Goal: Contribute content: Contribute content

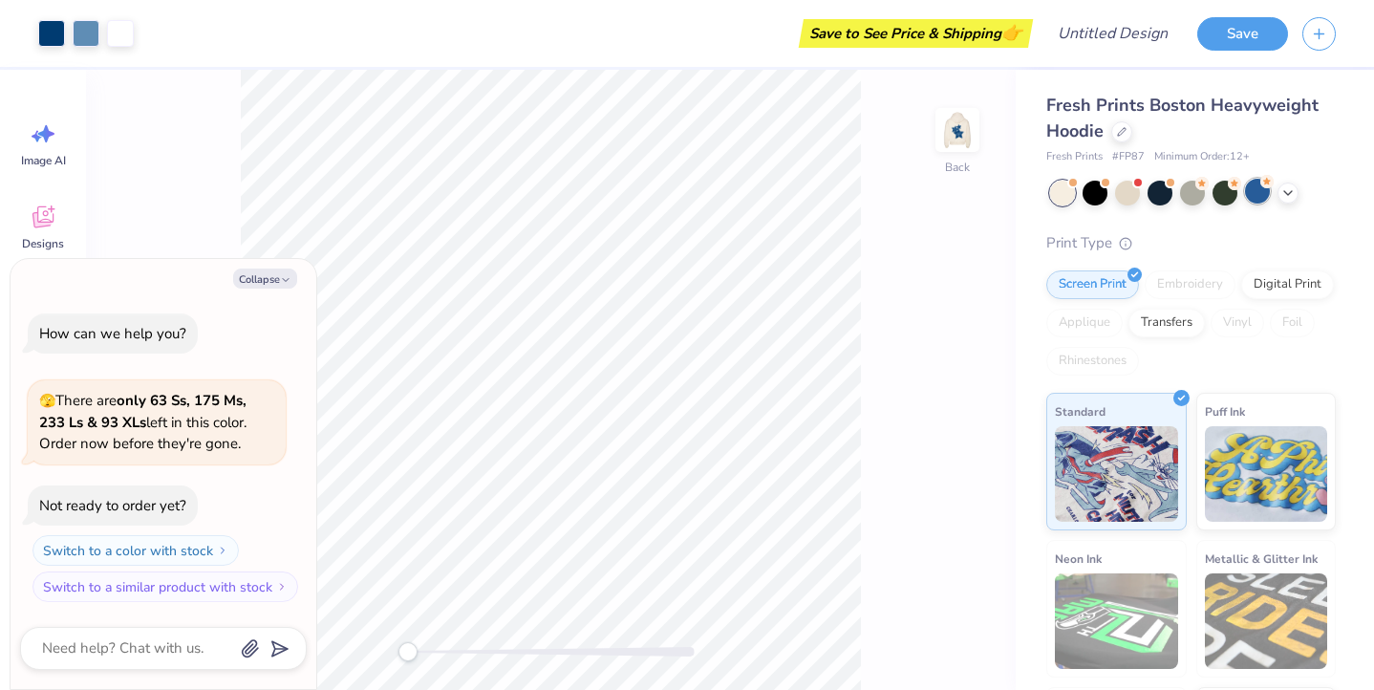
click at [1261, 193] on div at bounding box center [1257, 191] width 25 height 25
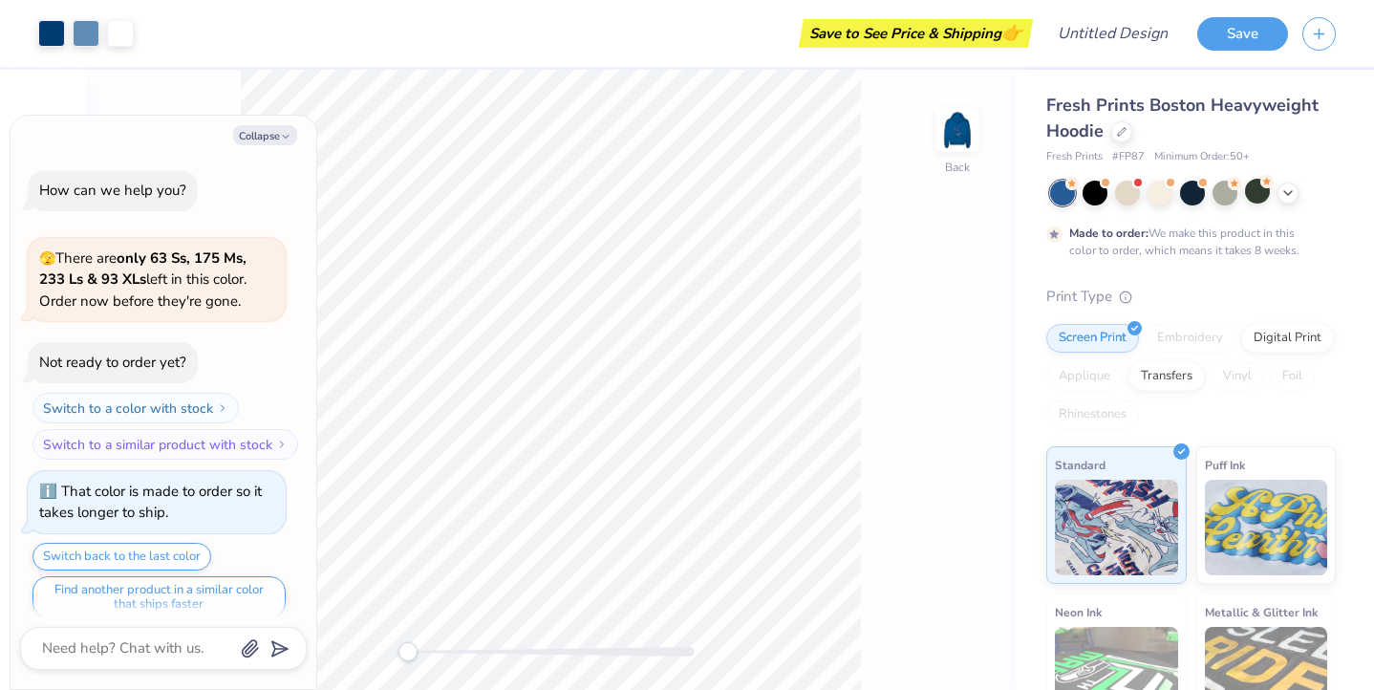
scroll to position [15, 0]
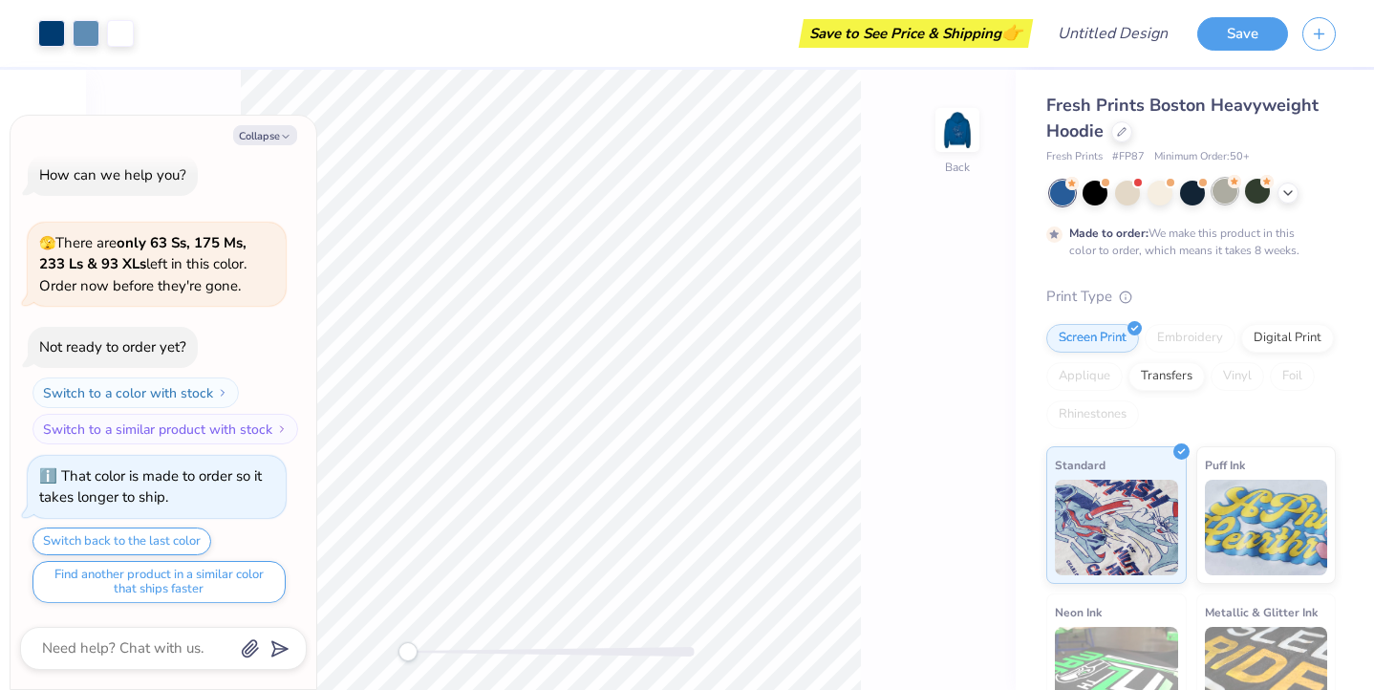
click at [1229, 195] on div at bounding box center [1225, 191] width 25 height 25
click at [1257, 196] on div at bounding box center [1257, 191] width 25 height 25
click at [956, 134] on img at bounding box center [958, 130] width 76 height 76
click at [966, 140] on img at bounding box center [958, 130] width 76 height 76
click at [1131, 191] on div at bounding box center [1127, 191] width 25 height 25
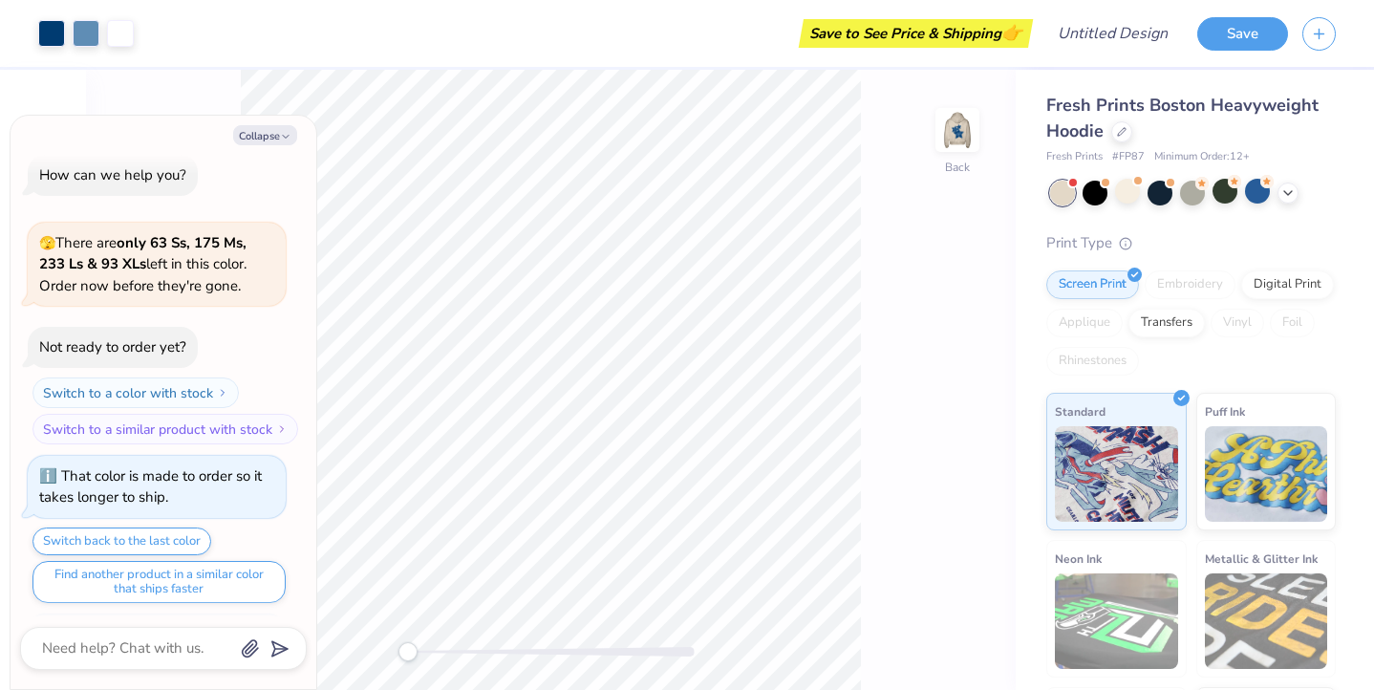
scroll to position [380, 0]
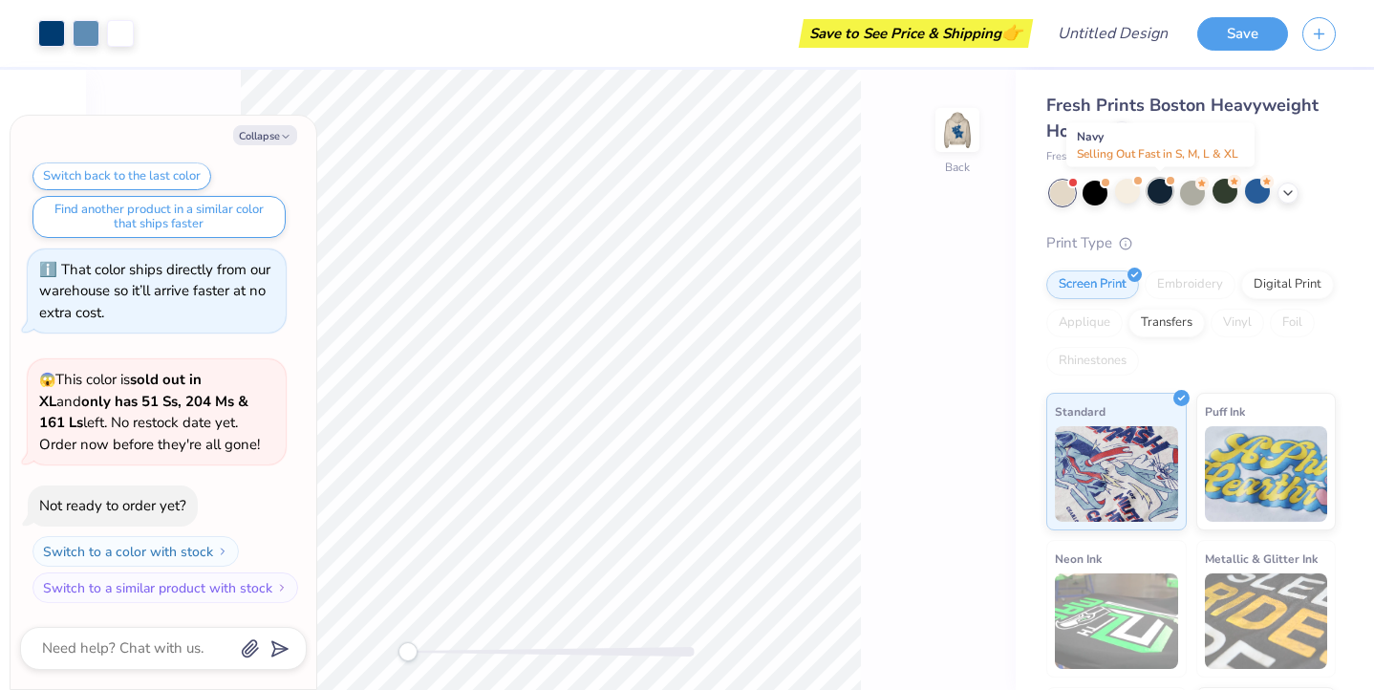
click at [1160, 188] on div at bounding box center [1160, 191] width 25 height 25
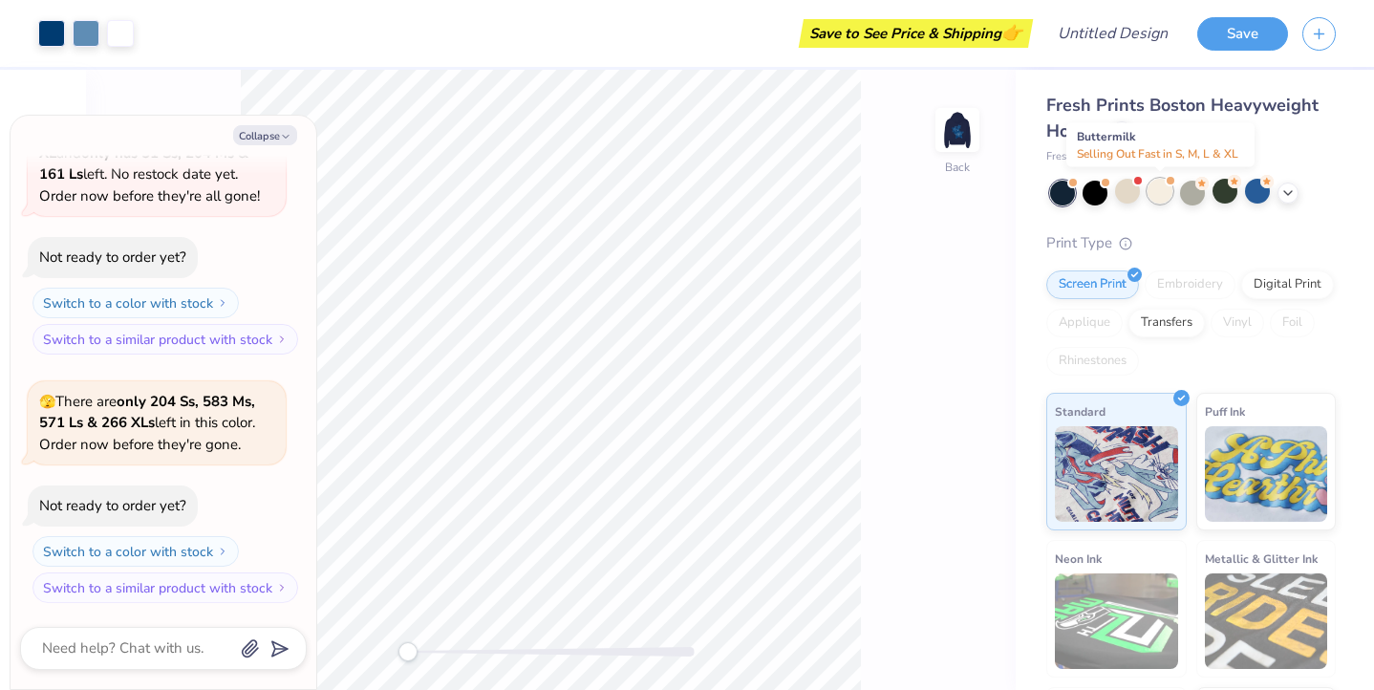
click at [1154, 188] on div at bounding box center [1160, 191] width 25 height 25
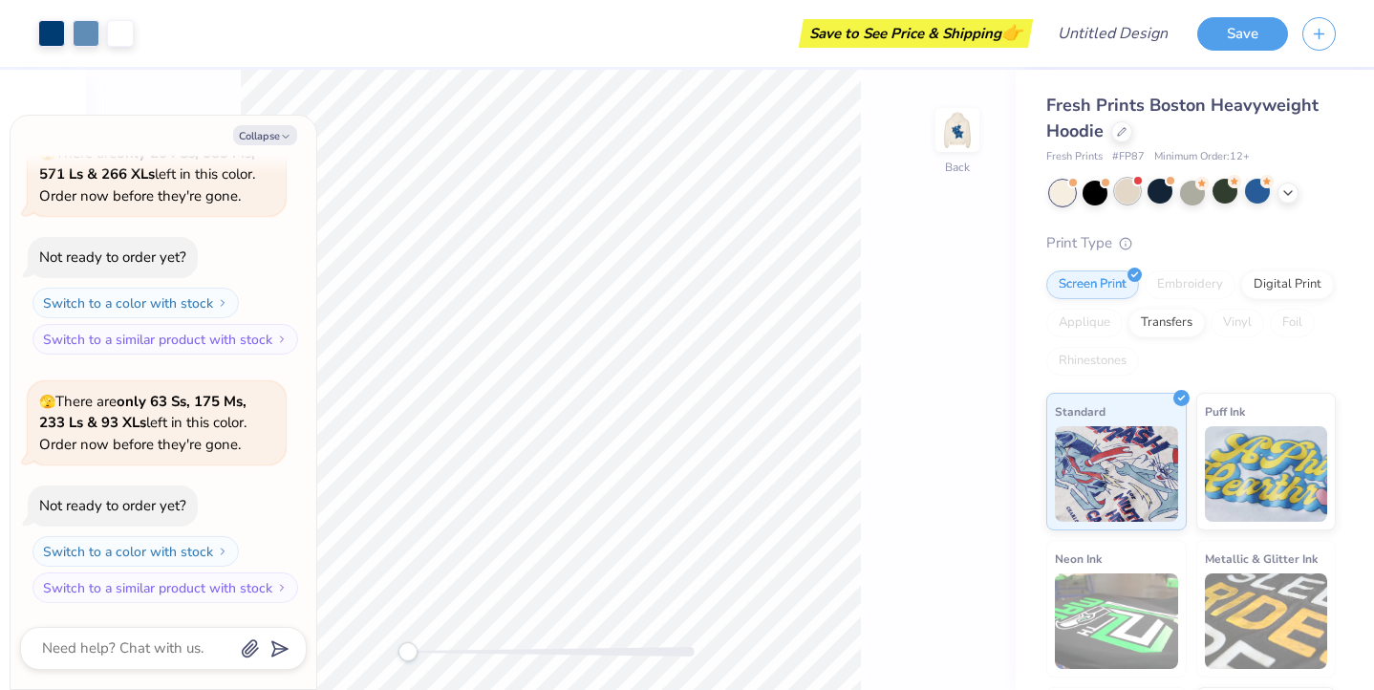
click at [1131, 190] on div at bounding box center [1127, 191] width 25 height 25
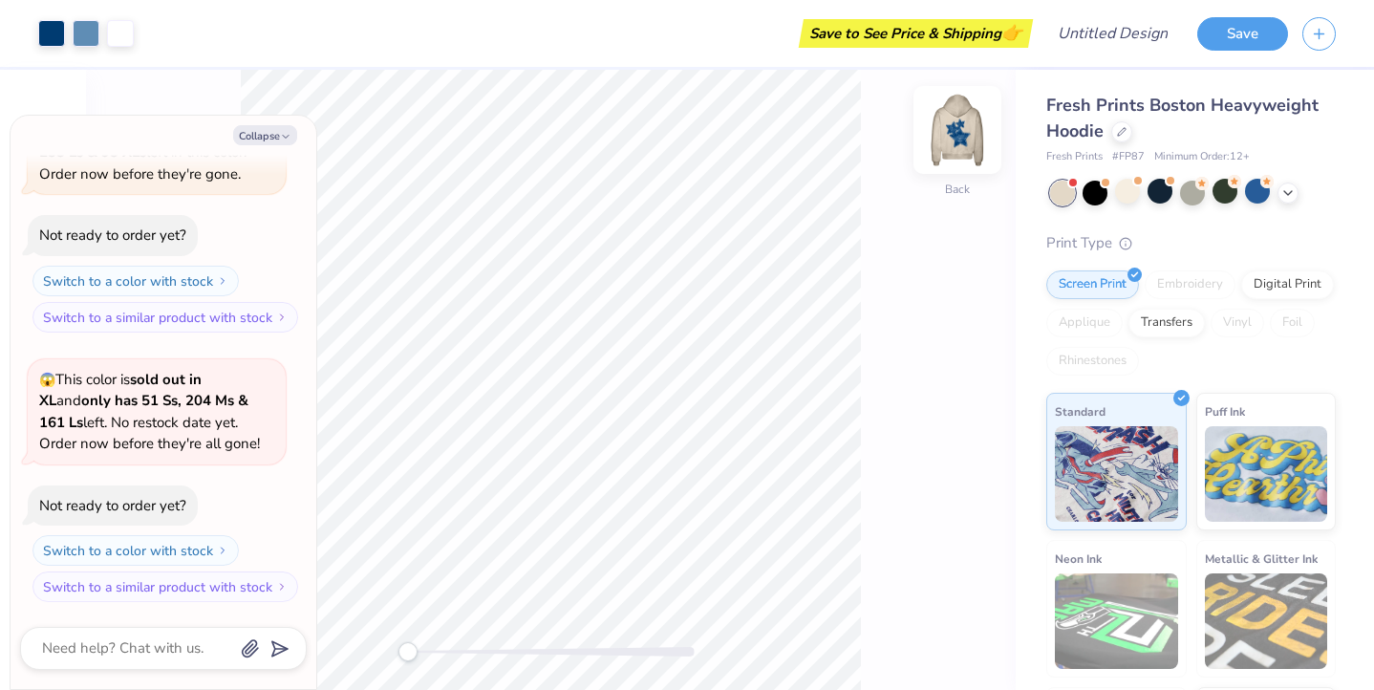
click at [957, 141] on img at bounding box center [958, 130] width 76 height 76
click at [1127, 196] on div at bounding box center [1127, 191] width 25 height 25
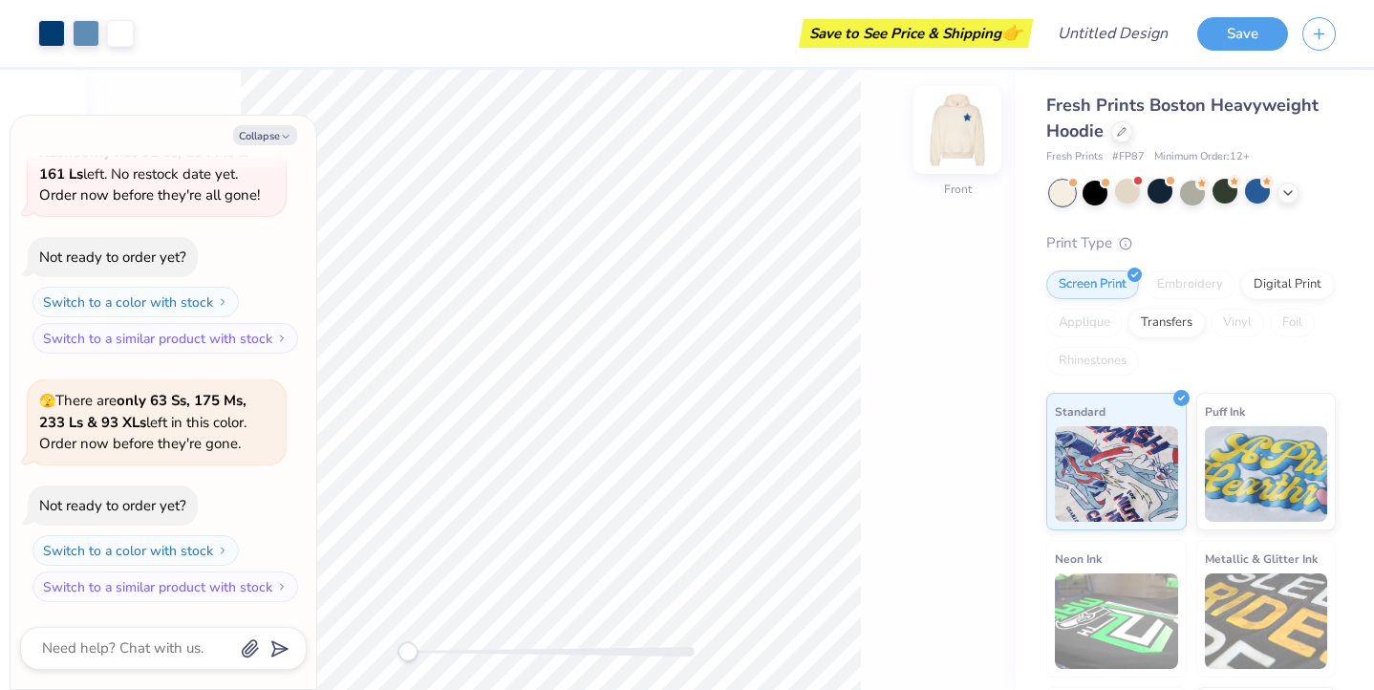
click at [959, 119] on img at bounding box center [958, 130] width 76 height 76
click at [1291, 187] on icon at bounding box center [1288, 191] width 15 height 15
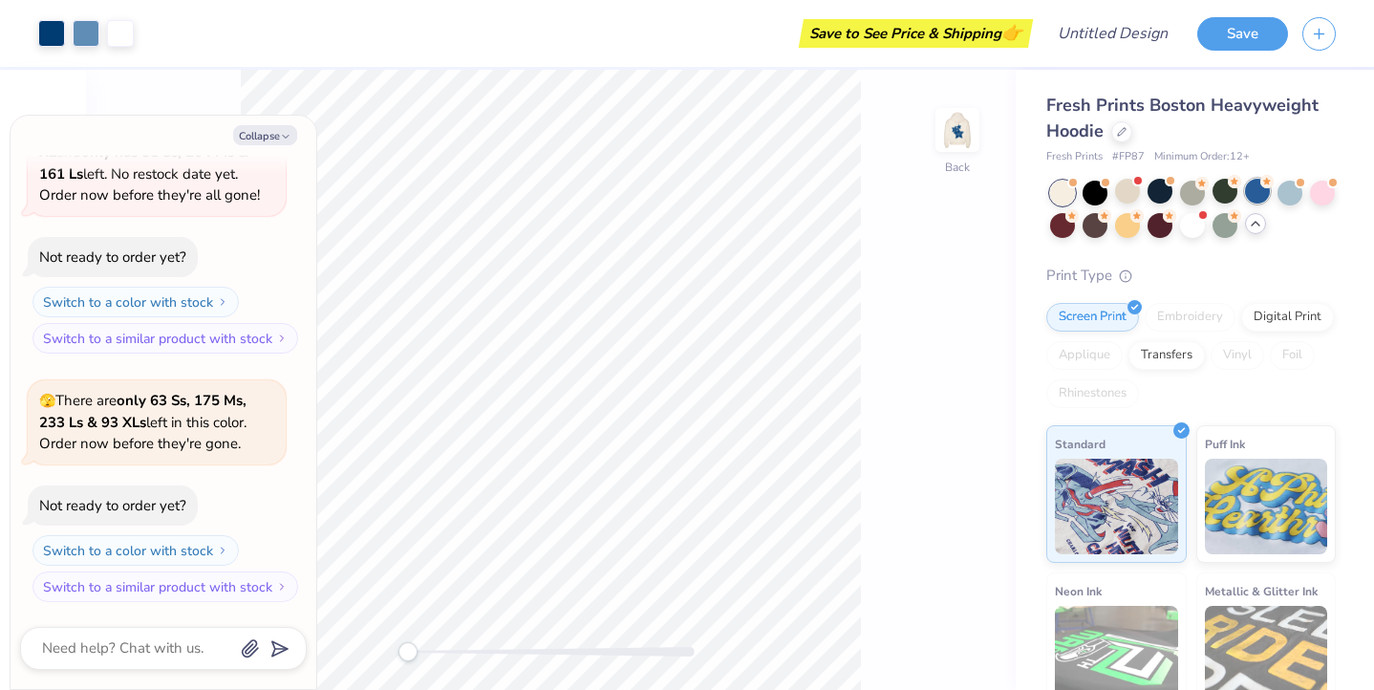
click at [1255, 199] on div at bounding box center [1257, 191] width 25 height 25
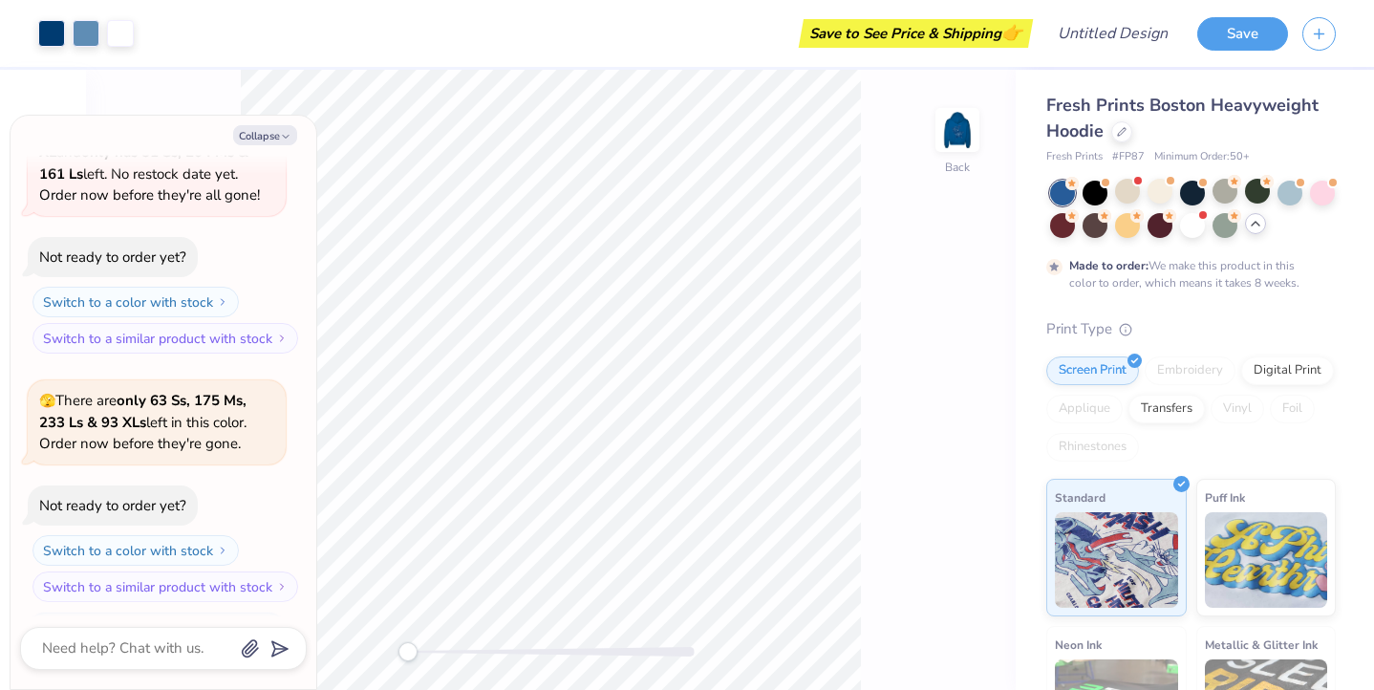
scroll to position [1555, 0]
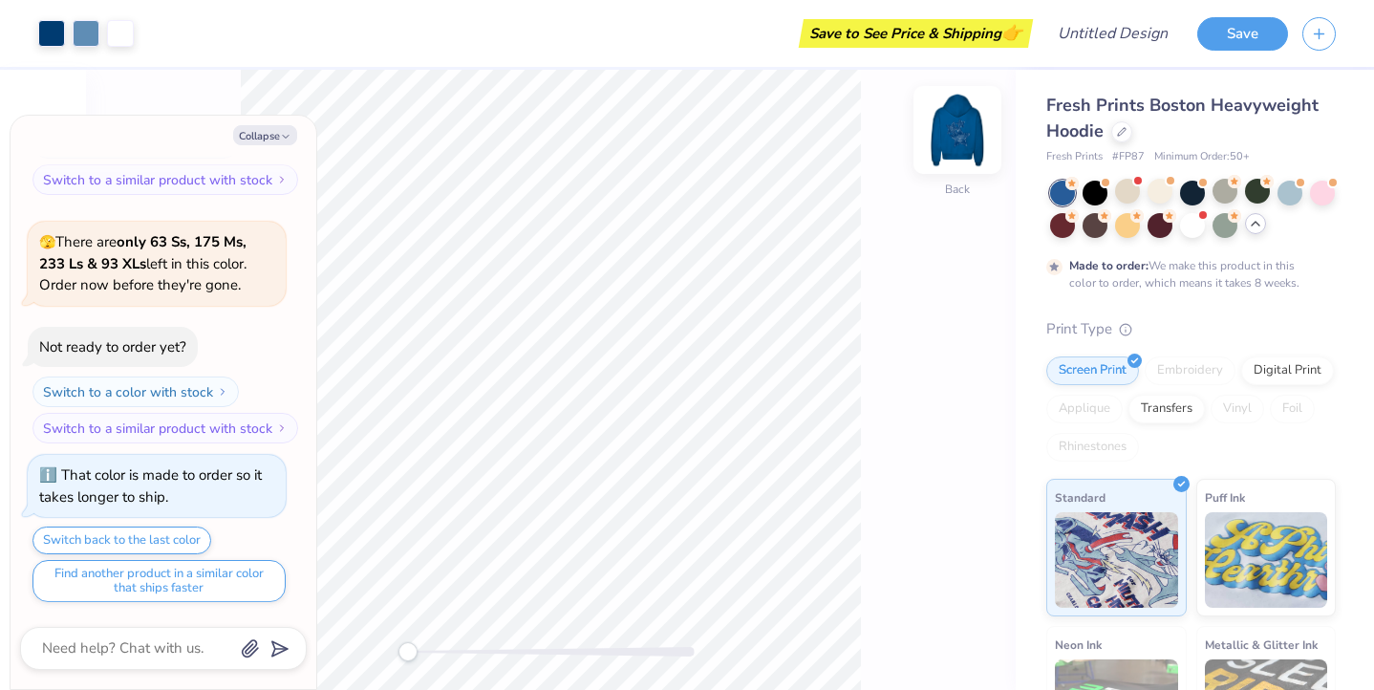
click at [950, 137] on img at bounding box center [958, 130] width 76 height 76
click at [975, 103] on img at bounding box center [958, 130] width 76 height 76
click at [1287, 185] on div at bounding box center [1290, 191] width 25 height 25
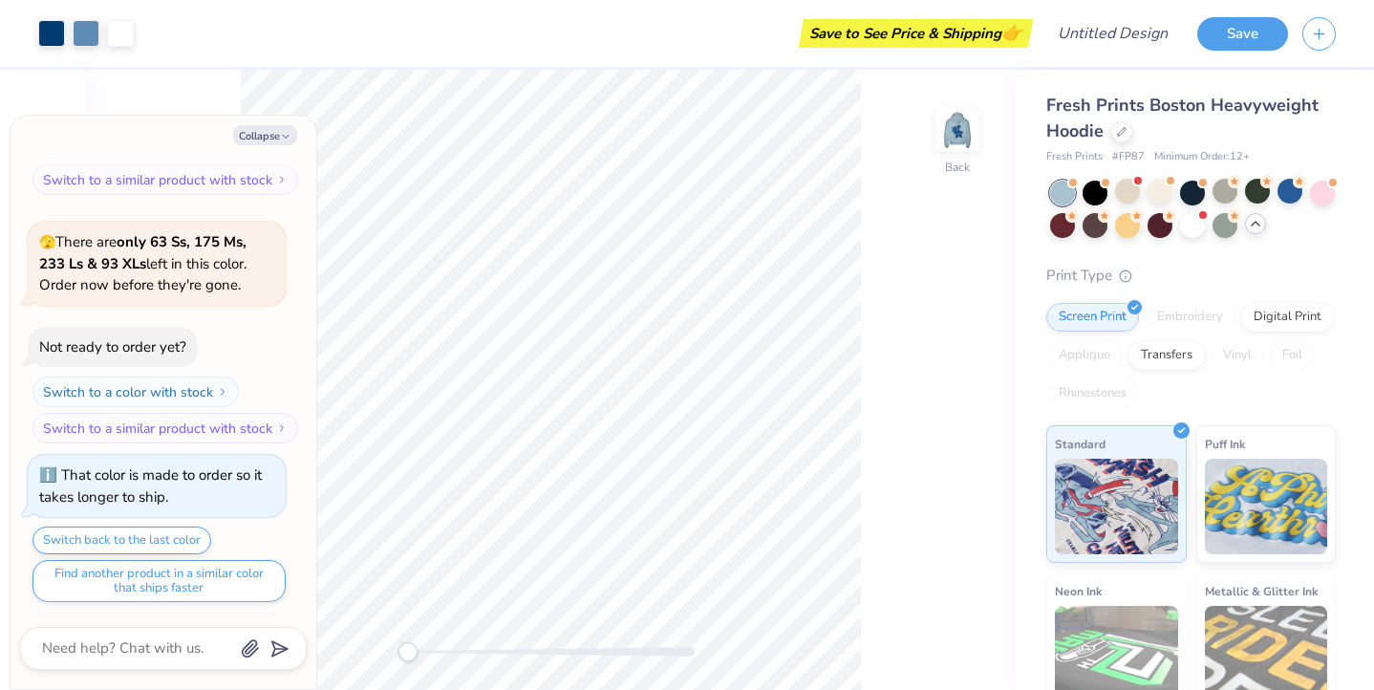
scroll to position [1898, 0]
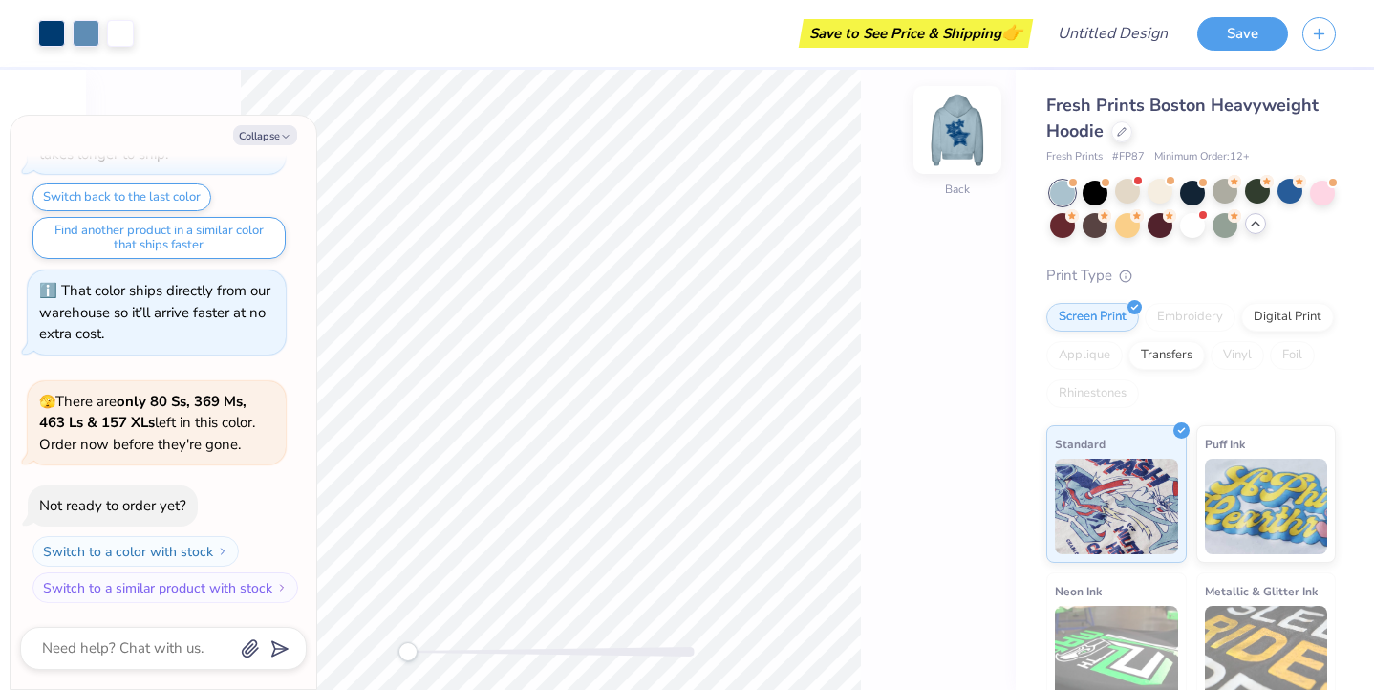
click at [958, 133] on img at bounding box center [958, 130] width 76 height 76
click at [976, 145] on img at bounding box center [958, 130] width 76 height 76
click at [1194, 229] on div at bounding box center [1192, 223] width 25 height 25
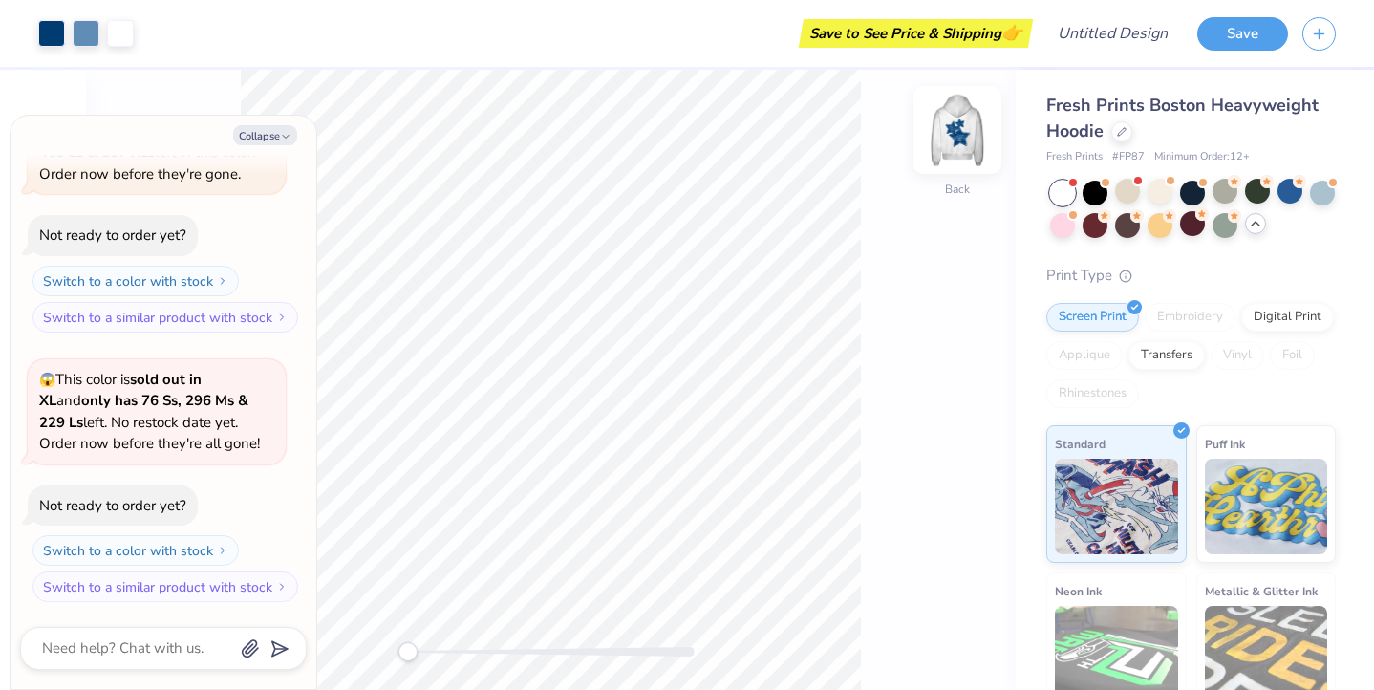
click at [960, 130] on img at bounding box center [958, 130] width 76 height 76
click at [1226, 198] on div at bounding box center [1225, 191] width 25 height 25
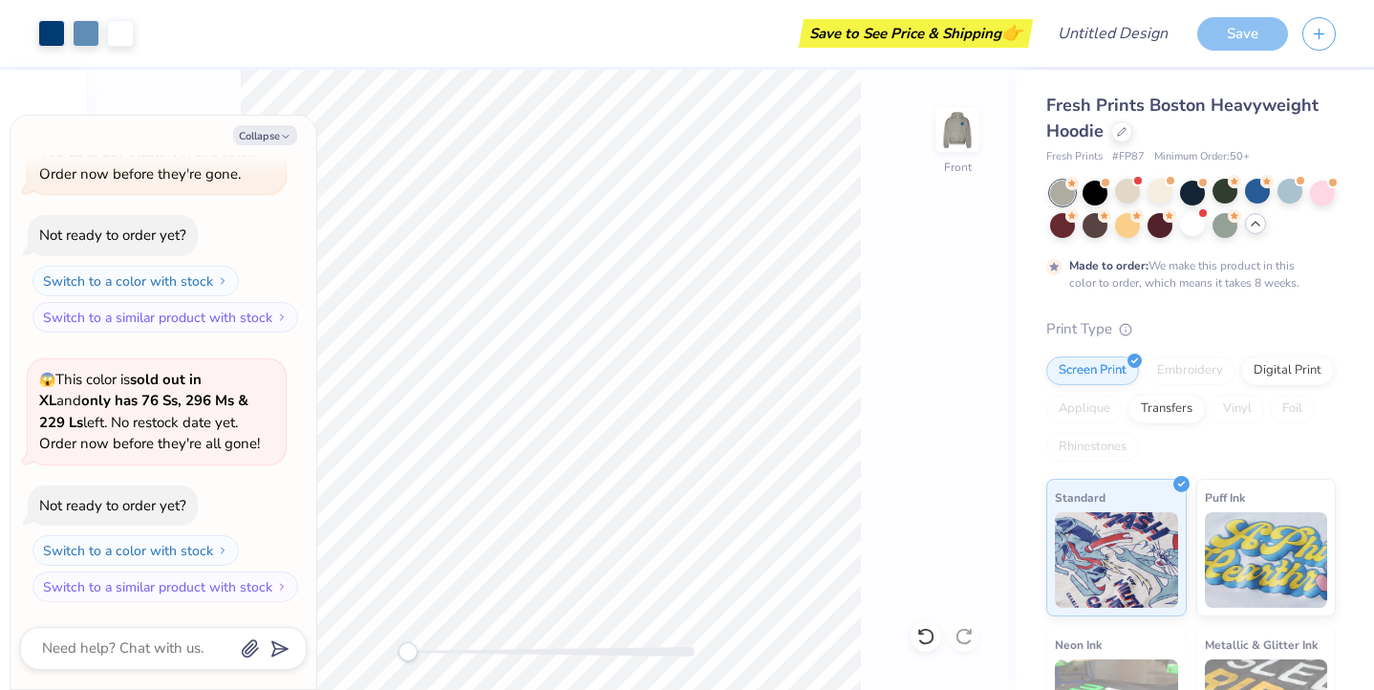
scroll to position [2327, 0]
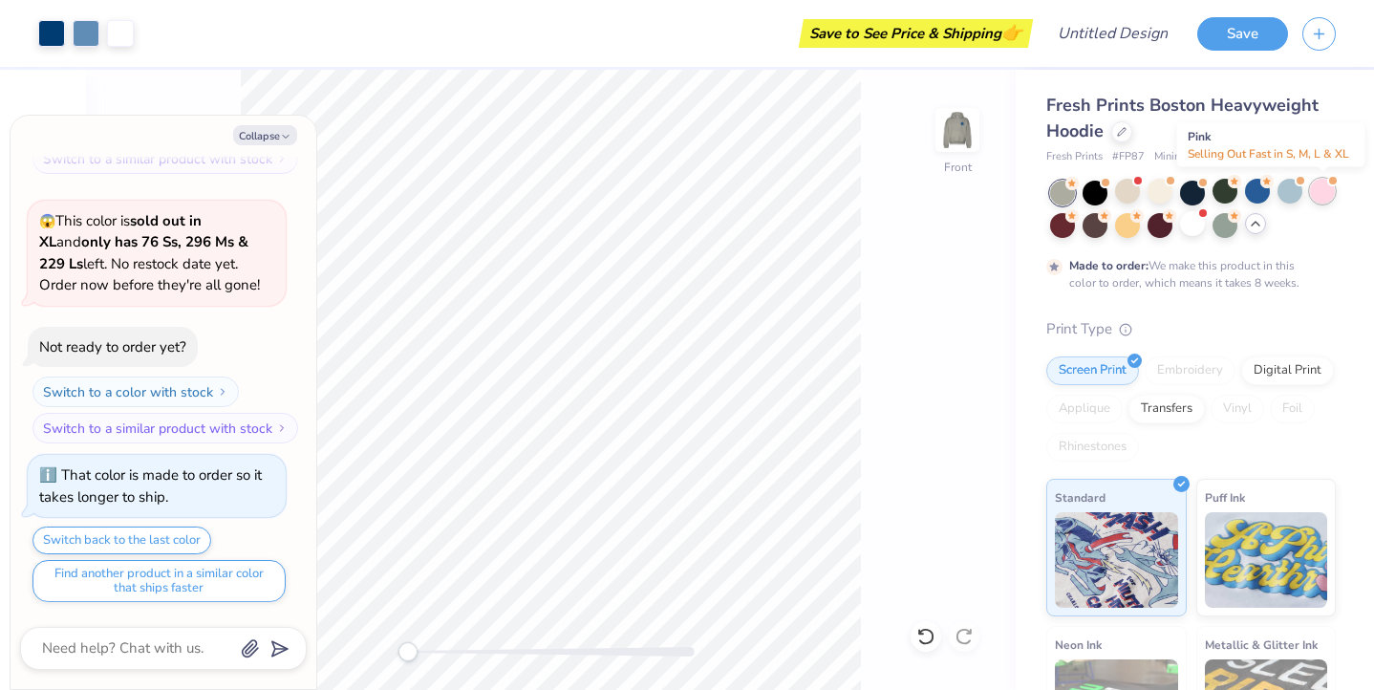
click at [1328, 191] on div at bounding box center [1322, 191] width 25 height 25
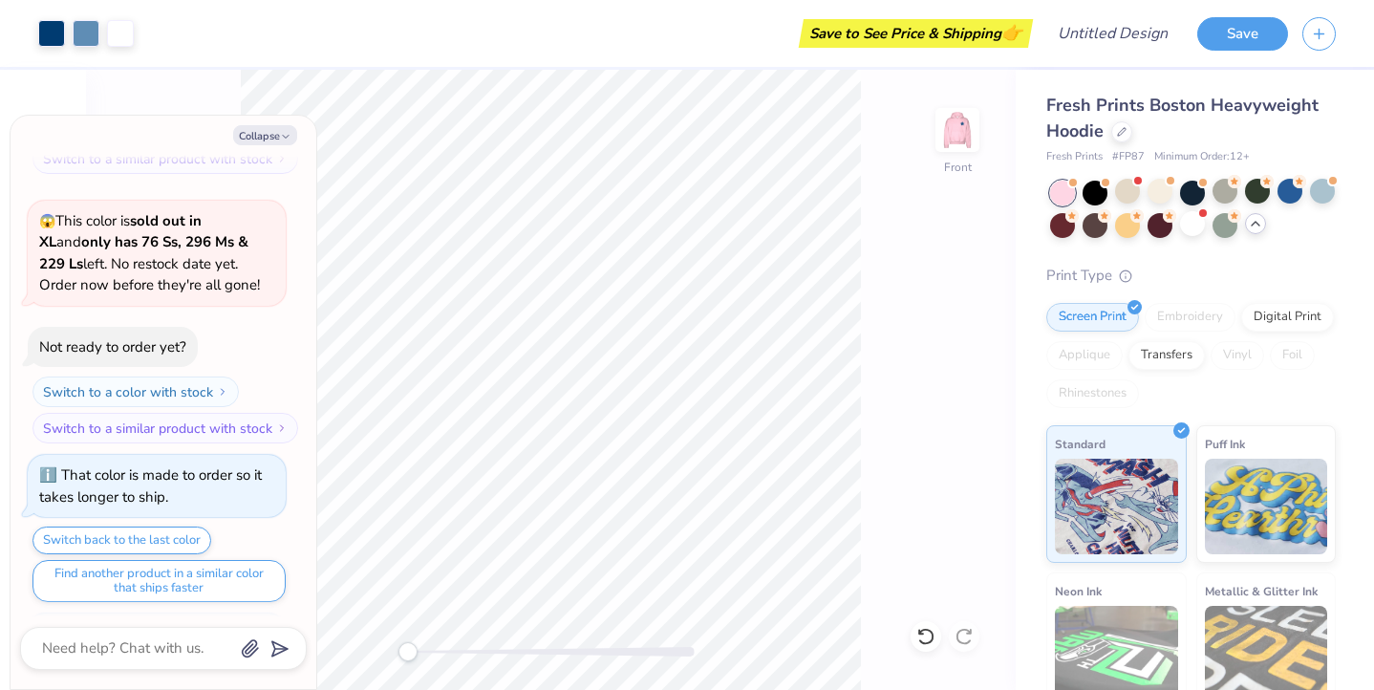
scroll to position [2671, 0]
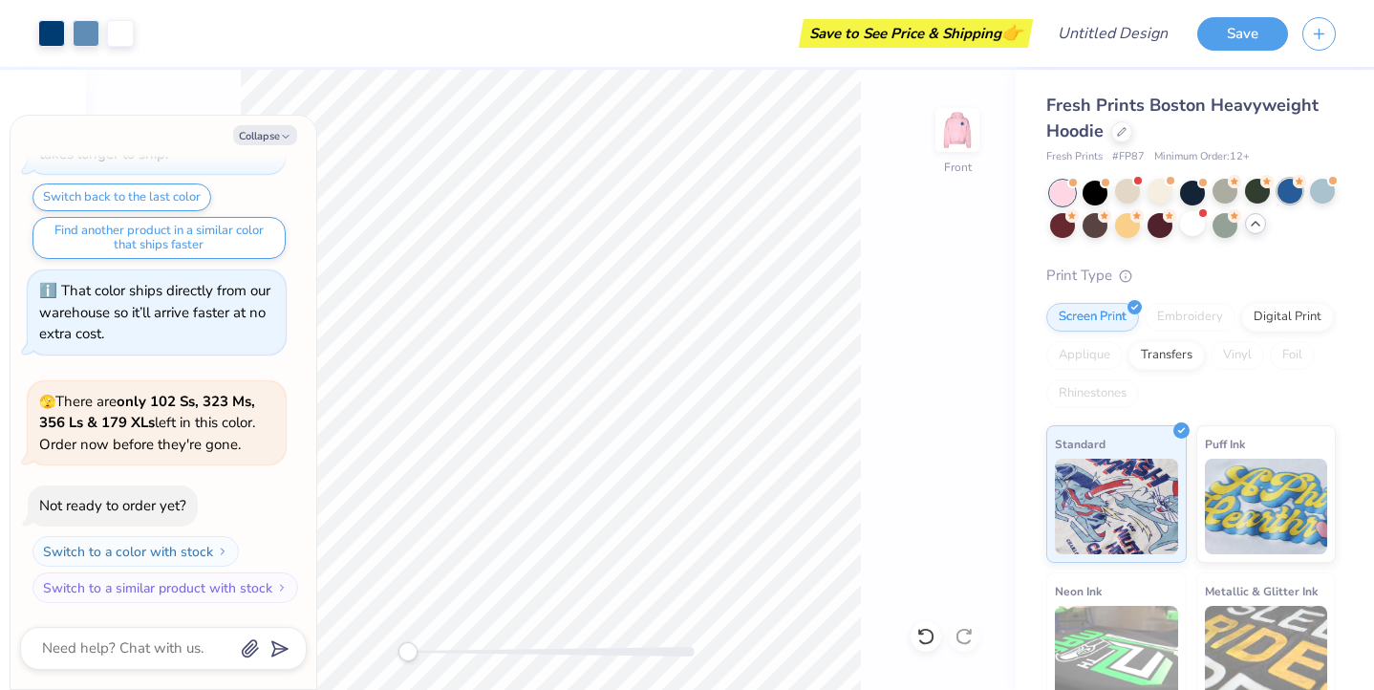
click at [1291, 196] on div at bounding box center [1290, 191] width 25 height 25
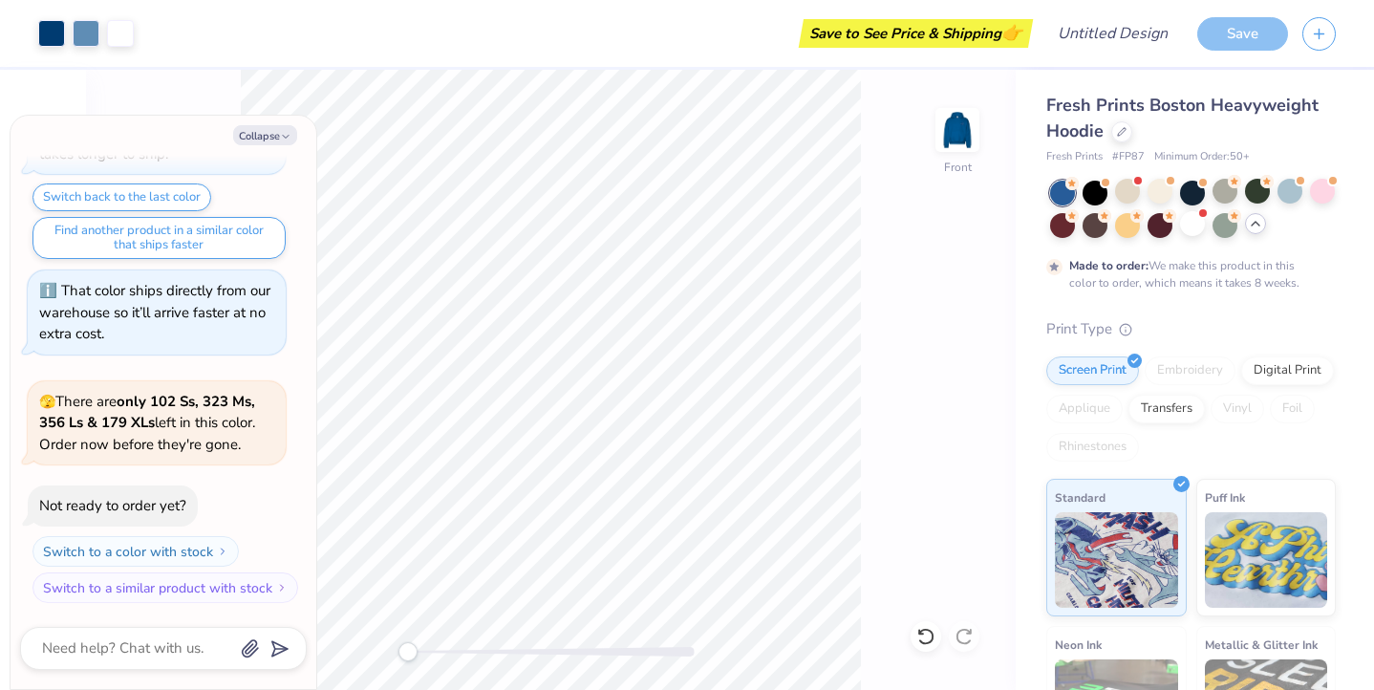
scroll to position [2829, 0]
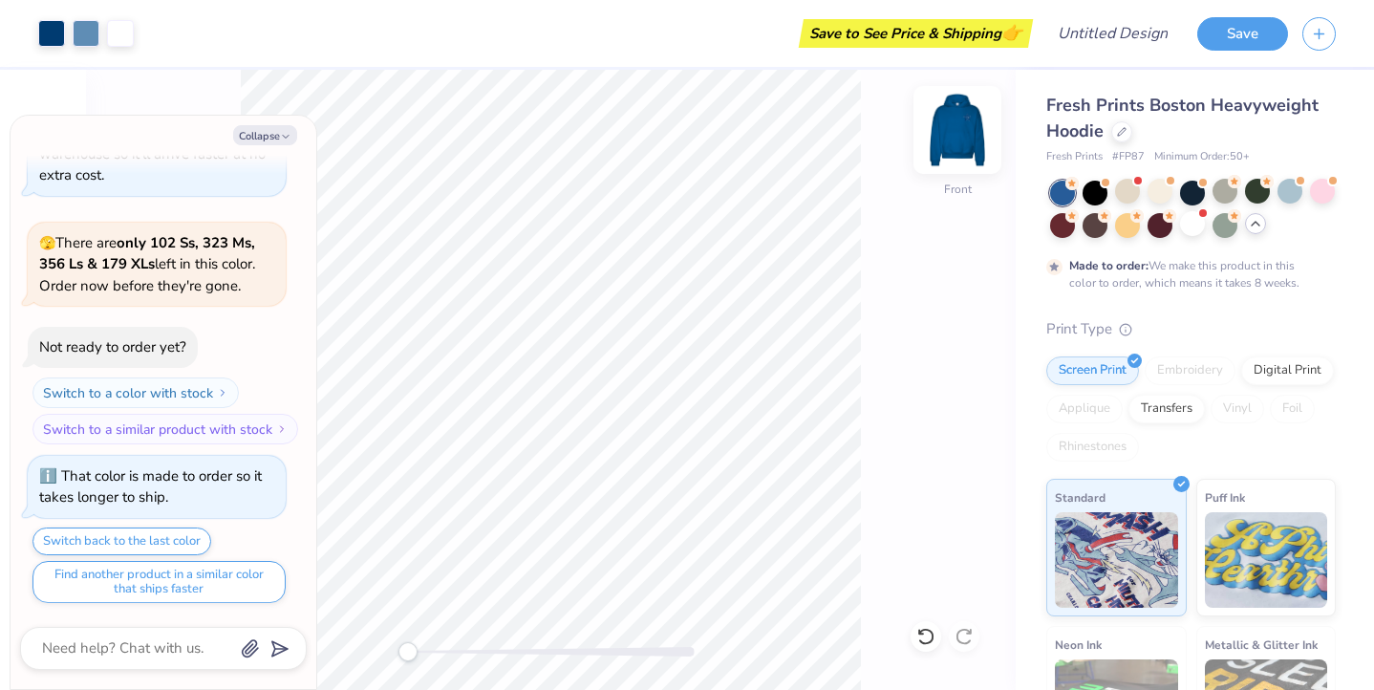
click at [963, 130] on img at bounding box center [958, 130] width 76 height 76
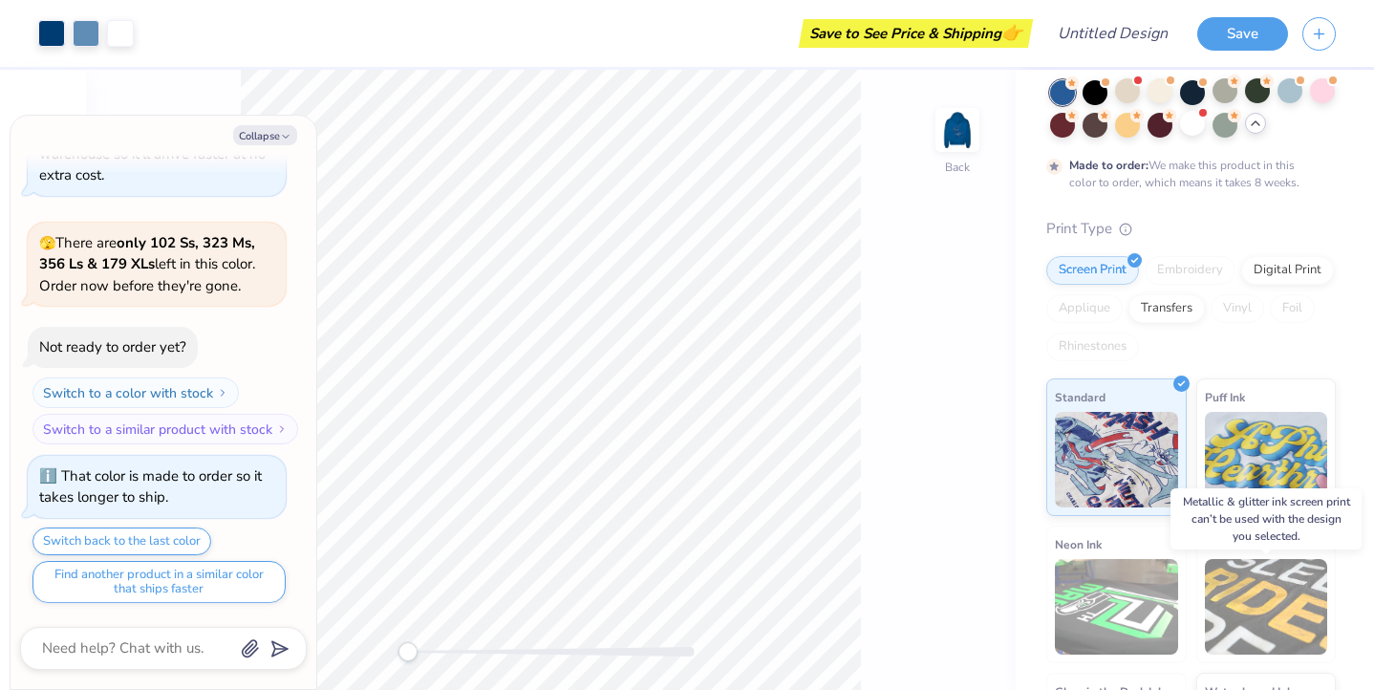
scroll to position [0, 0]
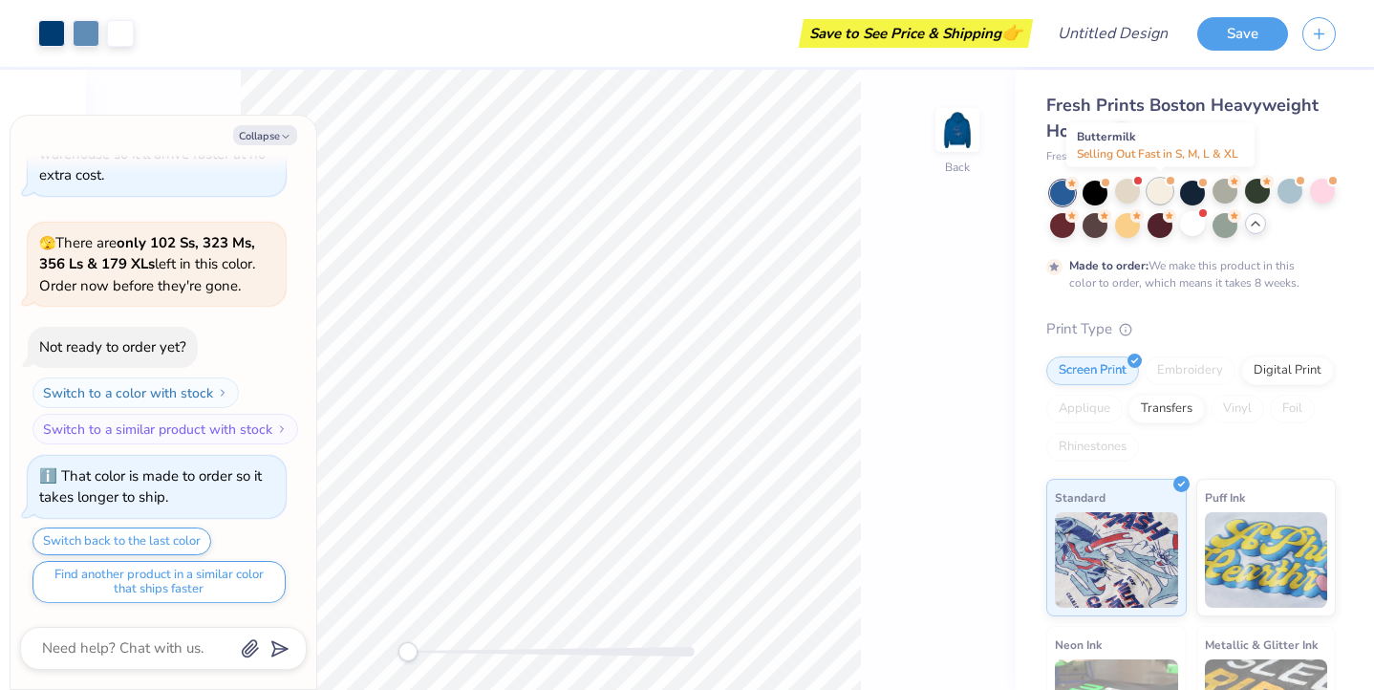
click at [1159, 190] on div at bounding box center [1160, 191] width 25 height 25
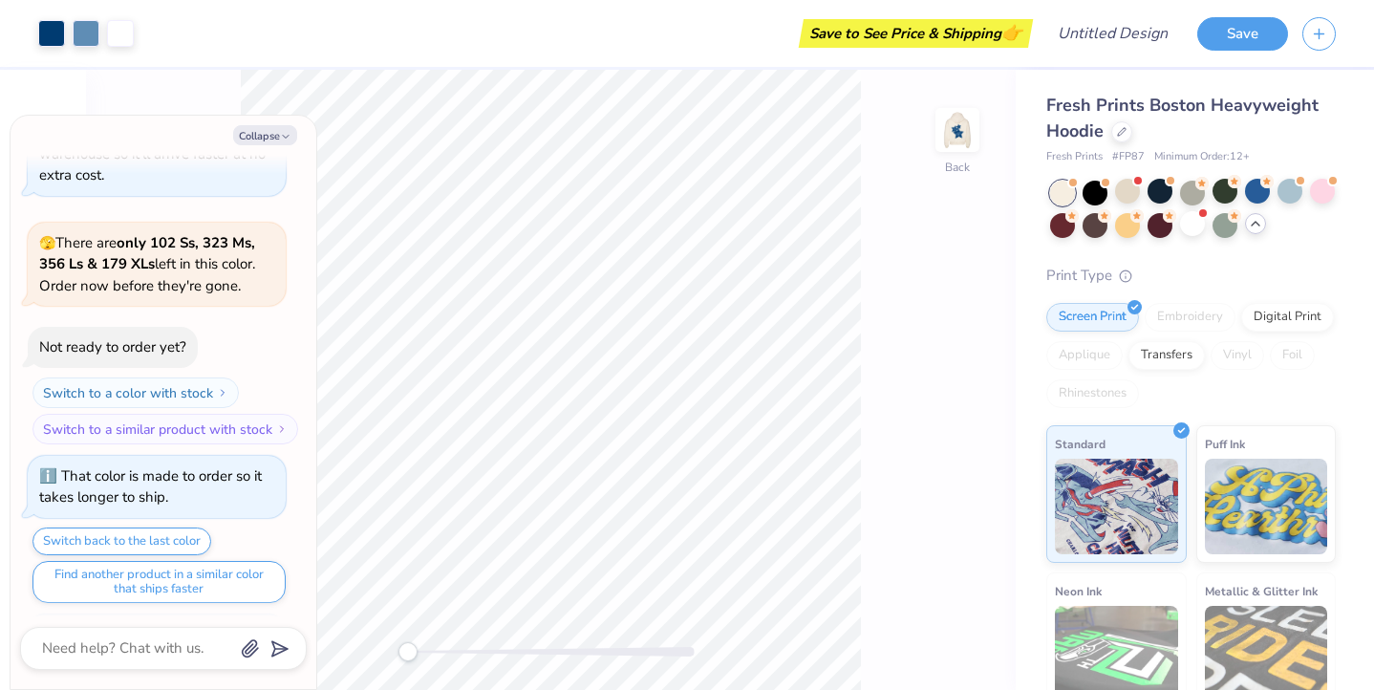
scroll to position [3173, 0]
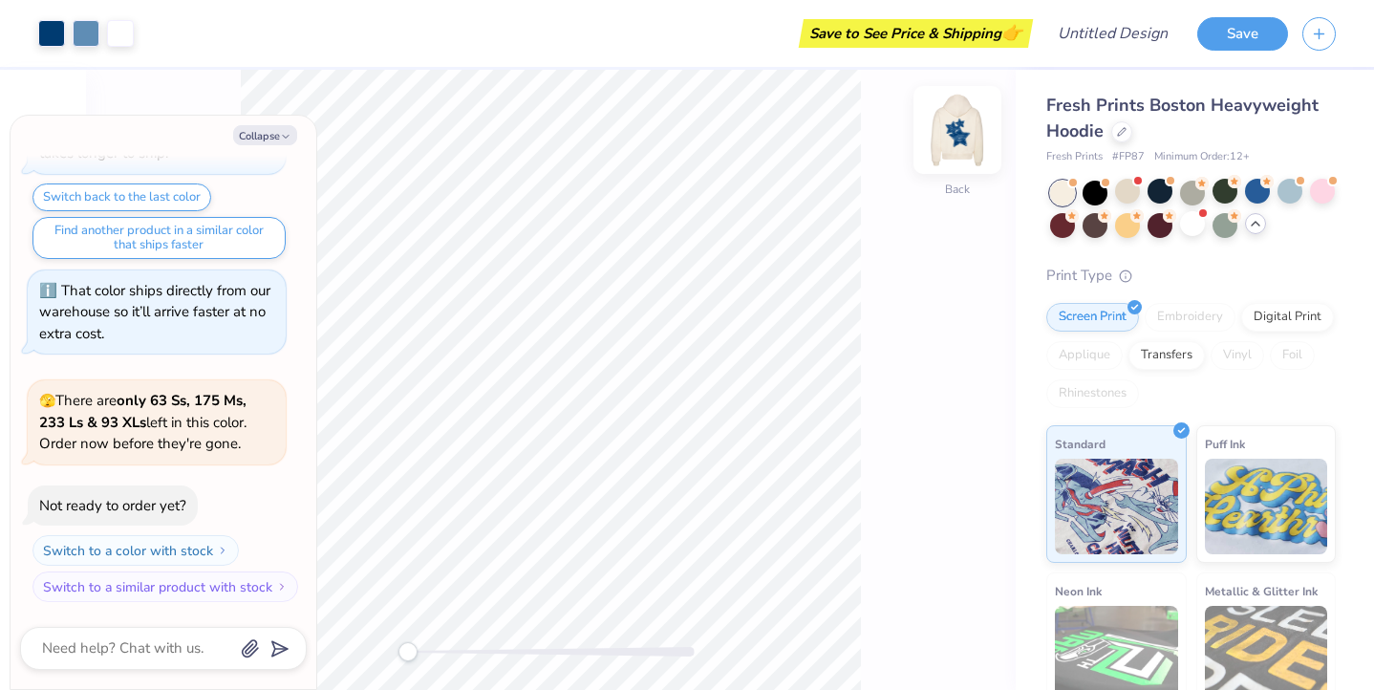
click at [956, 154] on img at bounding box center [958, 130] width 76 height 76
drag, startPoint x: 1252, startPoint y: 190, endPoint x: 877, endPoint y: 181, distance: 374.8
click at [1252, 190] on div at bounding box center [1257, 193] width 25 height 25
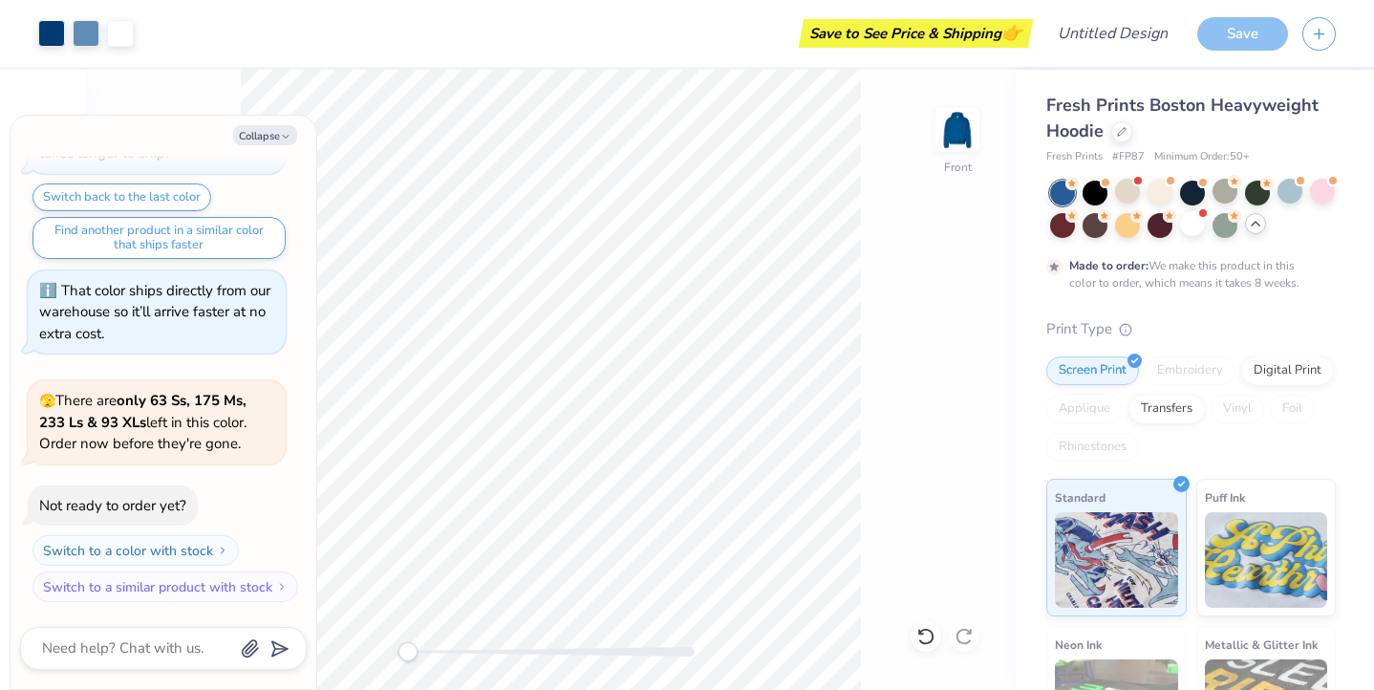
scroll to position [3332, 0]
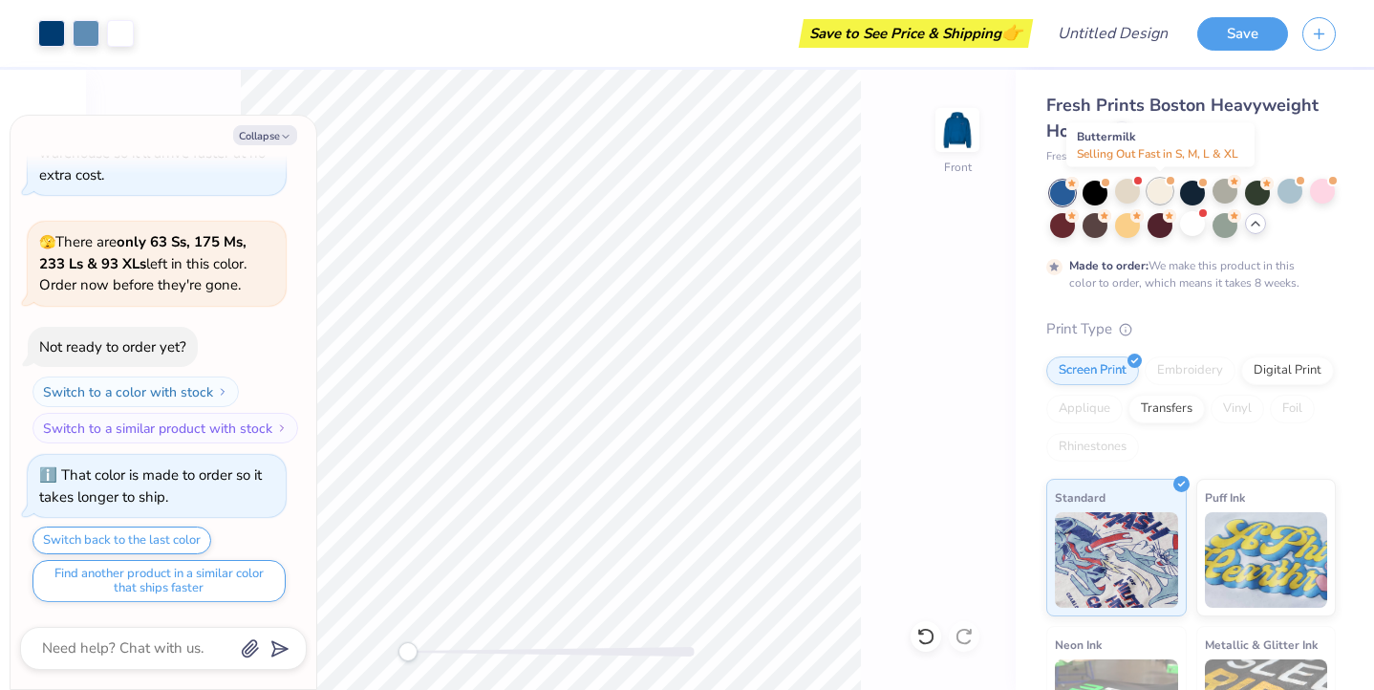
click at [1164, 188] on div at bounding box center [1160, 191] width 25 height 25
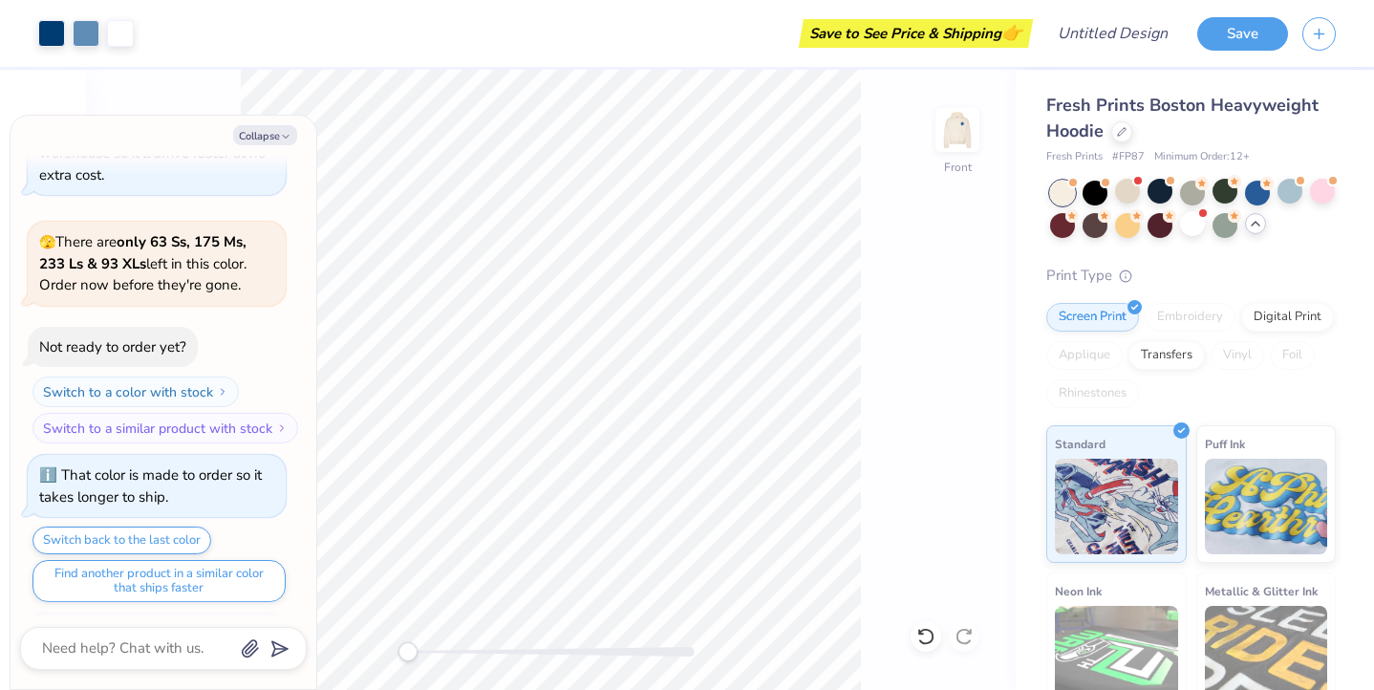
scroll to position [3675, 0]
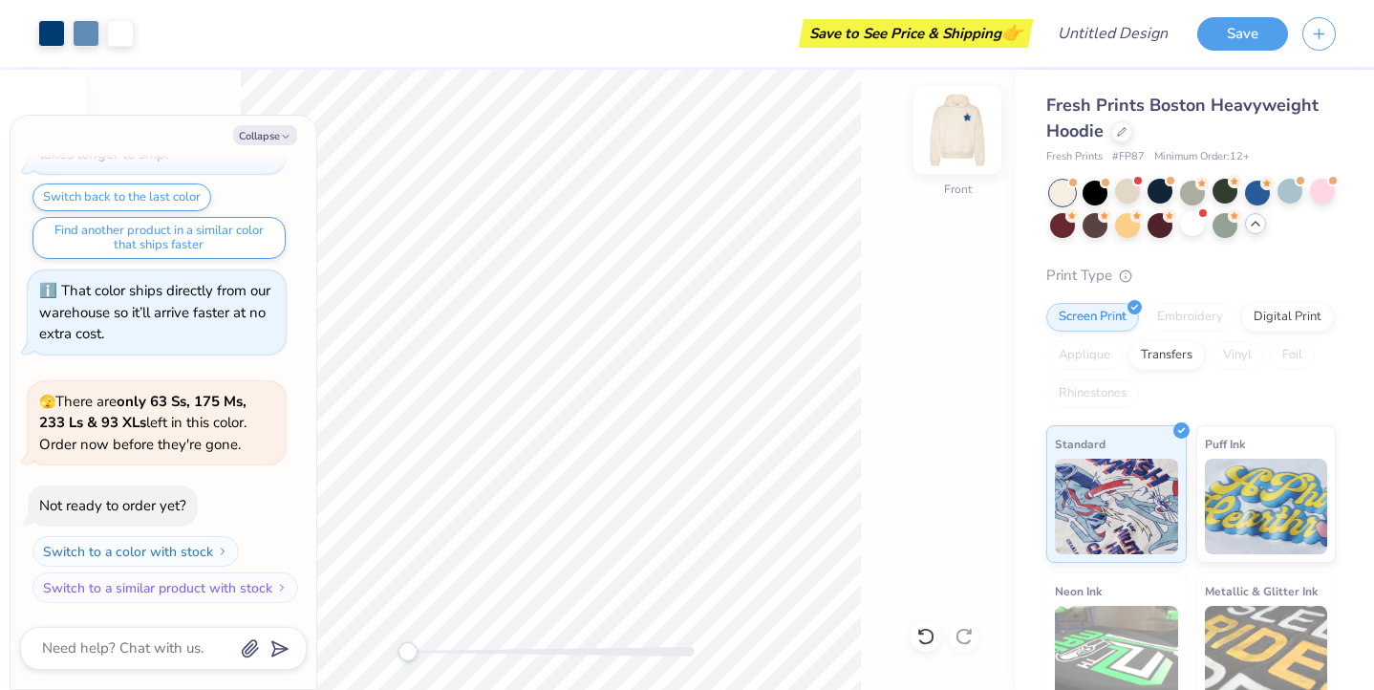
click at [965, 138] on img at bounding box center [958, 130] width 76 height 76
type textarea "x"
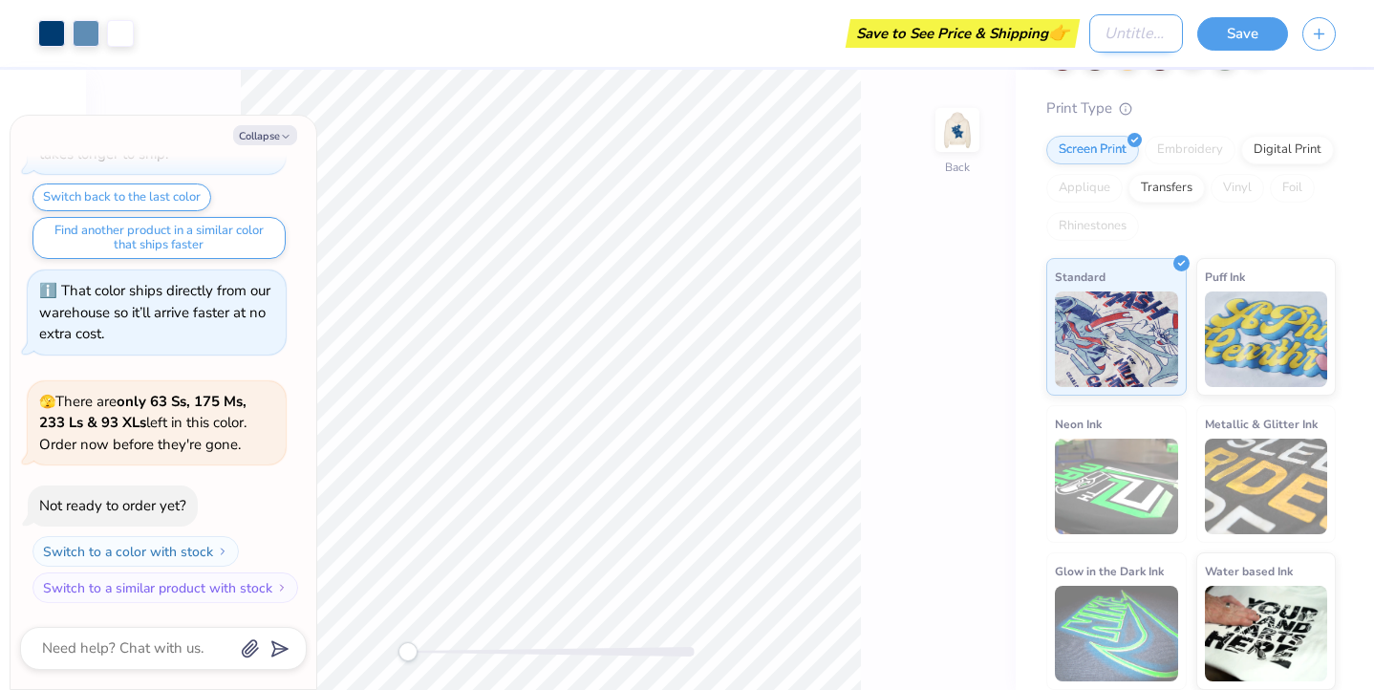
click at [1130, 37] on input "Design Title" at bounding box center [1137, 33] width 94 height 38
type input "s"
type textarea "x"
type input "sw"
type textarea "x"
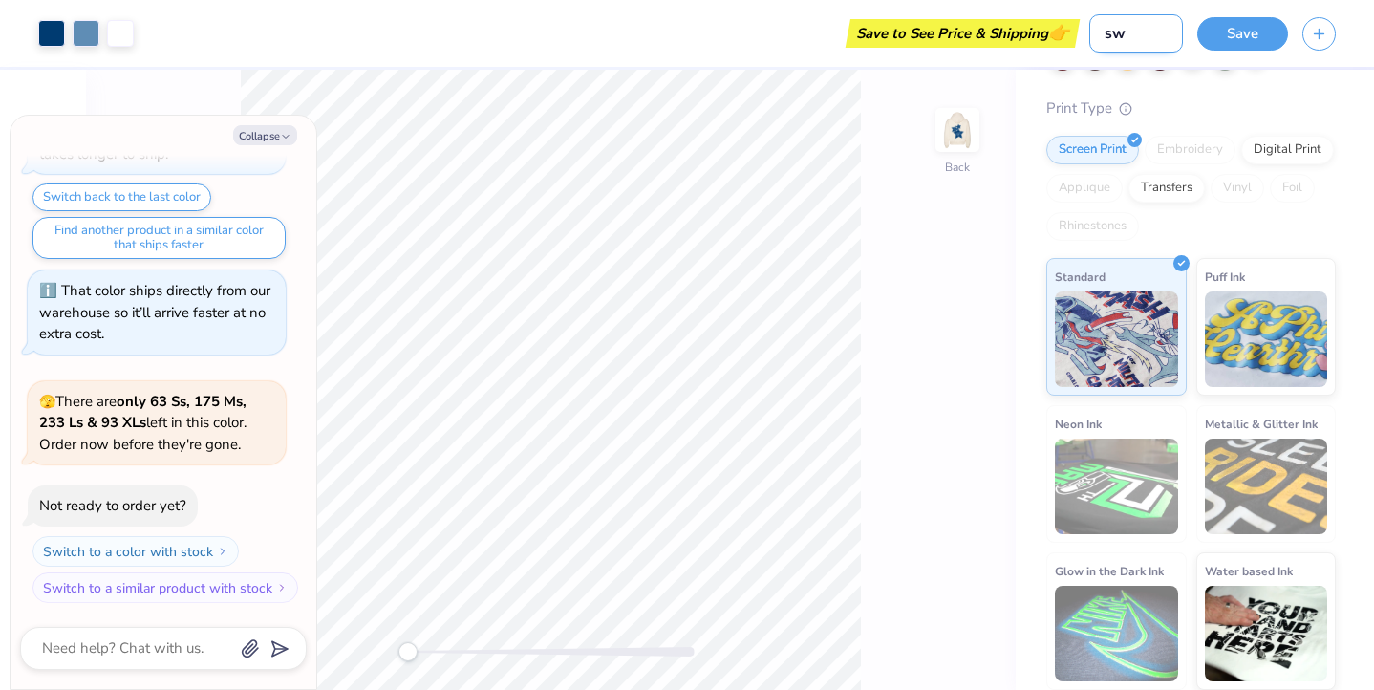
type input "swe"
type textarea "x"
type input "swea"
type textarea "x"
type input "sweat"
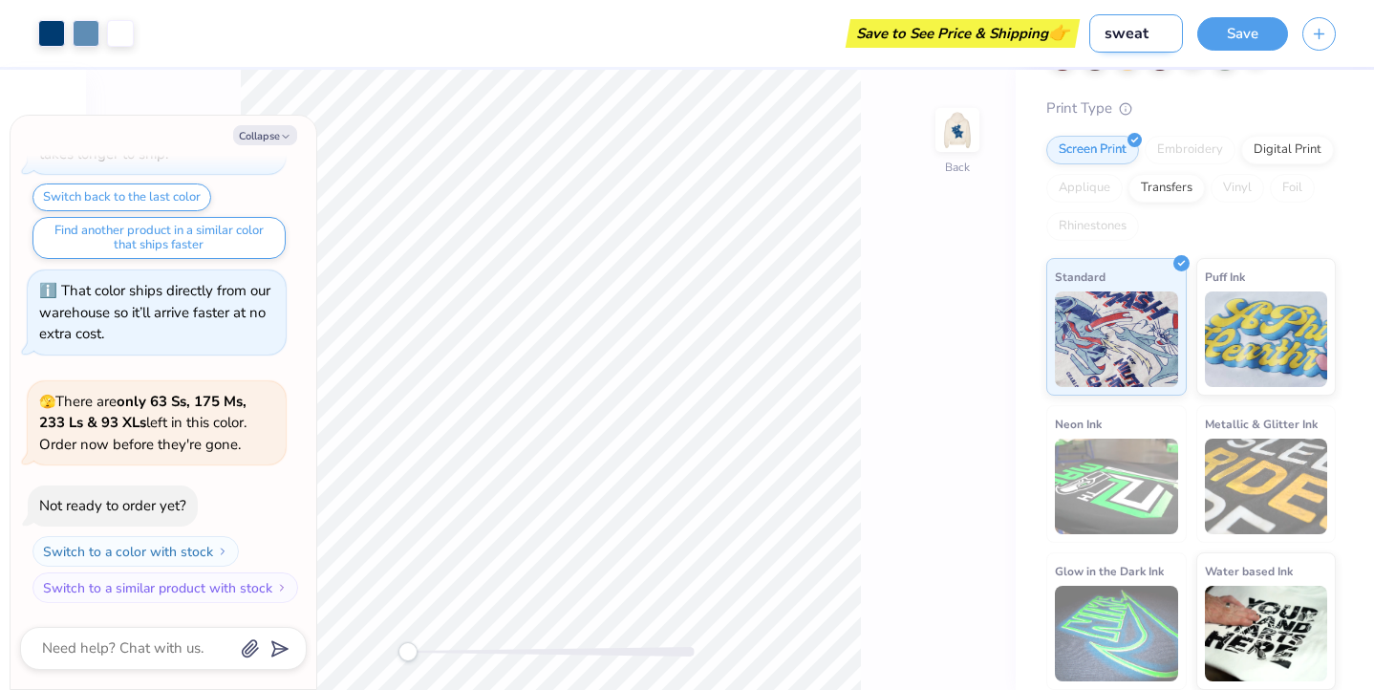
type textarea "x"
type input "sweatsh"
type textarea "x"
type input "sweatshi"
type textarea "x"
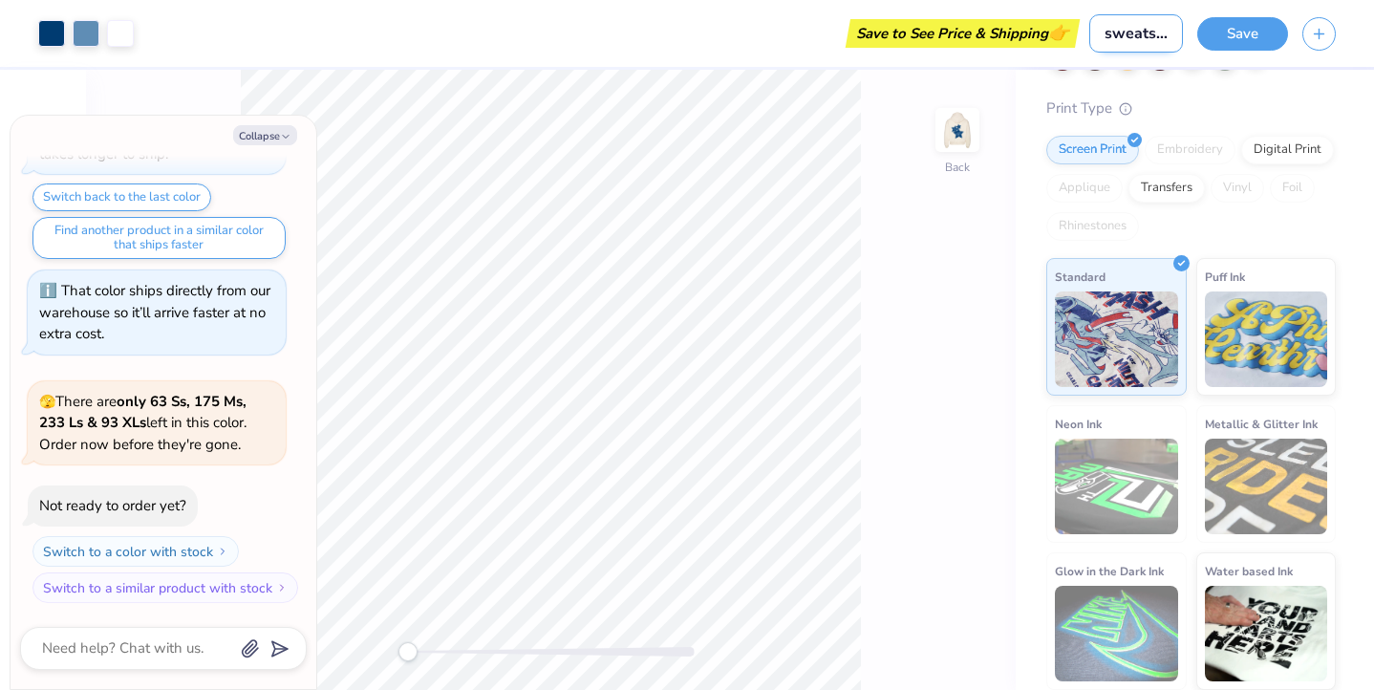
type input "sweatshir"
type textarea "x"
type input "sweatshirt"
type textarea "x"
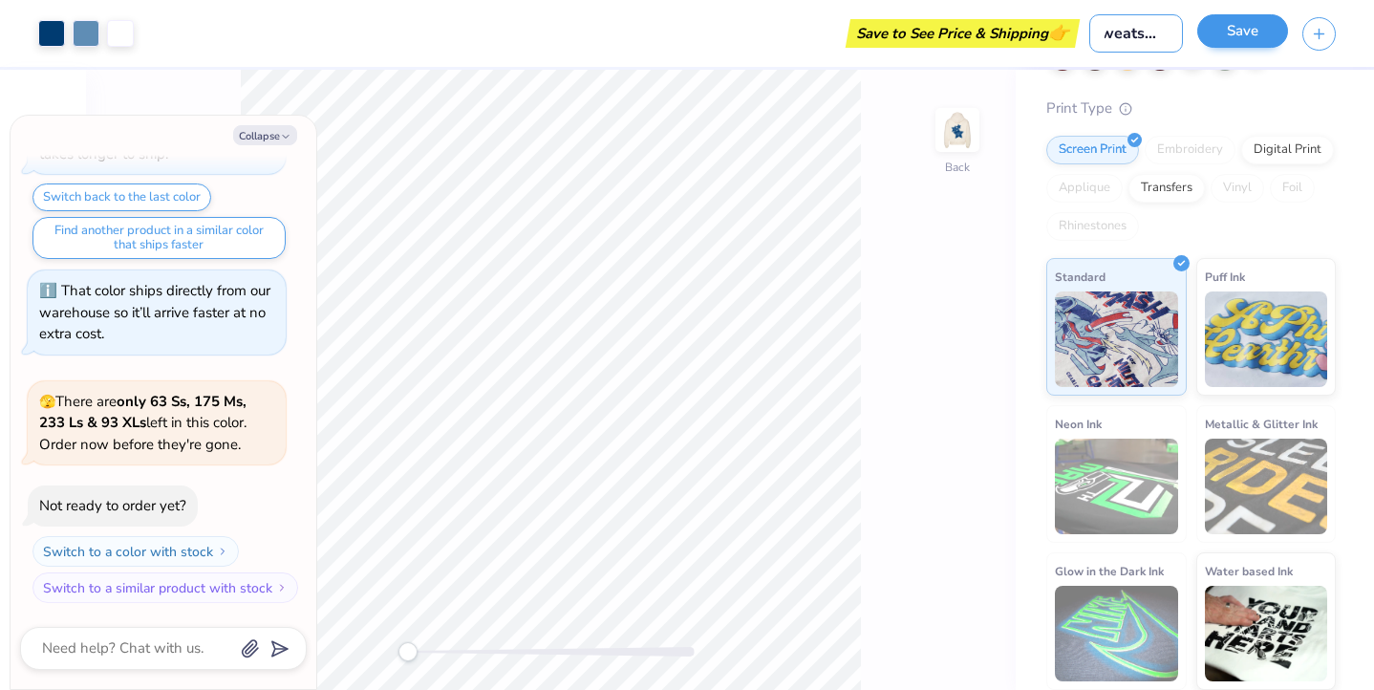
type input "sweatshirt"
click at [1243, 25] on button "Save" at bounding box center [1243, 30] width 91 height 33
type textarea "x"
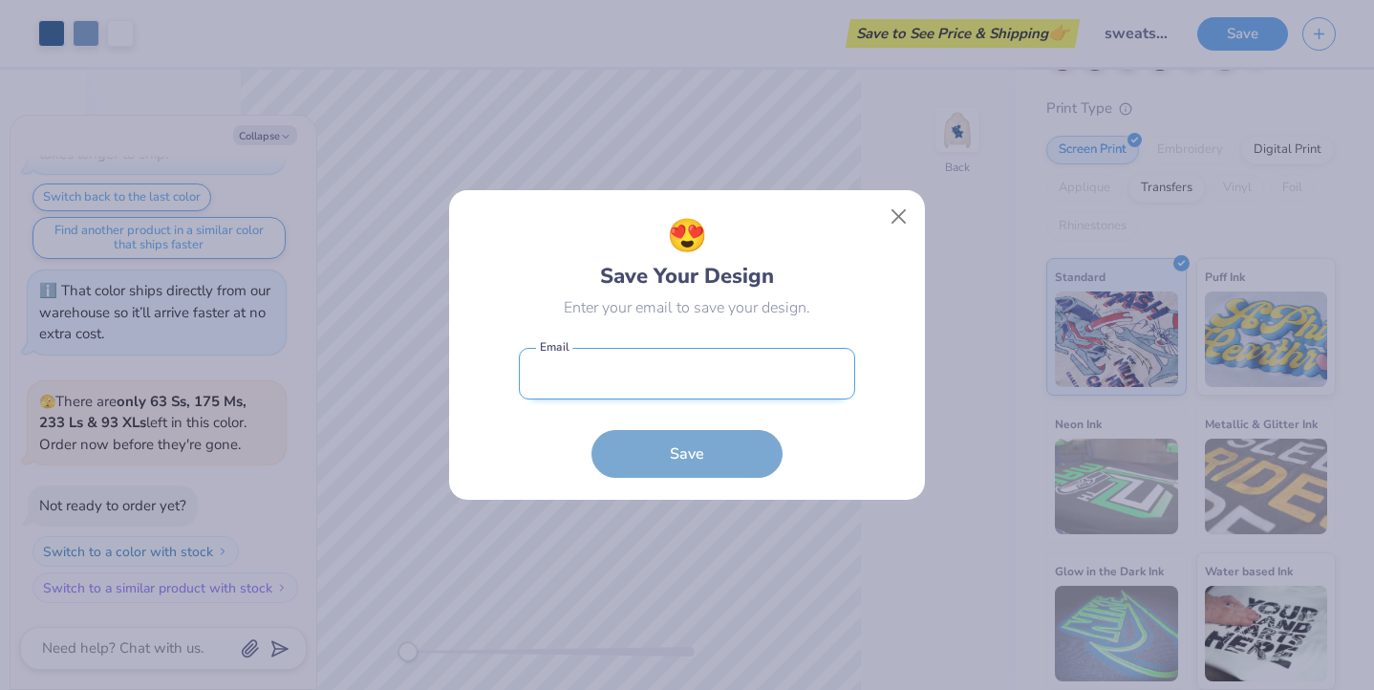
click at [654, 380] on input "email" at bounding box center [687, 374] width 336 height 53
type input "[EMAIL_ADDRESS][DOMAIN_NAME]"
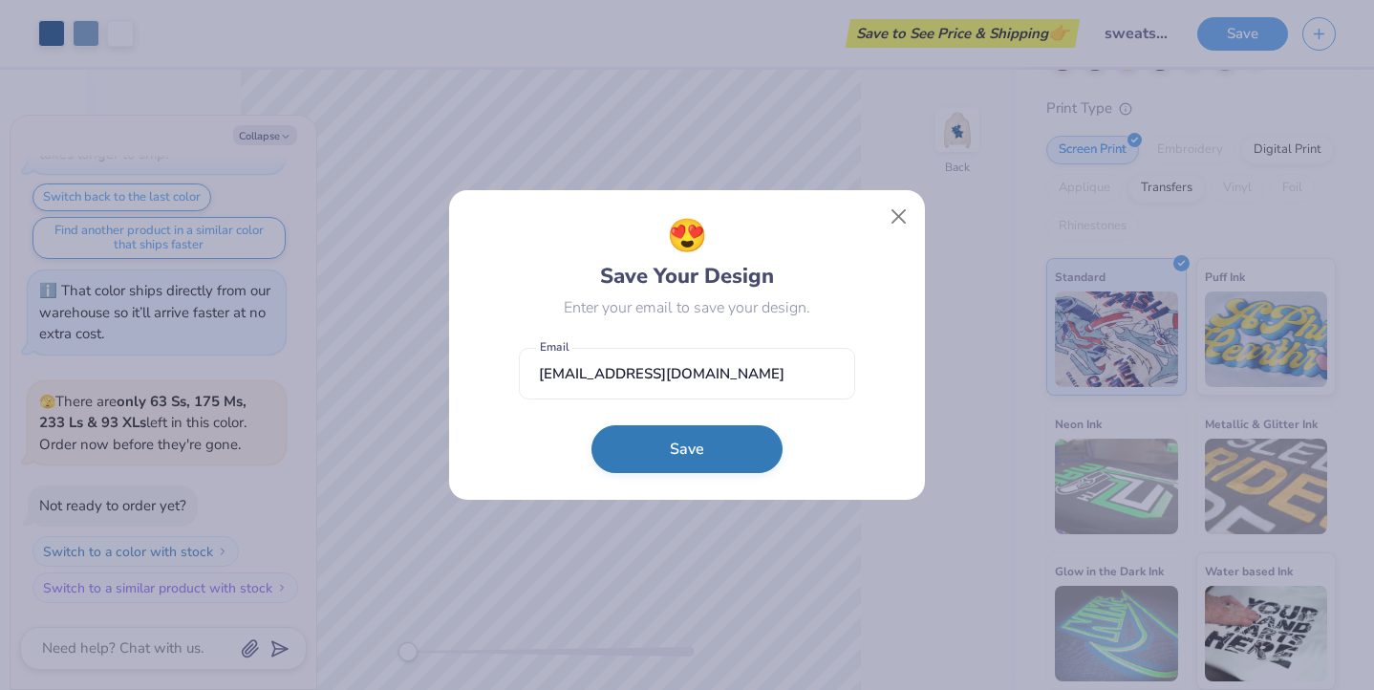
click at [660, 449] on button "Save" at bounding box center [687, 449] width 191 height 48
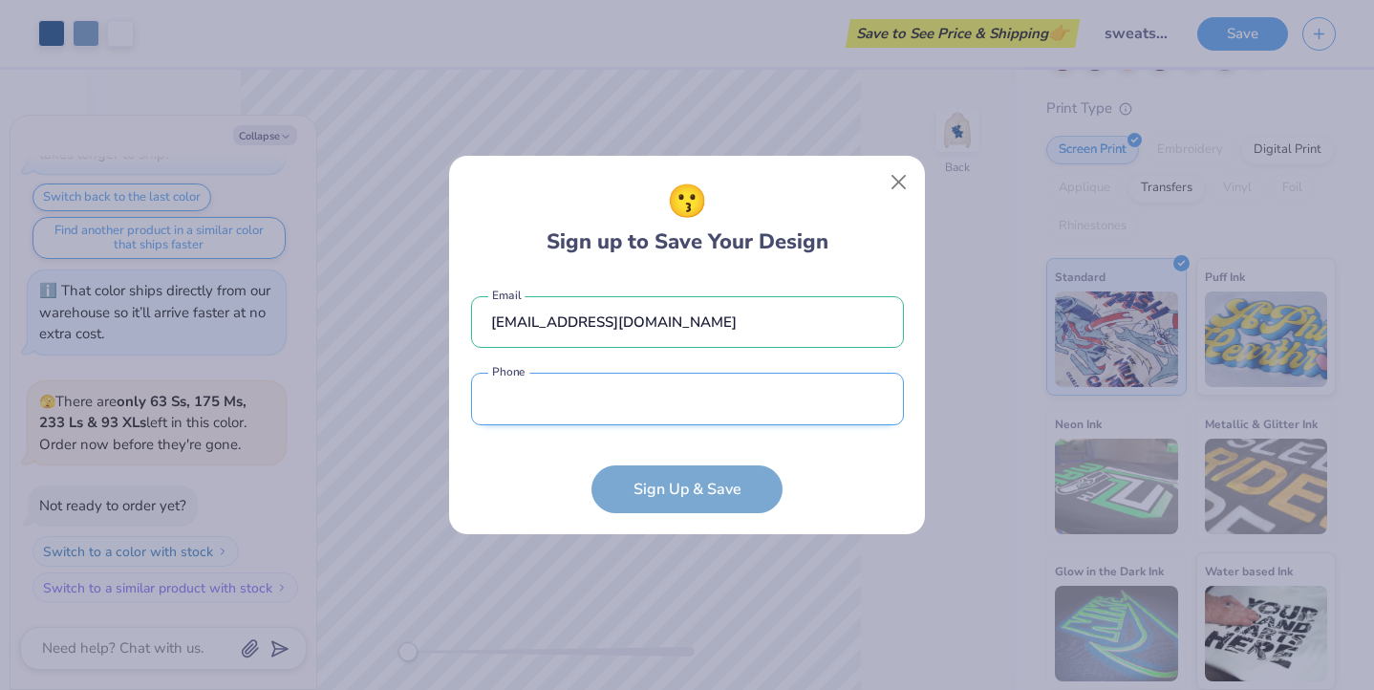
click at [640, 394] on input "tel" at bounding box center [687, 399] width 433 height 53
type input "[PHONE_NUMBER]"
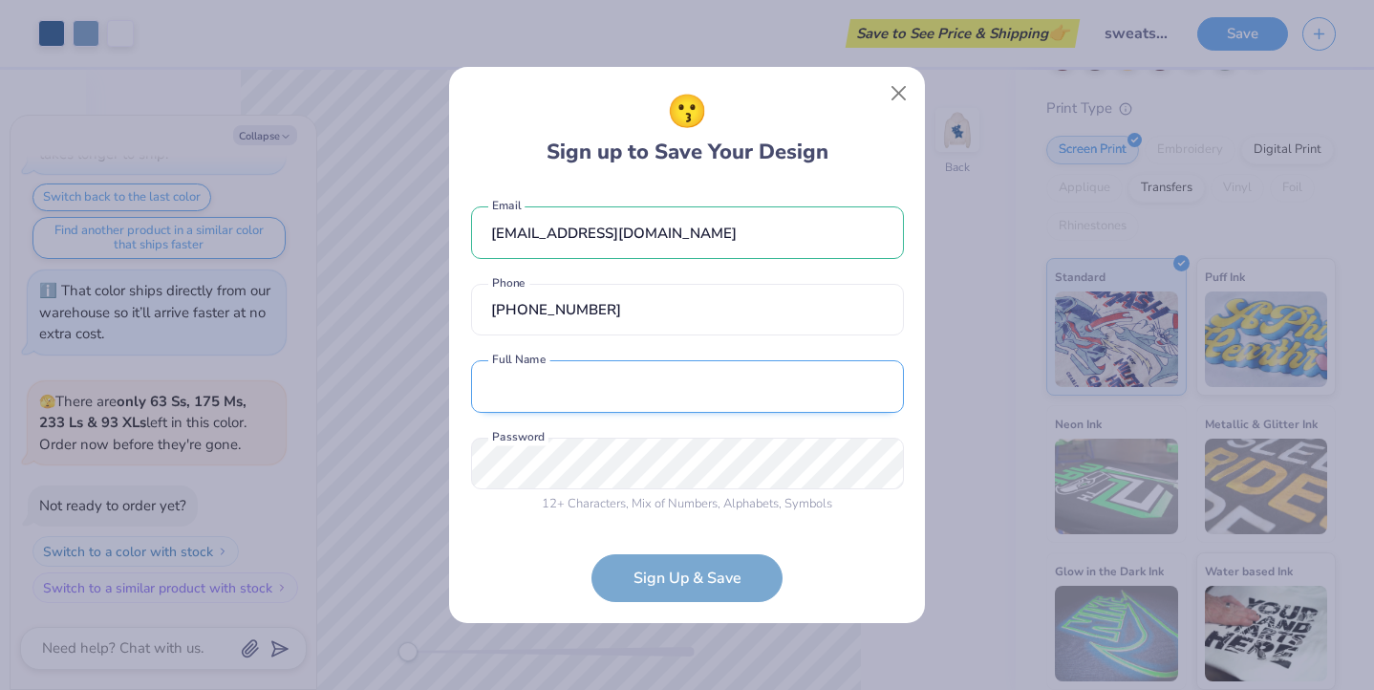
click at [607, 385] on input "text" at bounding box center [687, 386] width 433 height 53
type input "[PERSON_NAME]"
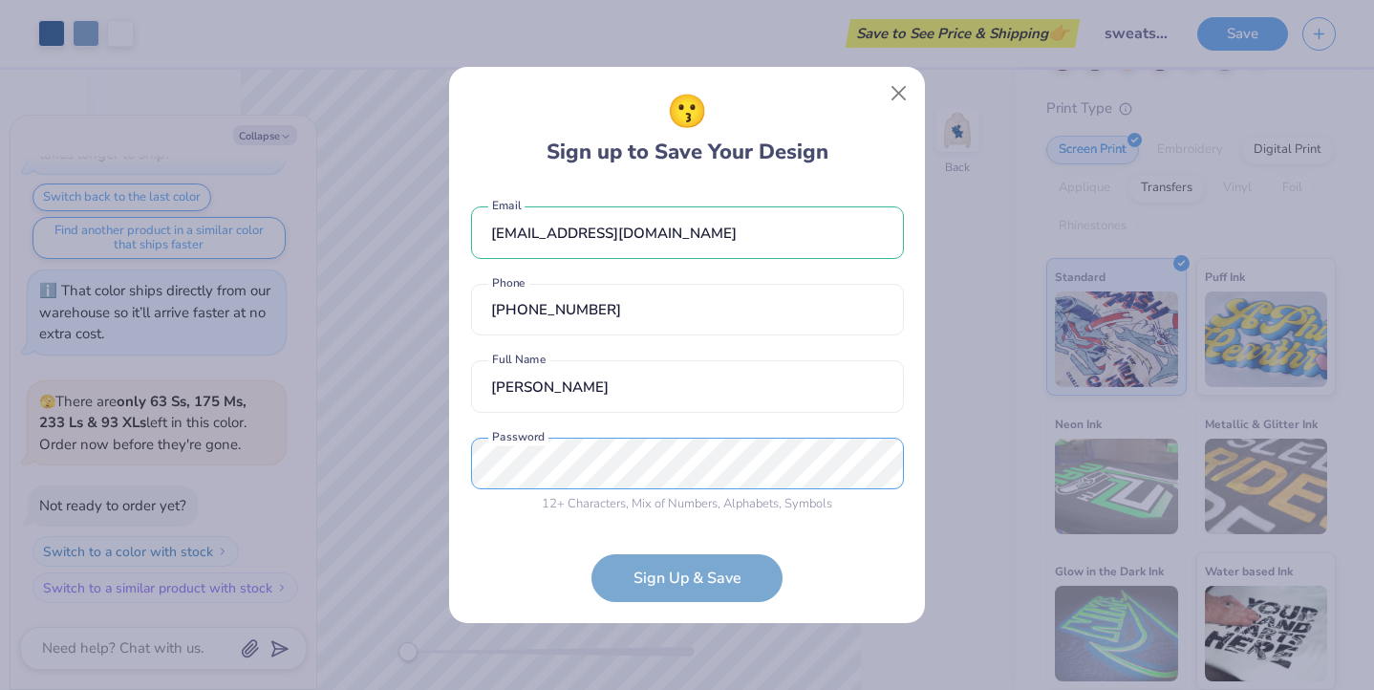
click at [404, 464] on div "😗 Sign up to Save Your Design [EMAIL_ADDRESS][DOMAIN_NAME] Email [PHONE_NUMBER]…" at bounding box center [687, 345] width 1374 height 690
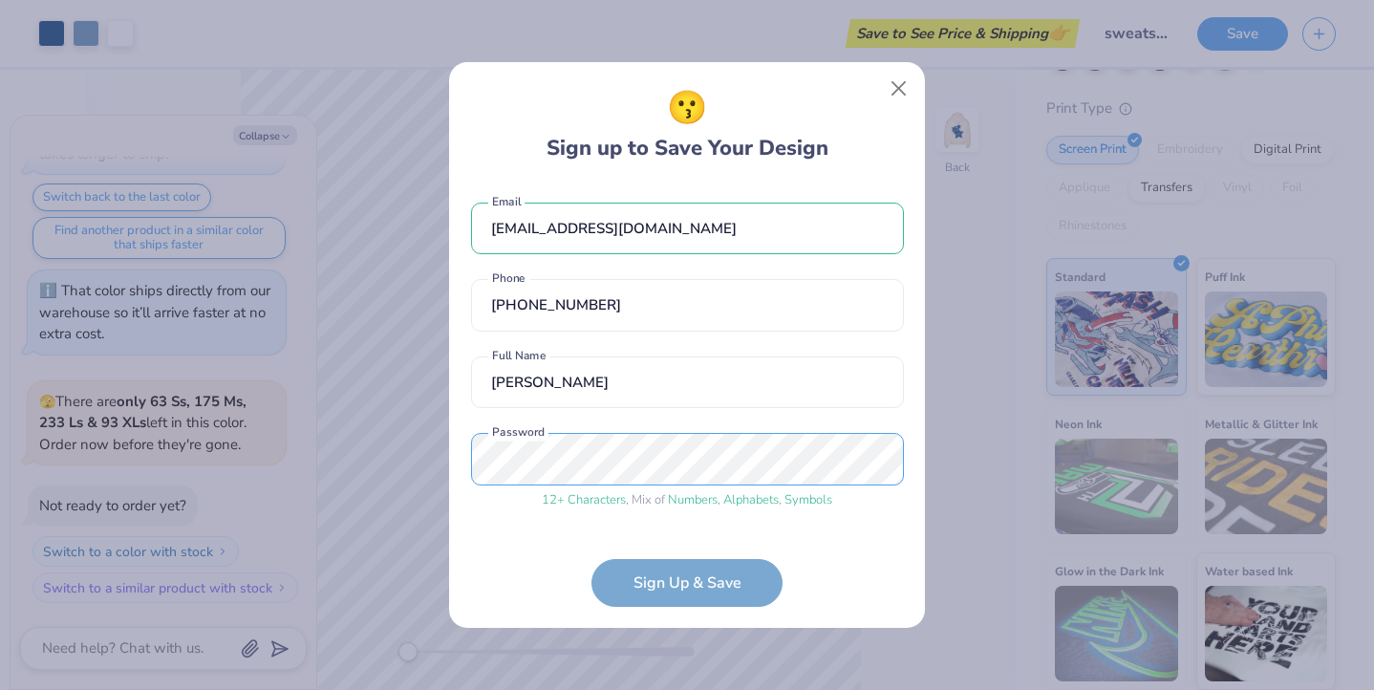
scroll to position [63, 0]
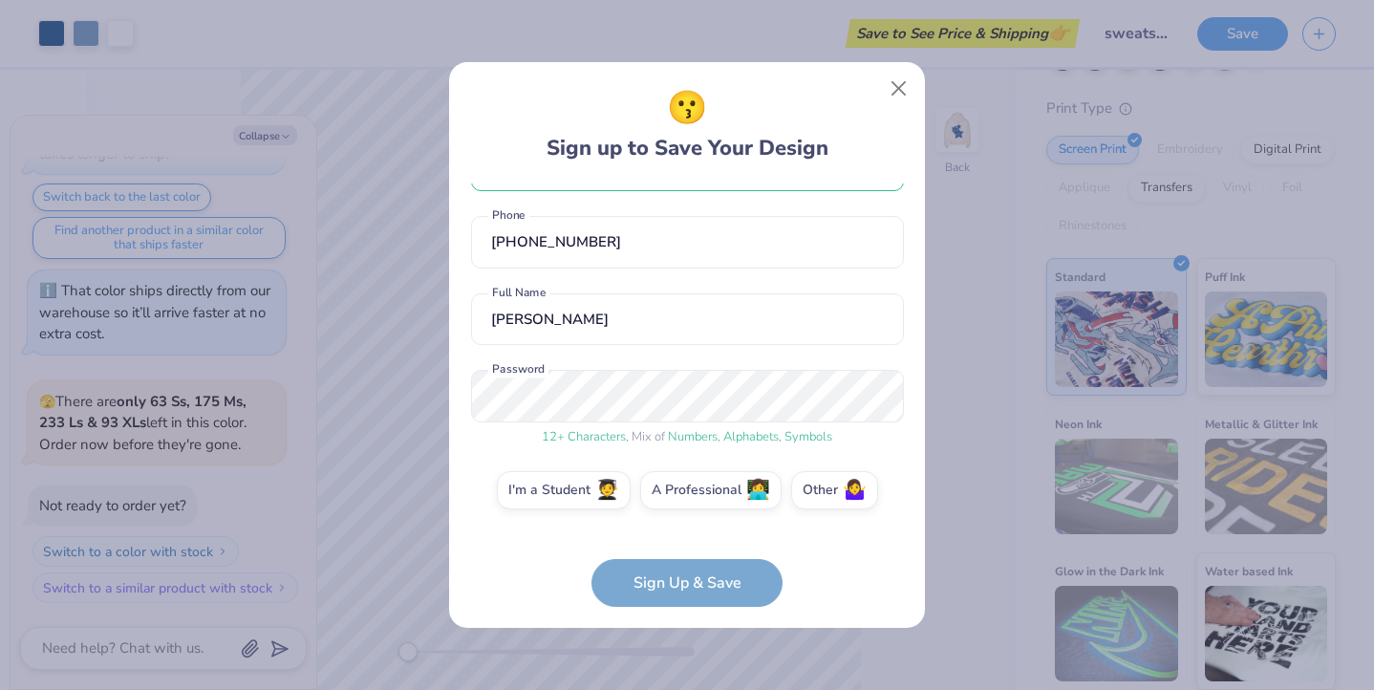
click at [700, 586] on form "[EMAIL_ADDRESS][DOMAIN_NAME] Email [PHONE_NUMBER] Phone [PERSON_NAME] Full Name…" at bounding box center [687, 395] width 433 height 423
click at [733, 595] on form "[EMAIL_ADDRESS][DOMAIN_NAME] Email [PHONE_NUMBER] Phone [PERSON_NAME] Full Name…" at bounding box center [687, 395] width 433 height 423
click at [679, 567] on form "[EMAIL_ADDRESS][DOMAIN_NAME] Email [PHONE_NUMBER] Phone [PERSON_NAME] Full Name…" at bounding box center [687, 395] width 433 height 423
click at [636, 600] on form "[EMAIL_ADDRESS][DOMAIN_NAME] Email [PHONE_NUMBER] Phone [PERSON_NAME] Full Name…" at bounding box center [687, 395] width 433 height 423
click at [588, 487] on label "I'm a Student 🧑‍🎓" at bounding box center [564, 487] width 134 height 38
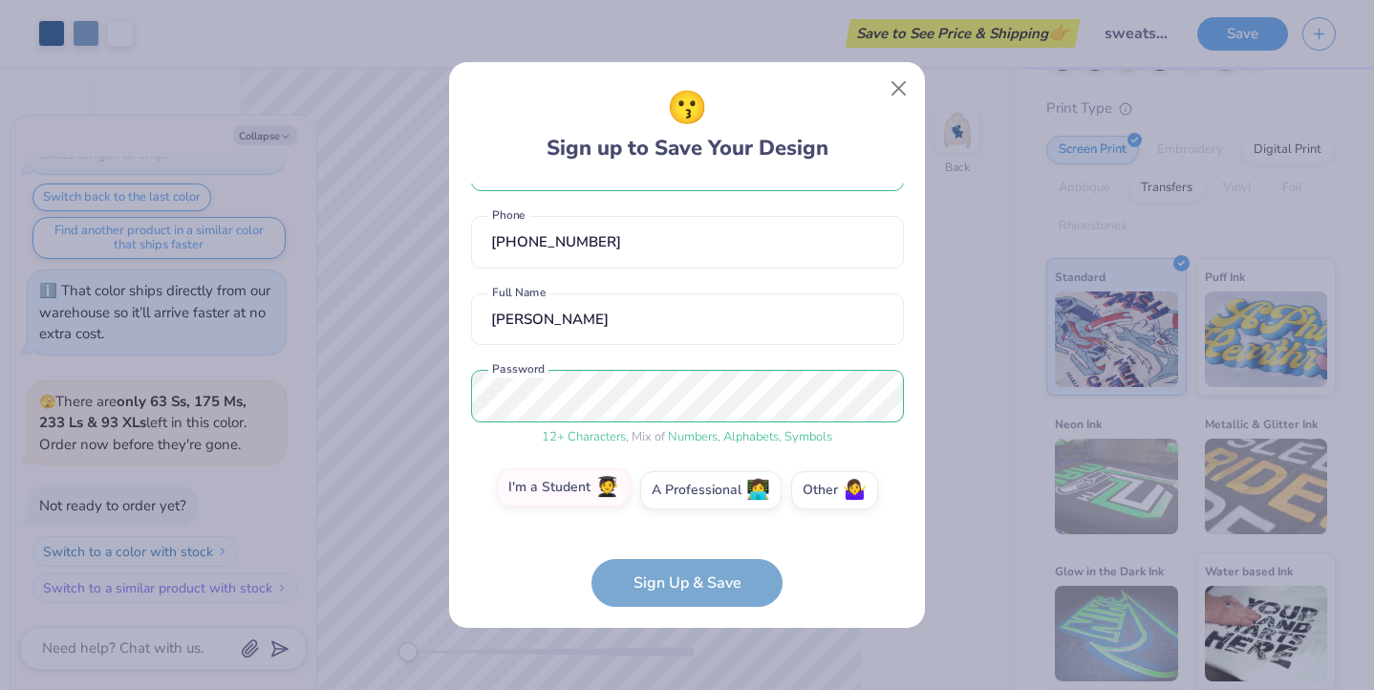
click at [682, 552] on input "I'm a Student 🧑‍🎓" at bounding box center [688, 558] width 12 height 12
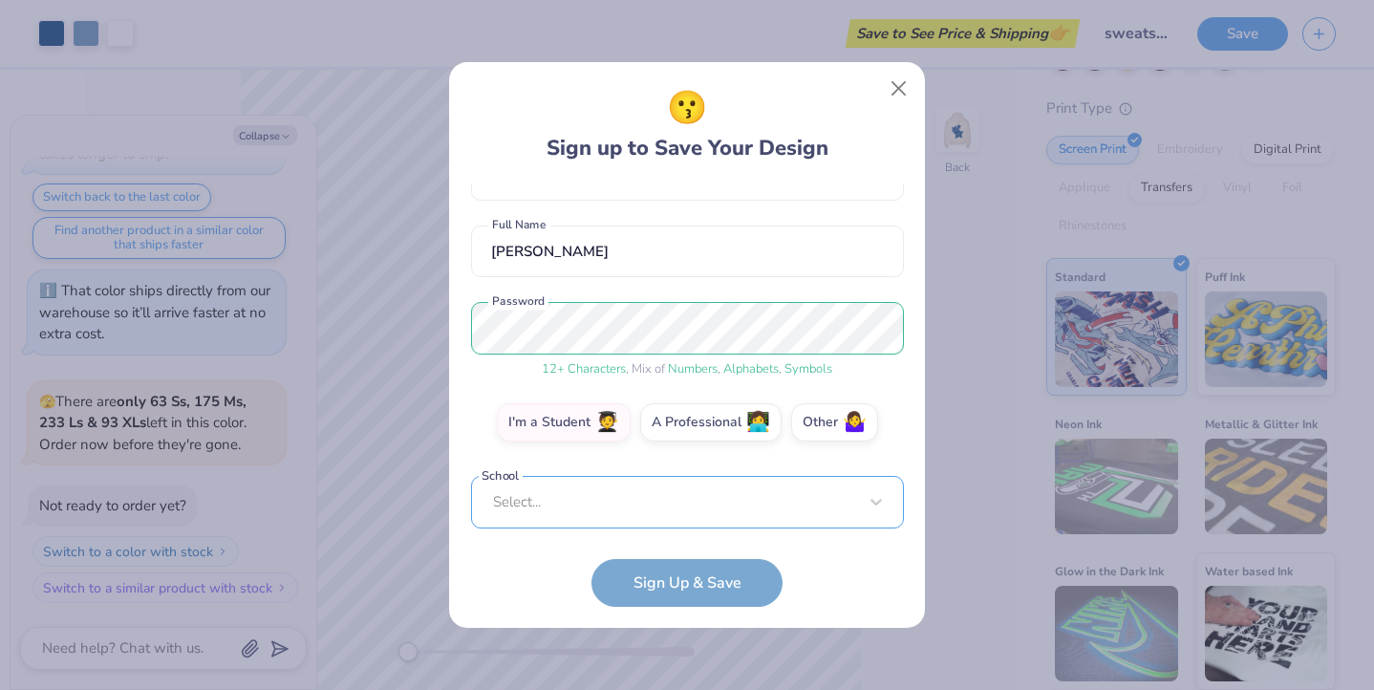
click at [605, 502] on div "Select..." at bounding box center [687, 502] width 433 height 53
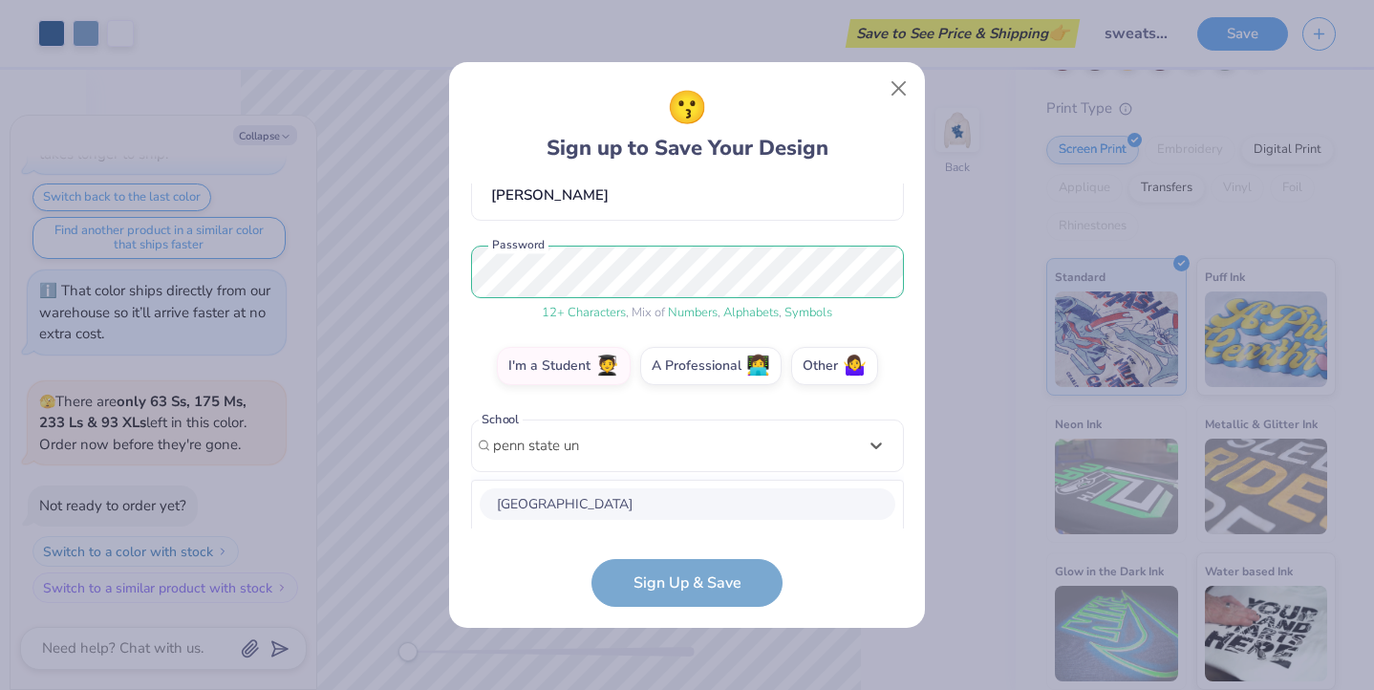
scroll to position [427, 0]
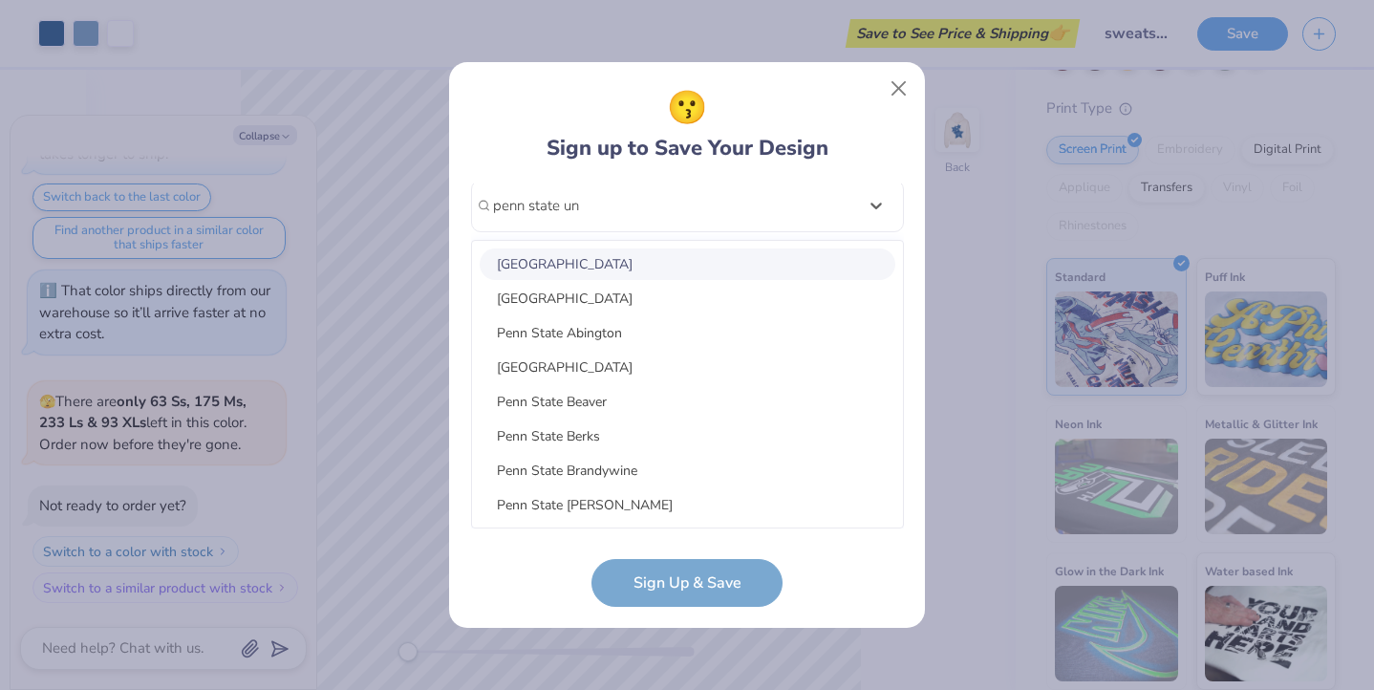
click at [639, 257] on div "[GEOGRAPHIC_DATA]" at bounding box center [688, 265] width 416 height 32
type input "penn state un"
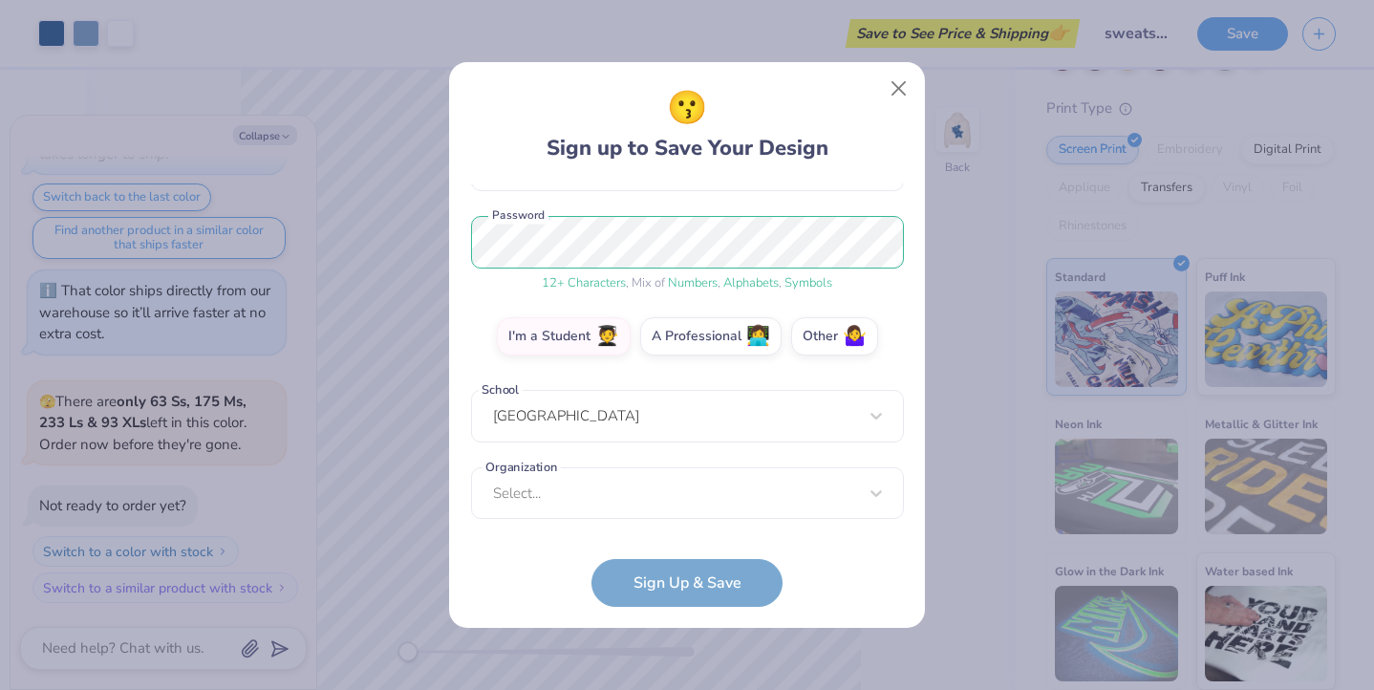
scroll to position [217, 0]
click at [606, 511] on div "[EMAIL_ADDRESS][DOMAIN_NAME] Email [PHONE_NUMBER] Phone [PERSON_NAME] Full Name…" at bounding box center [687, 356] width 433 height 345
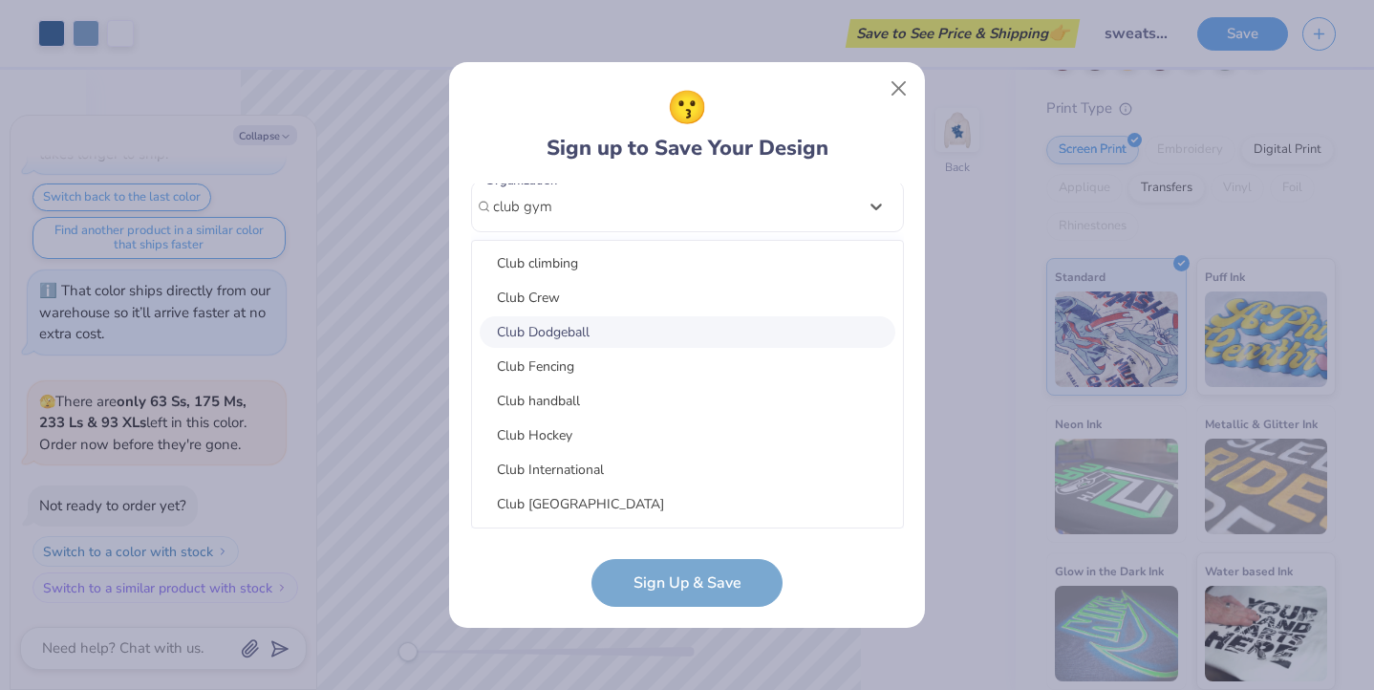
scroll to position [0, 0]
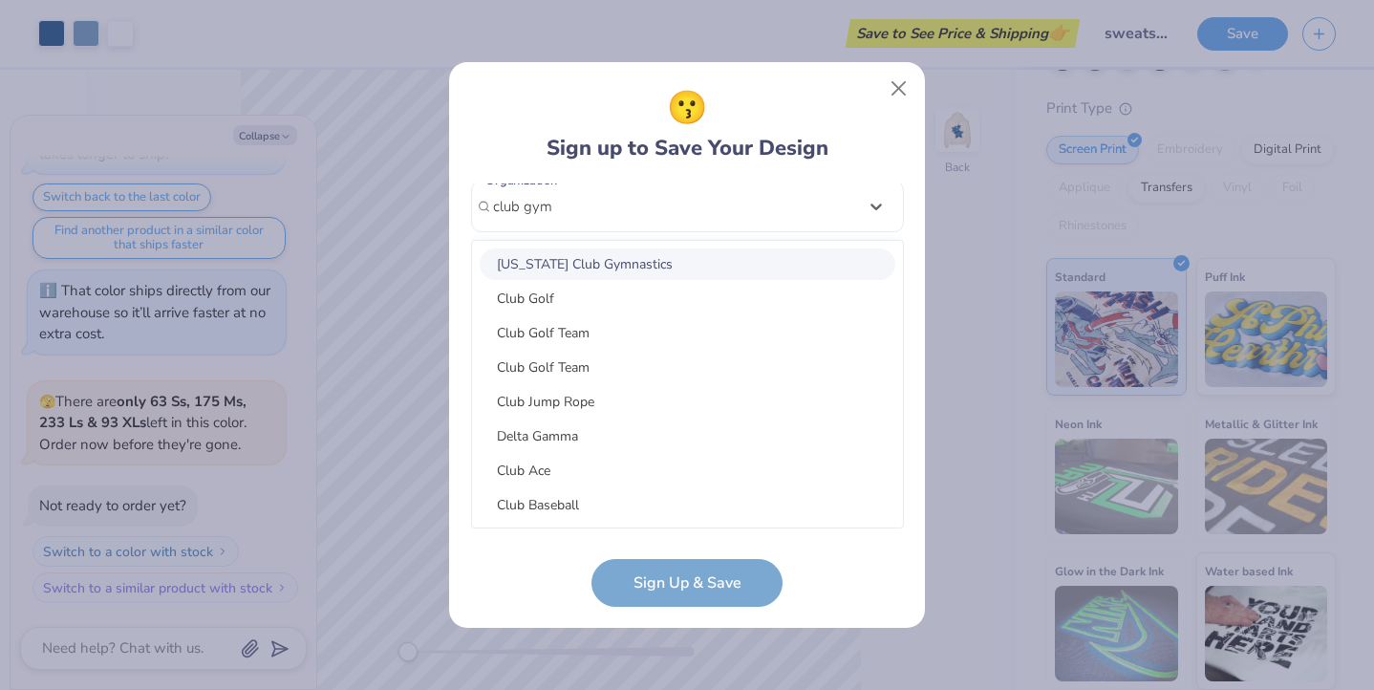
type input "club gym"
click at [888, 111] on div "😗 Sign up to Save Your Design" at bounding box center [687, 124] width 433 height 80
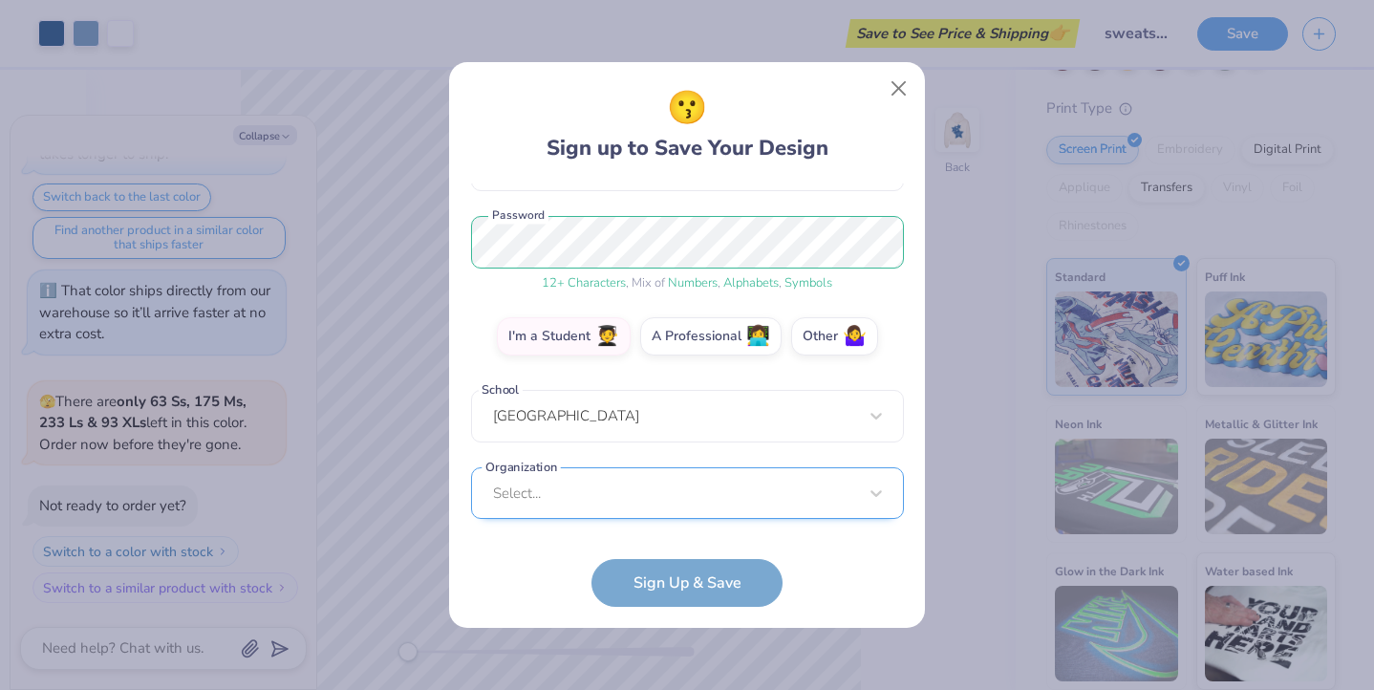
click at [554, 501] on div "Select..." at bounding box center [687, 493] width 433 height 53
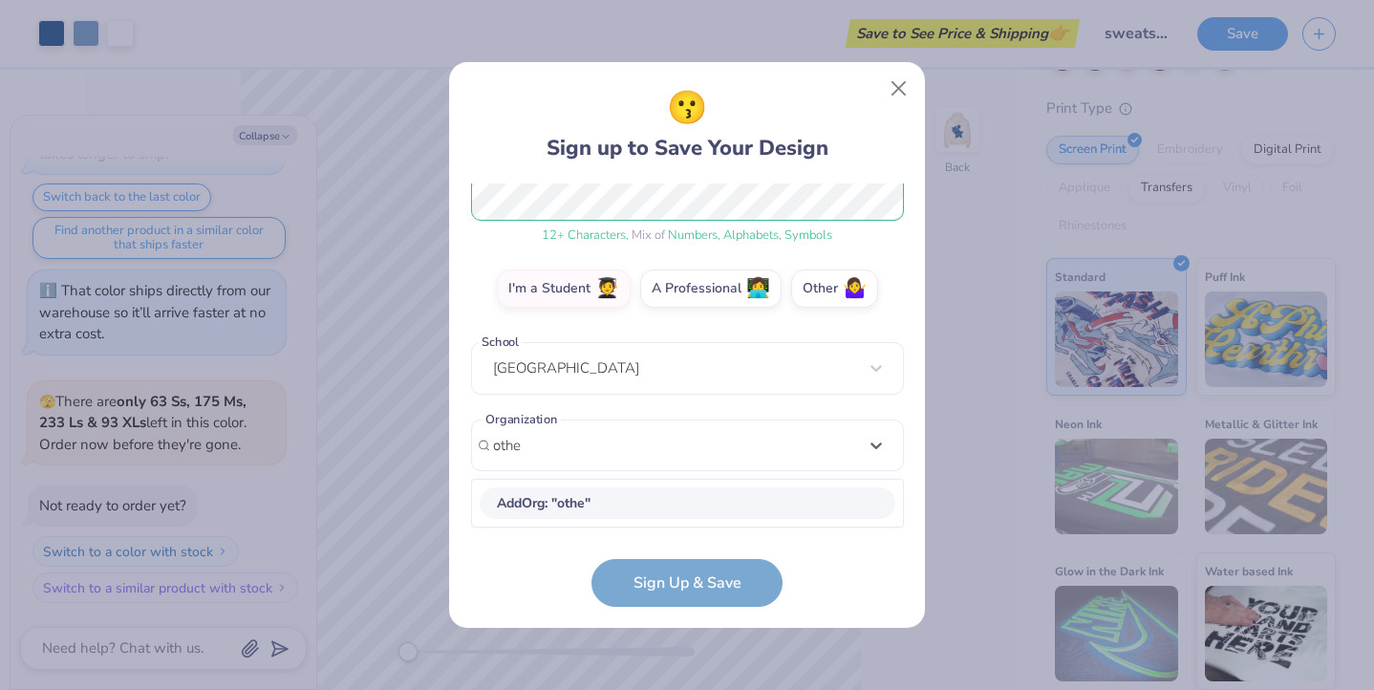
type input "other"
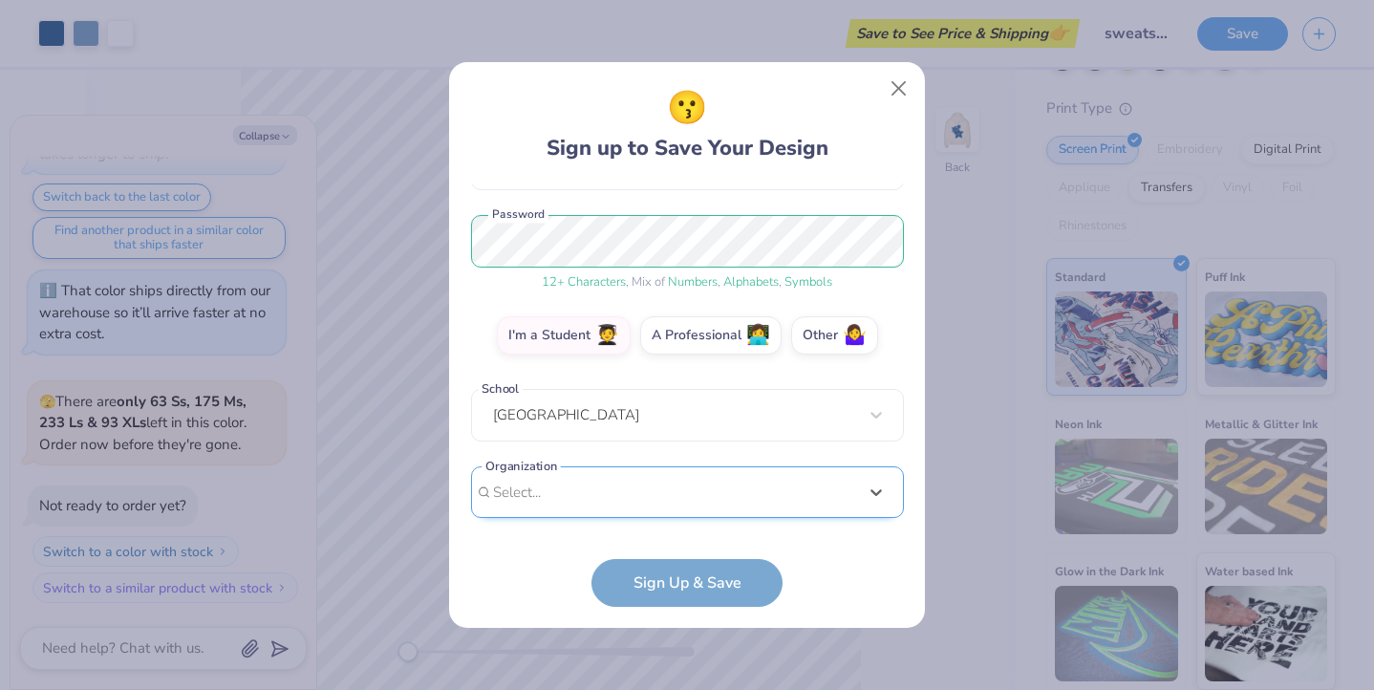
scroll to position [217, 0]
click at [538, 207] on div "[EMAIL_ADDRESS][DOMAIN_NAME] Email [PHONE_NUMBER] Phone [PERSON_NAME] Full Name…" at bounding box center [687, 356] width 433 height 345
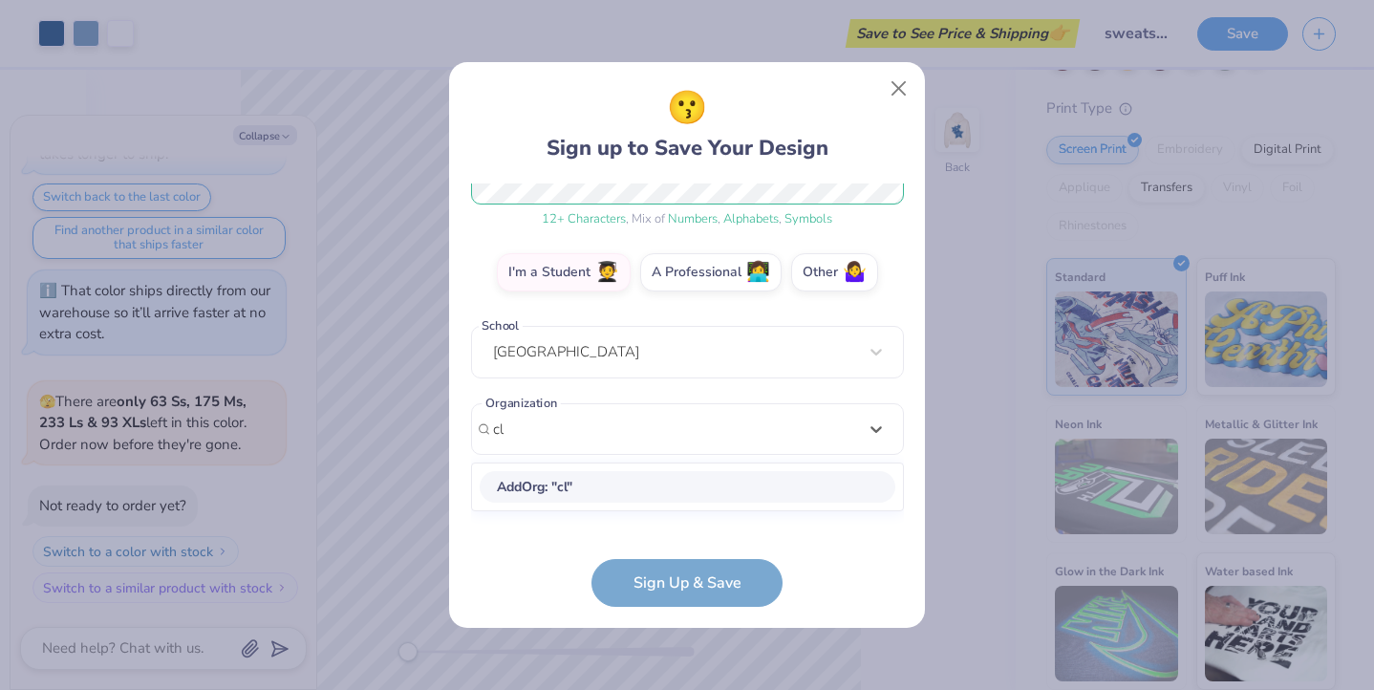
scroll to position [264, 0]
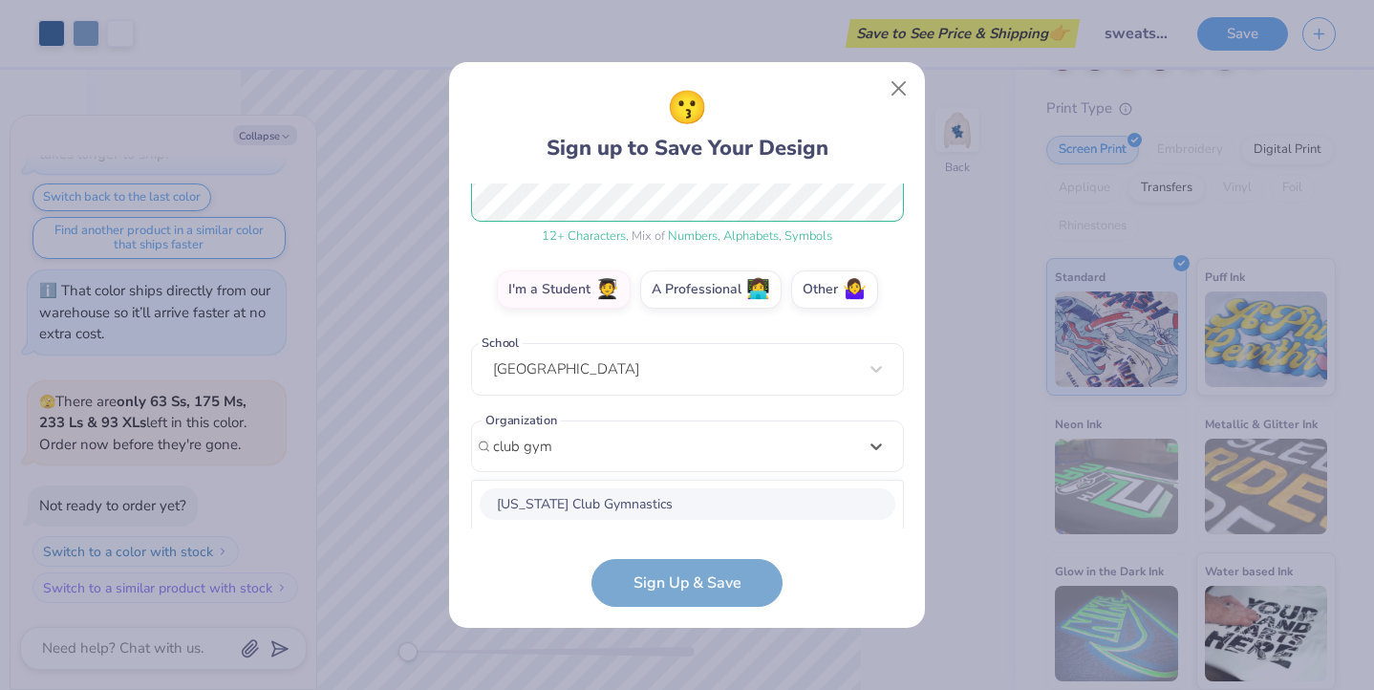
click at [590, 493] on div "[US_STATE] Club Gymnastics" at bounding box center [688, 504] width 416 height 32
type input "club gym"
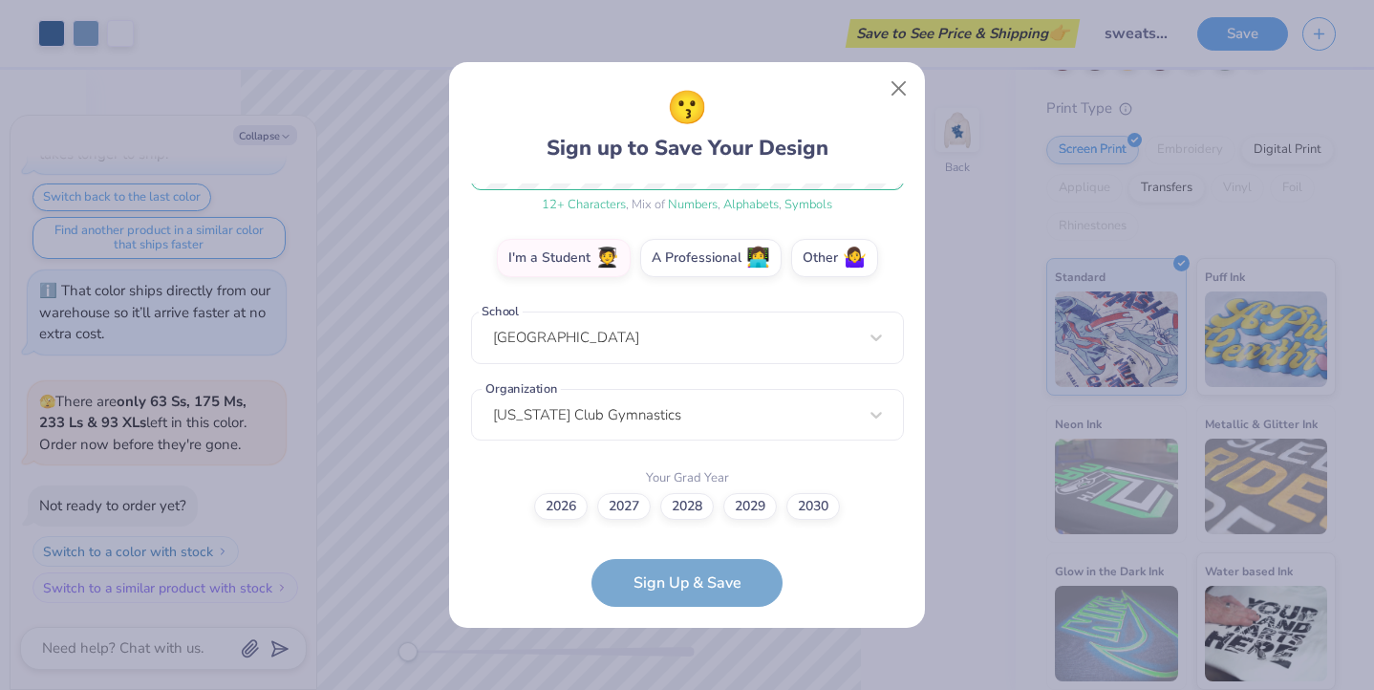
click at [670, 596] on form "[EMAIL_ADDRESS][DOMAIN_NAME] Email [PHONE_NUMBER] Phone [PERSON_NAME] Full Name…" at bounding box center [687, 395] width 433 height 423
click at [682, 510] on label "2028" at bounding box center [687, 503] width 54 height 27
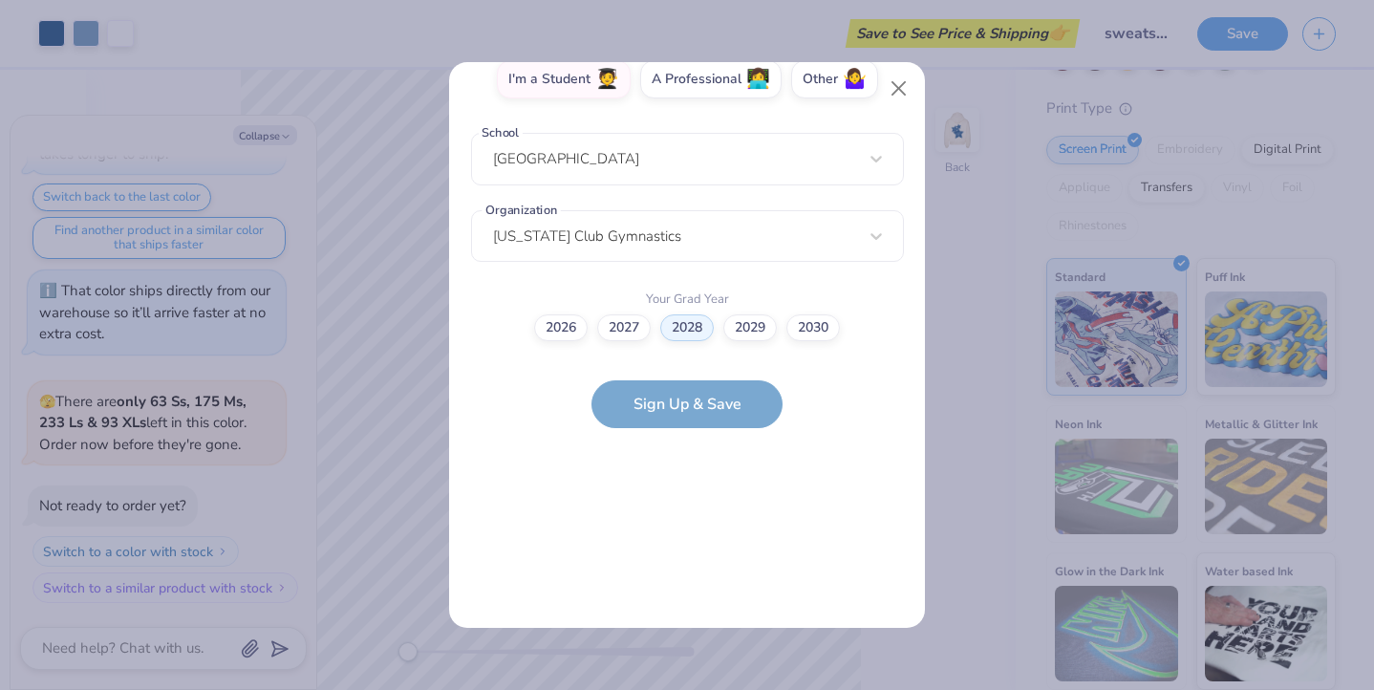
scroll to position [0, 0]
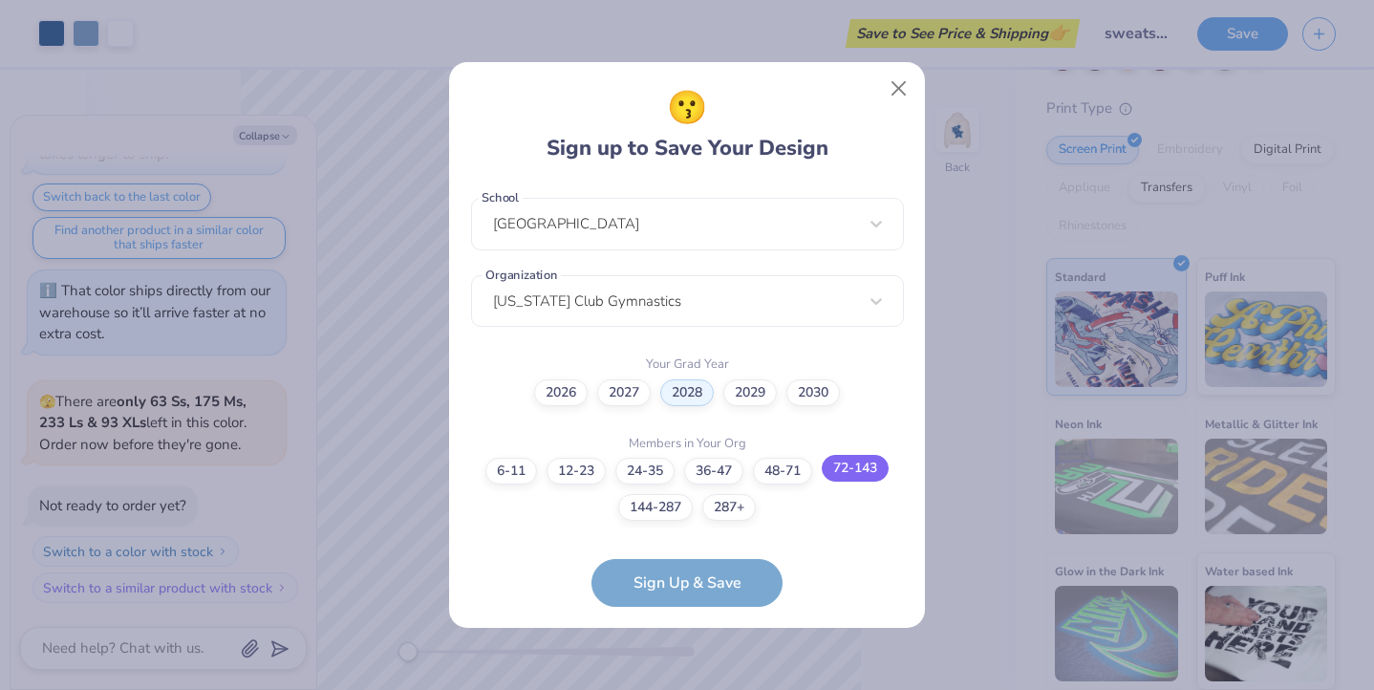
click at [868, 461] on label "72-143" at bounding box center [855, 468] width 67 height 27
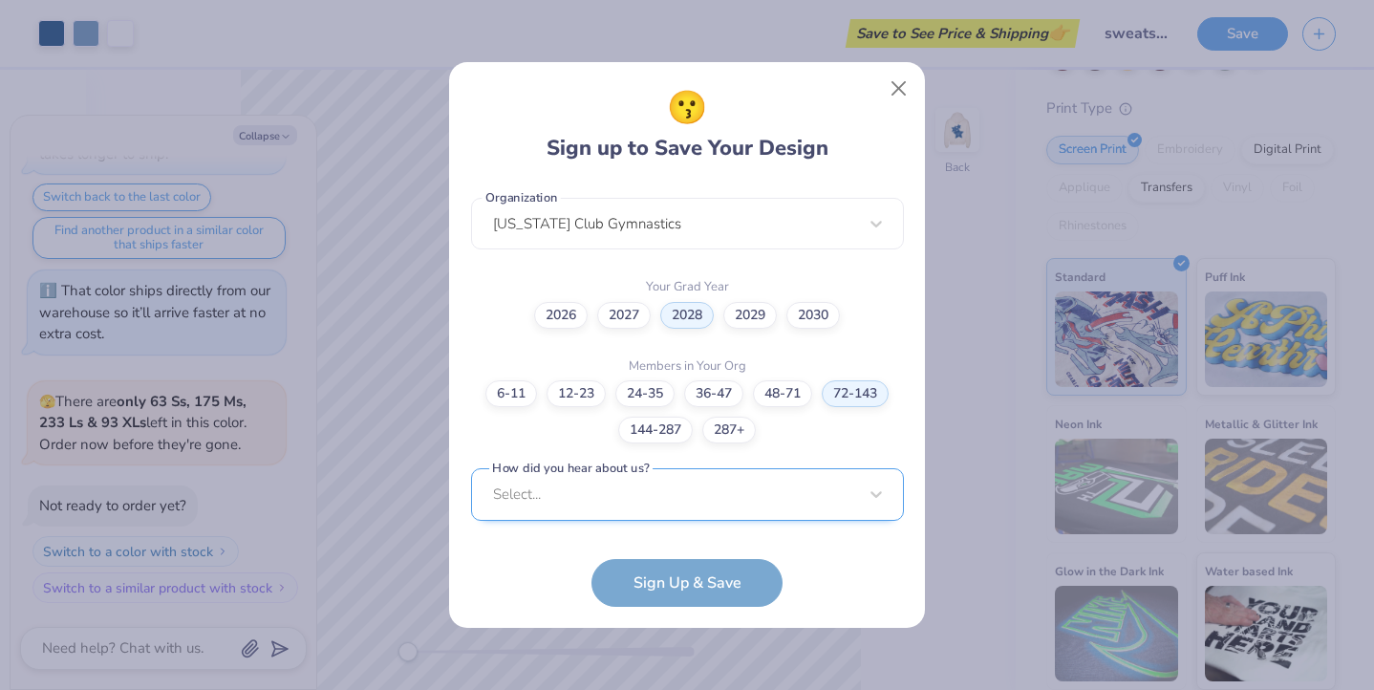
click at [544, 497] on div "Select..." at bounding box center [687, 494] width 433 height 53
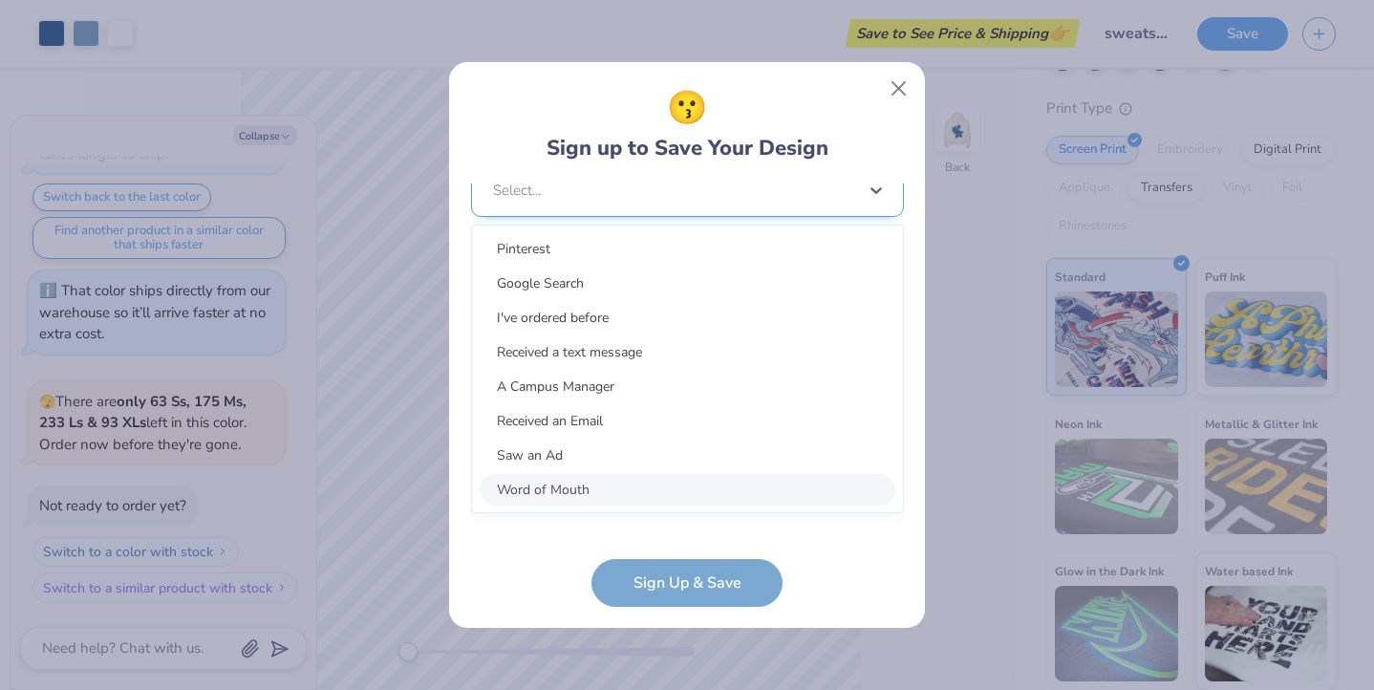
scroll to position [773, 0]
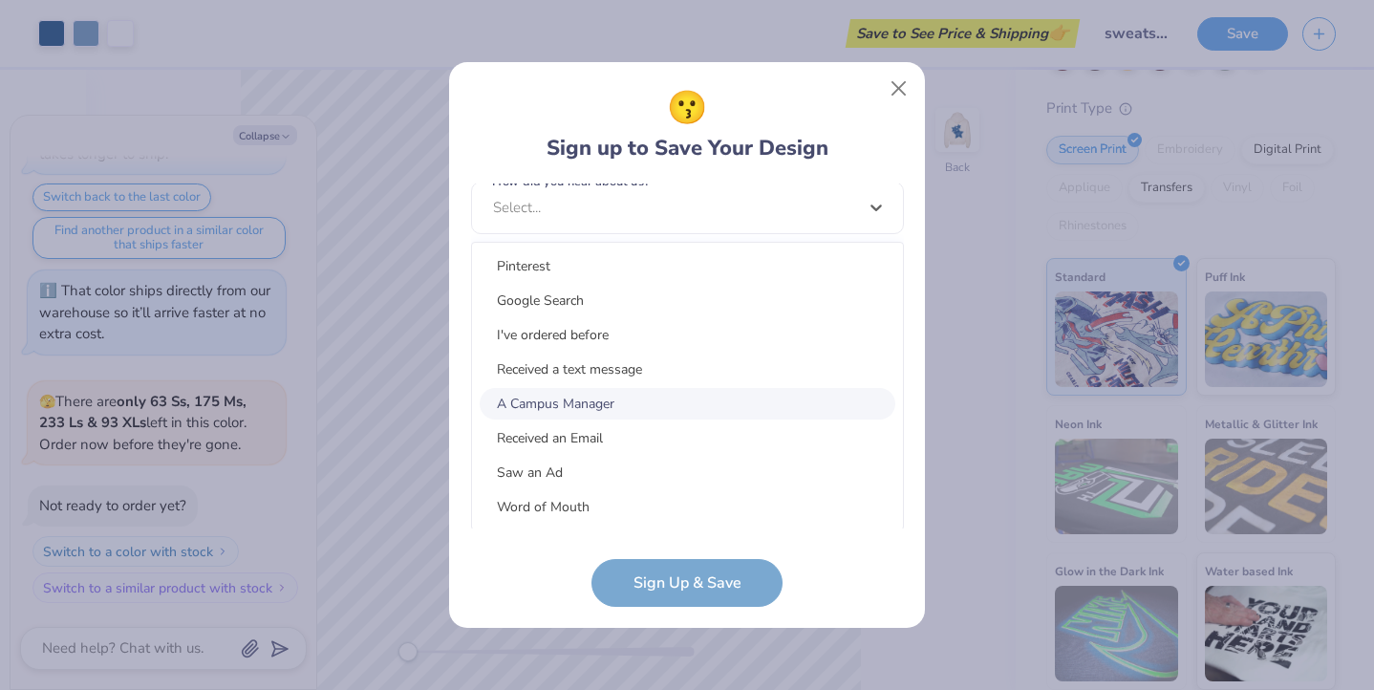
click at [575, 406] on div "A Campus Manager" at bounding box center [688, 404] width 416 height 32
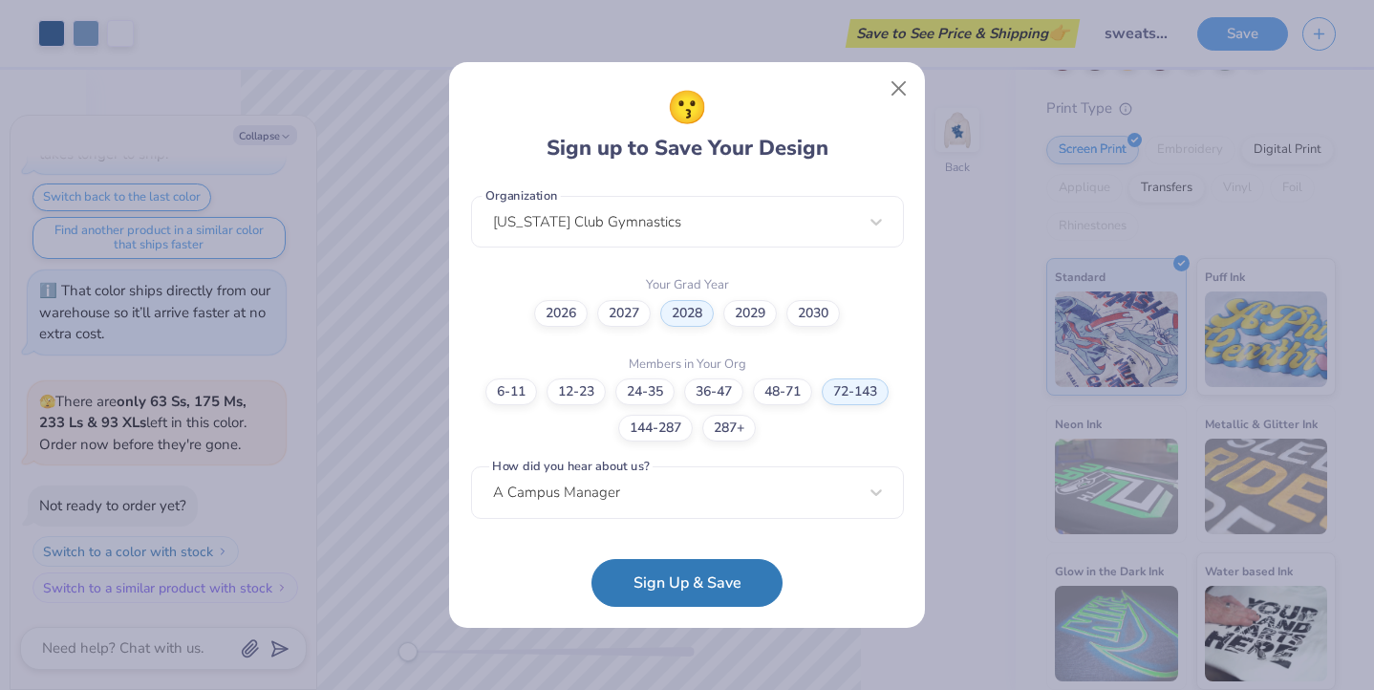
scroll to position [487, 0]
click at [680, 577] on button "Sign Up & Save" at bounding box center [687, 578] width 191 height 48
click at [708, 581] on form "[EMAIL_ADDRESS][DOMAIN_NAME] Email [PHONE_NUMBER] Phone [PERSON_NAME] Full Name…" at bounding box center [687, 395] width 433 height 423
click at [685, 589] on form "[EMAIL_ADDRESS][DOMAIN_NAME] Email [PHONE_NUMBER] Phone [PERSON_NAME] Full Name…" at bounding box center [687, 395] width 433 height 423
click at [747, 577] on form "[EMAIL_ADDRESS][DOMAIN_NAME] Email [PHONE_NUMBER] Phone [PERSON_NAME] Full Name…" at bounding box center [687, 395] width 433 height 423
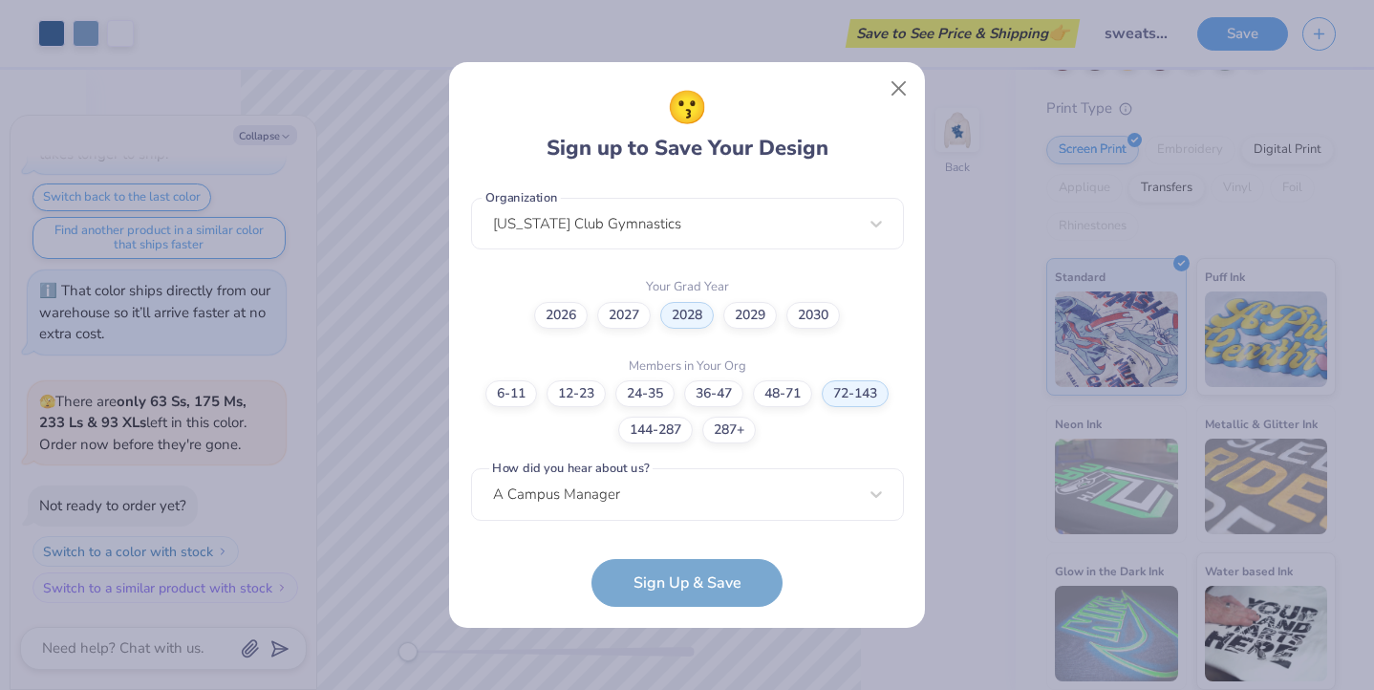
click at [682, 595] on form "[EMAIL_ADDRESS][DOMAIN_NAME] Email [PHONE_NUMBER] Phone [PERSON_NAME] Full Name…" at bounding box center [687, 395] width 433 height 423
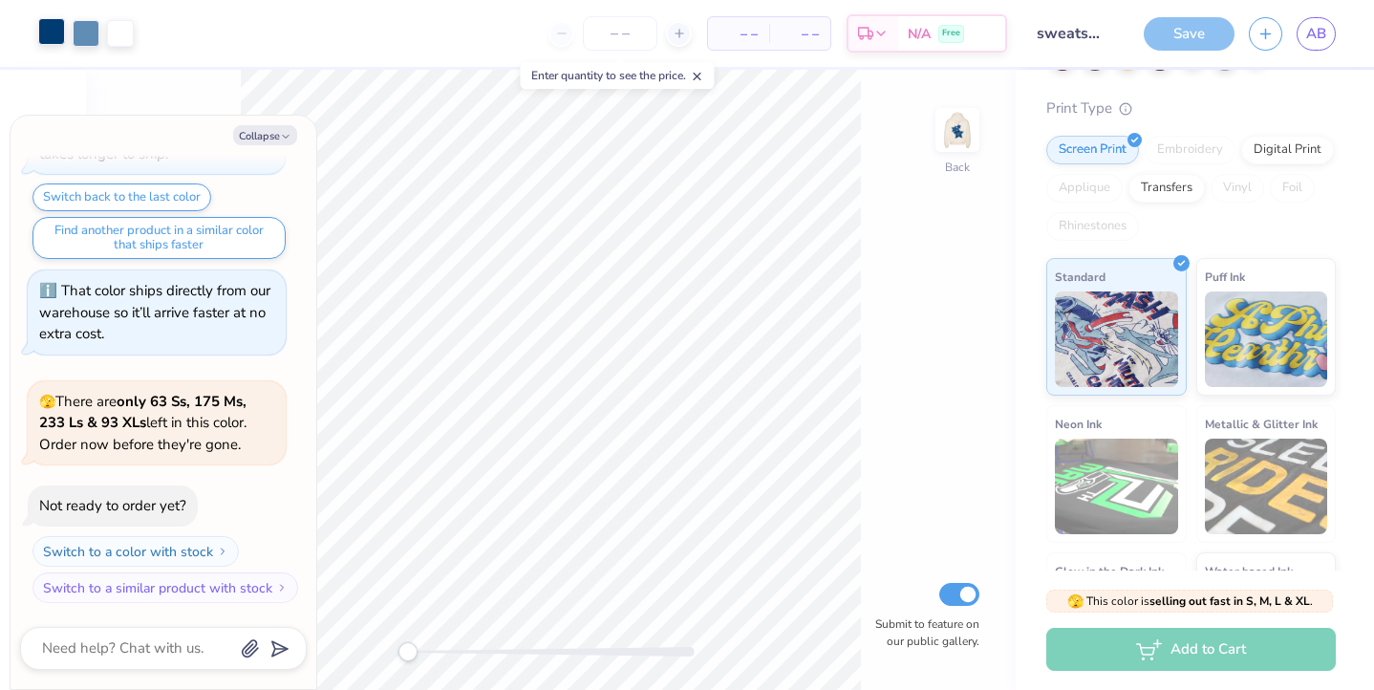
click at [81, 41] on div at bounding box center [86, 33] width 27 height 27
click at [80, 31] on div at bounding box center [86, 33] width 27 height 27
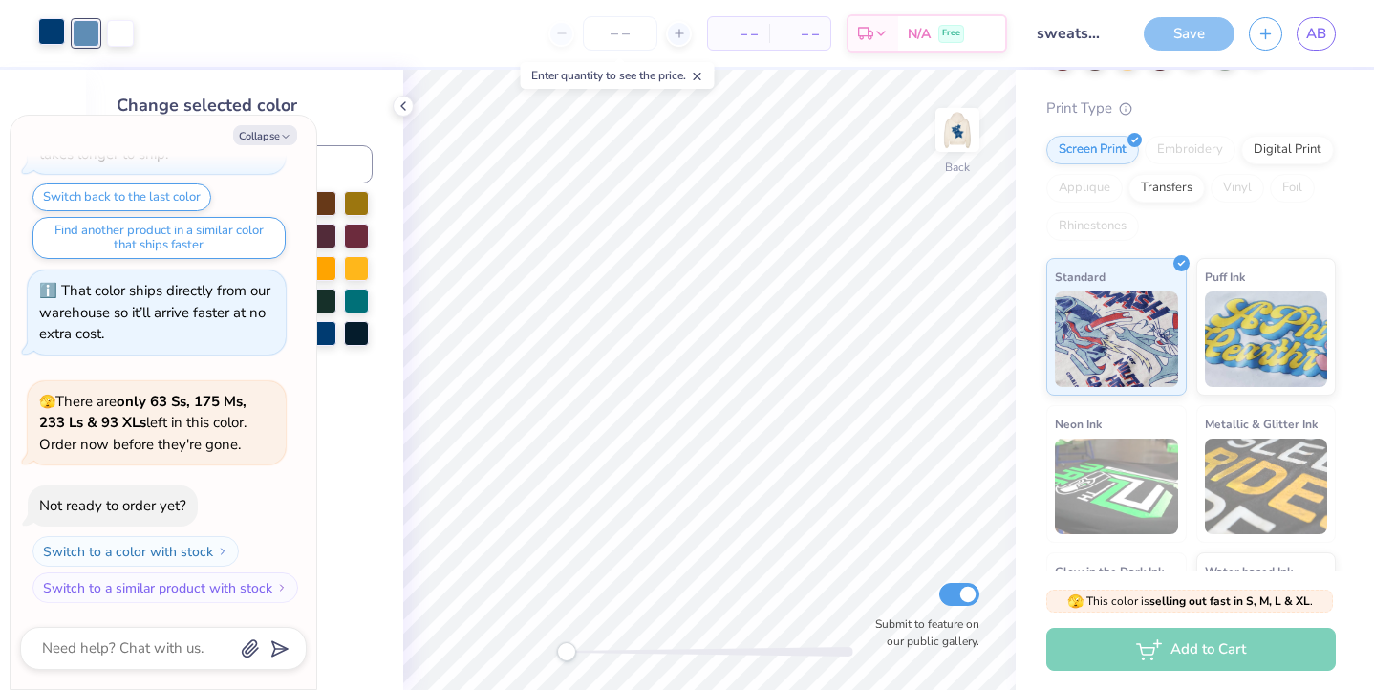
click at [40, 30] on div at bounding box center [51, 31] width 27 height 27
click at [280, 137] on icon "button" at bounding box center [285, 136] width 11 height 11
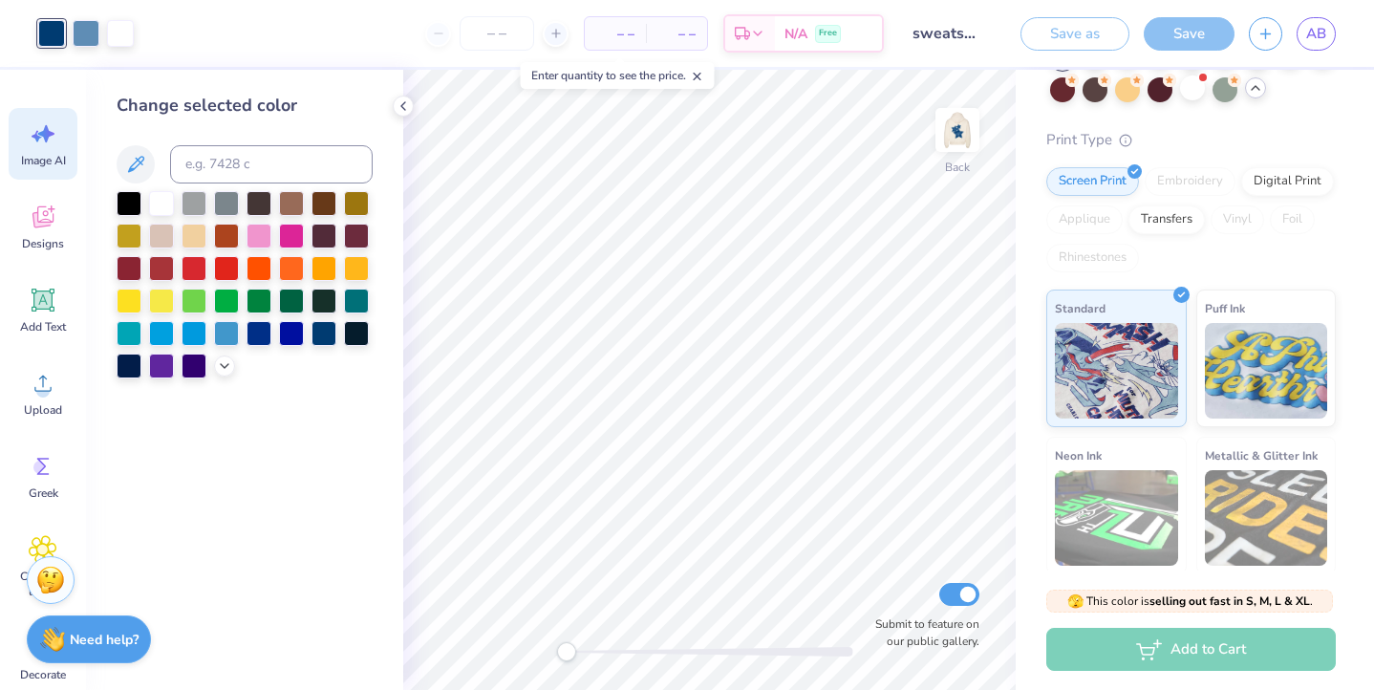
scroll to position [199, 0]
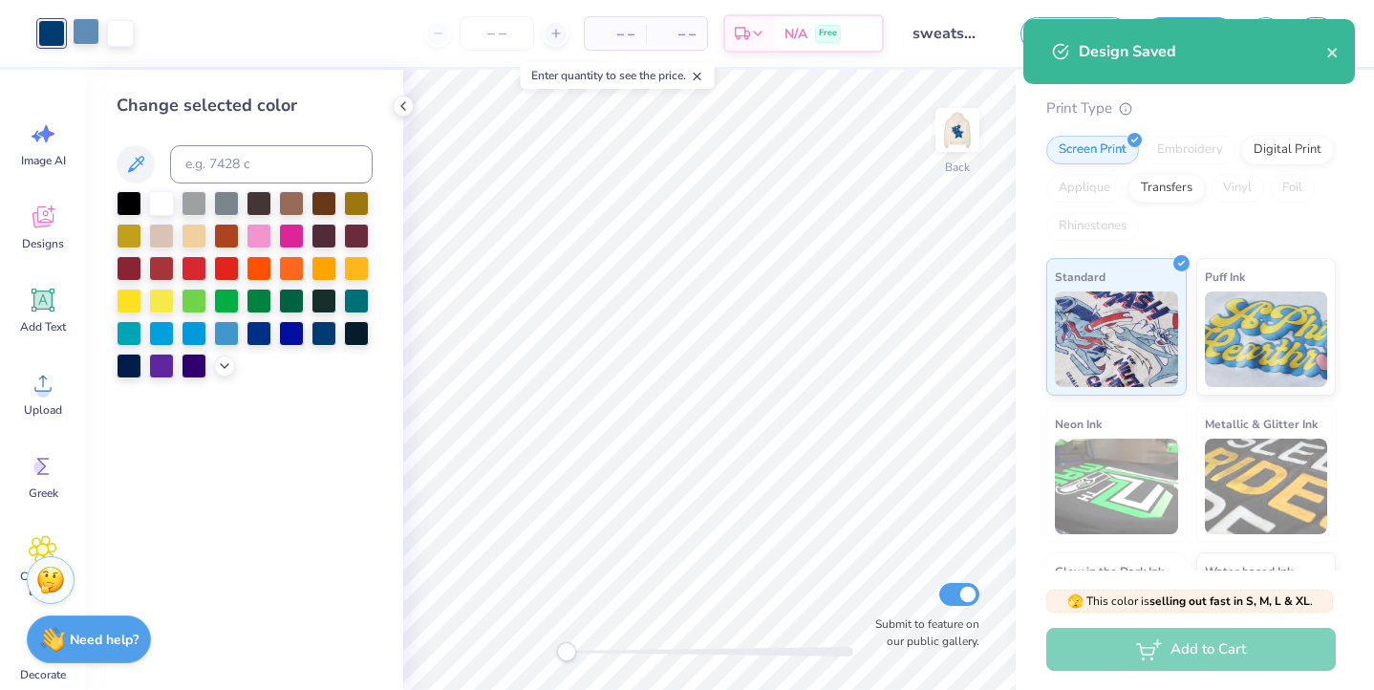
click at [76, 32] on div at bounding box center [86, 31] width 27 height 27
click at [123, 34] on div at bounding box center [120, 31] width 27 height 27
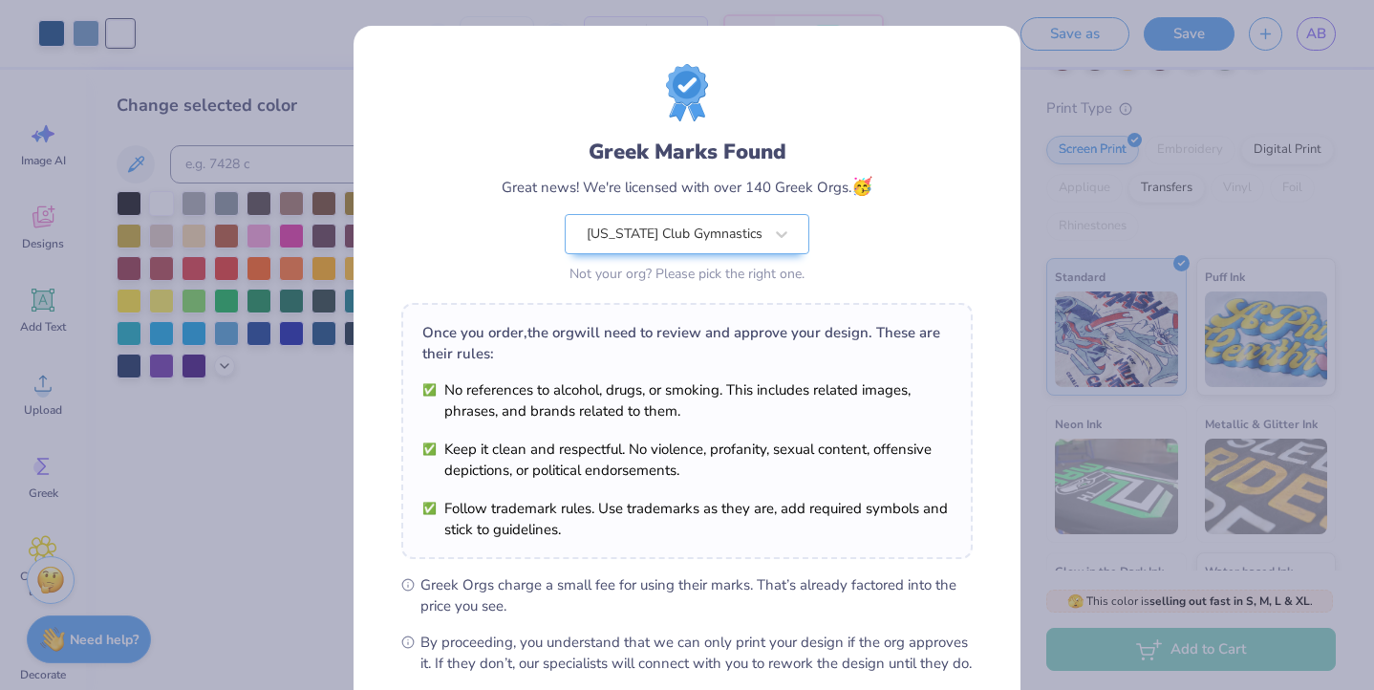
click at [76, 33] on div "Greek Marks Found Great news! We're licensed with over 140 Greek Orgs. 🥳 [US_ST…" at bounding box center [687, 345] width 1374 height 690
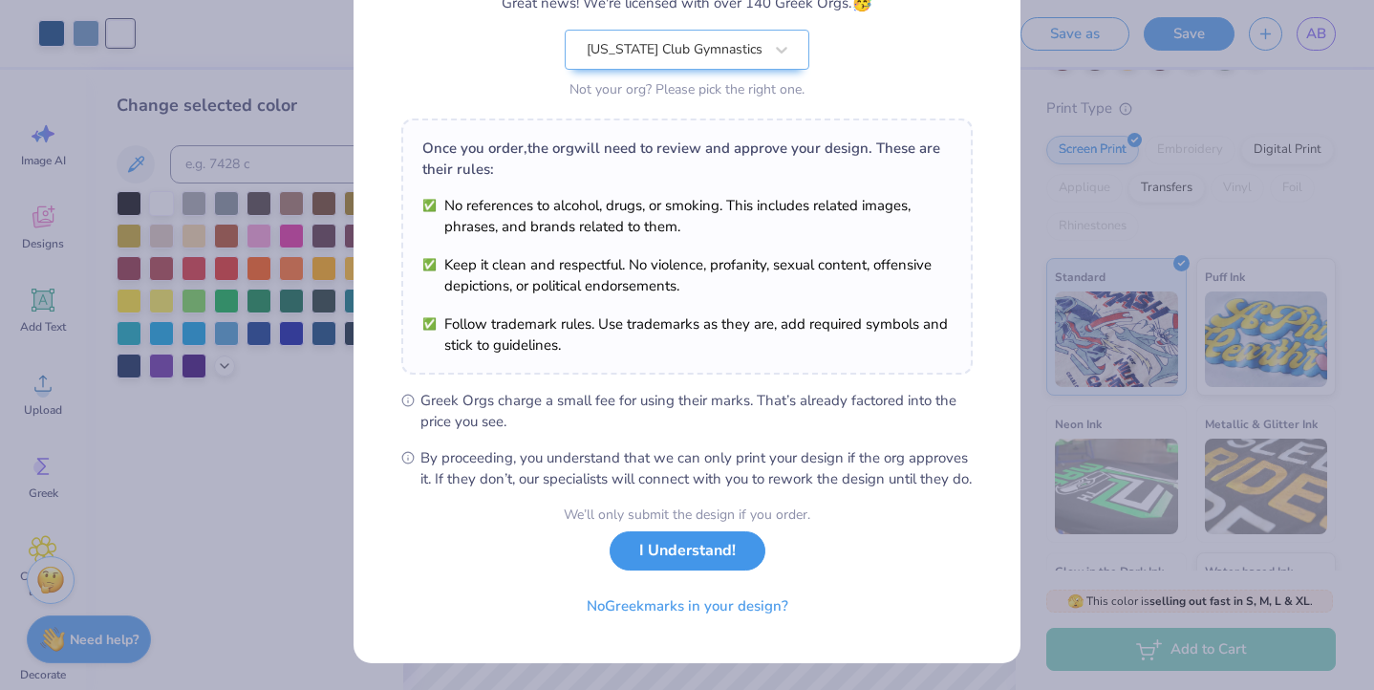
click at [680, 561] on button "I Understand!" at bounding box center [688, 550] width 156 height 39
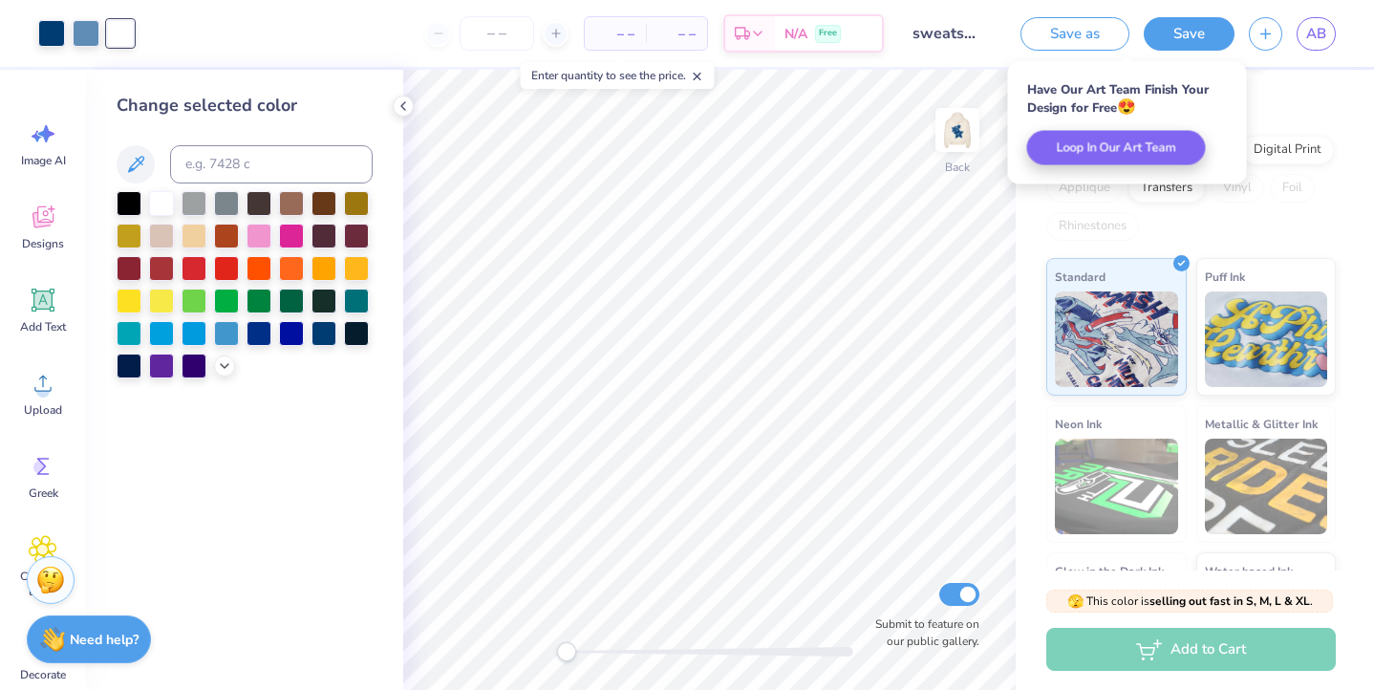
scroll to position [0, 0]
click at [88, 31] on div at bounding box center [86, 31] width 27 height 27
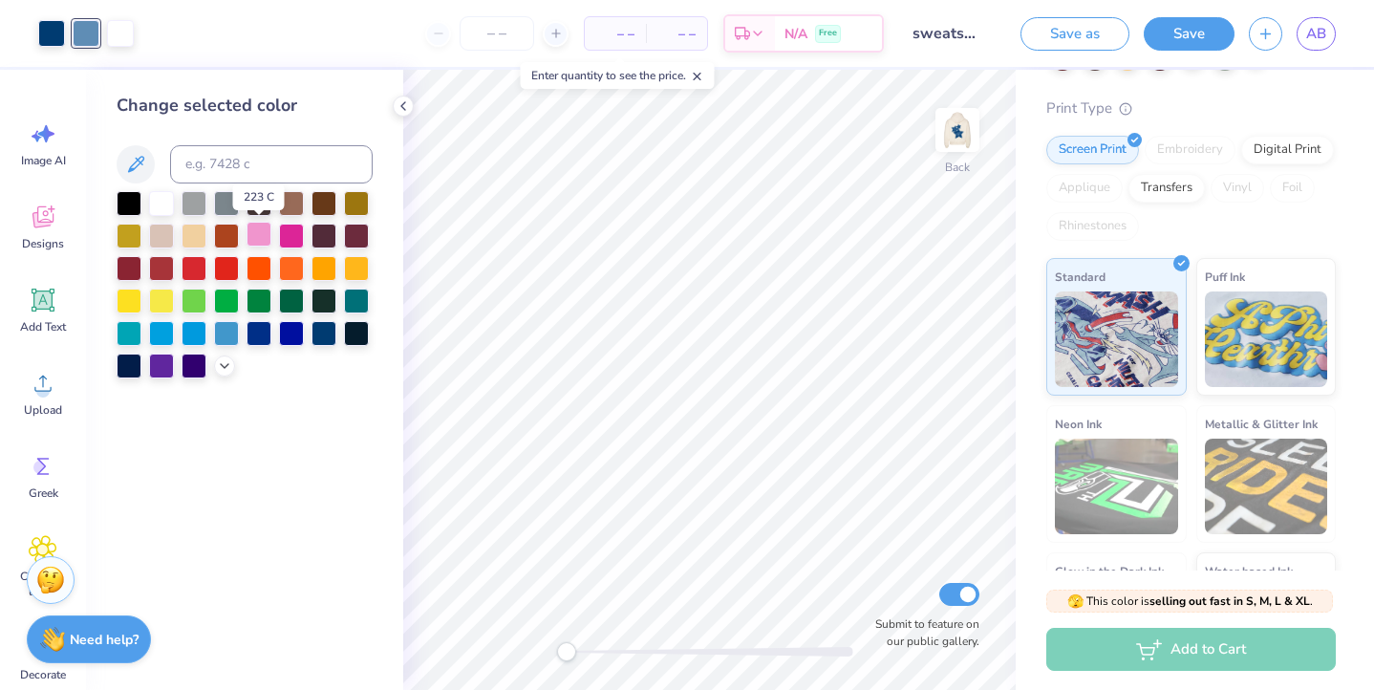
click at [258, 233] on div at bounding box center [259, 234] width 25 height 25
click at [42, 39] on div at bounding box center [51, 31] width 27 height 27
click at [290, 234] on div at bounding box center [291, 234] width 25 height 25
click at [961, 124] on img at bounding box center [958, 130] width 76 height 76
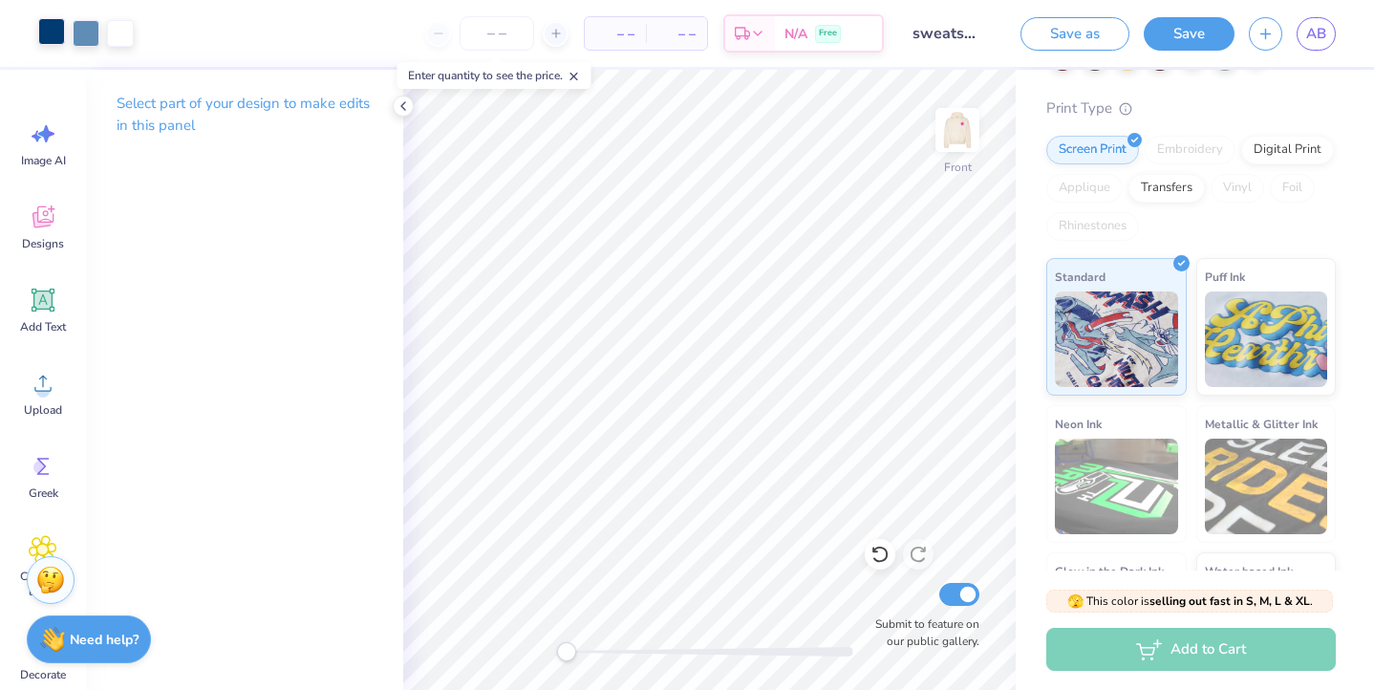
click at [61, 36] on div at bounding box center [51, 31] width 27 height 27
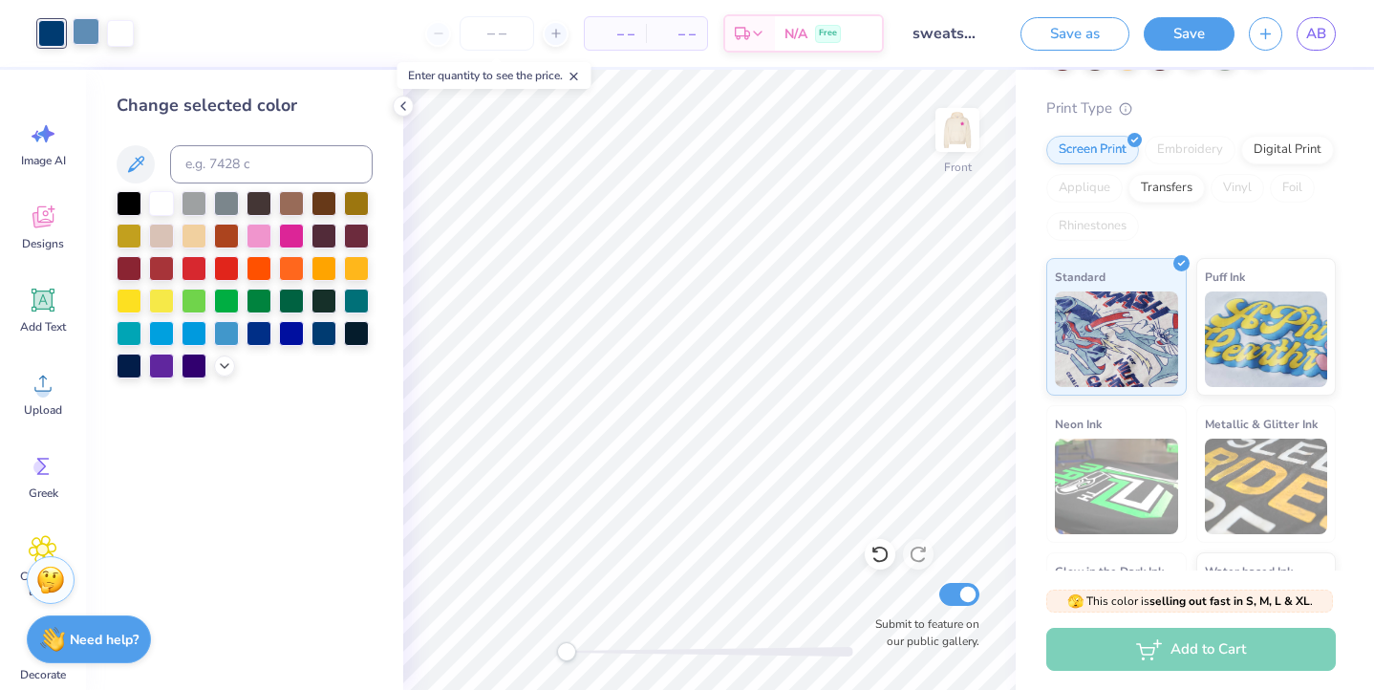
click at [82, 36] on div at bounding box center [86, 31] width 27 height 27
click at [251, 233] on div at bounding box center [259, 234] width 25 height 25
click at [45, 31] on div at bounding box center [51, 31] width 27 height 27
click at [299, 243] on div at bounding box center [291, 234] width 25 height 25
click at [951, 134] on img at bounding box center [958, 130] width 76 height 76
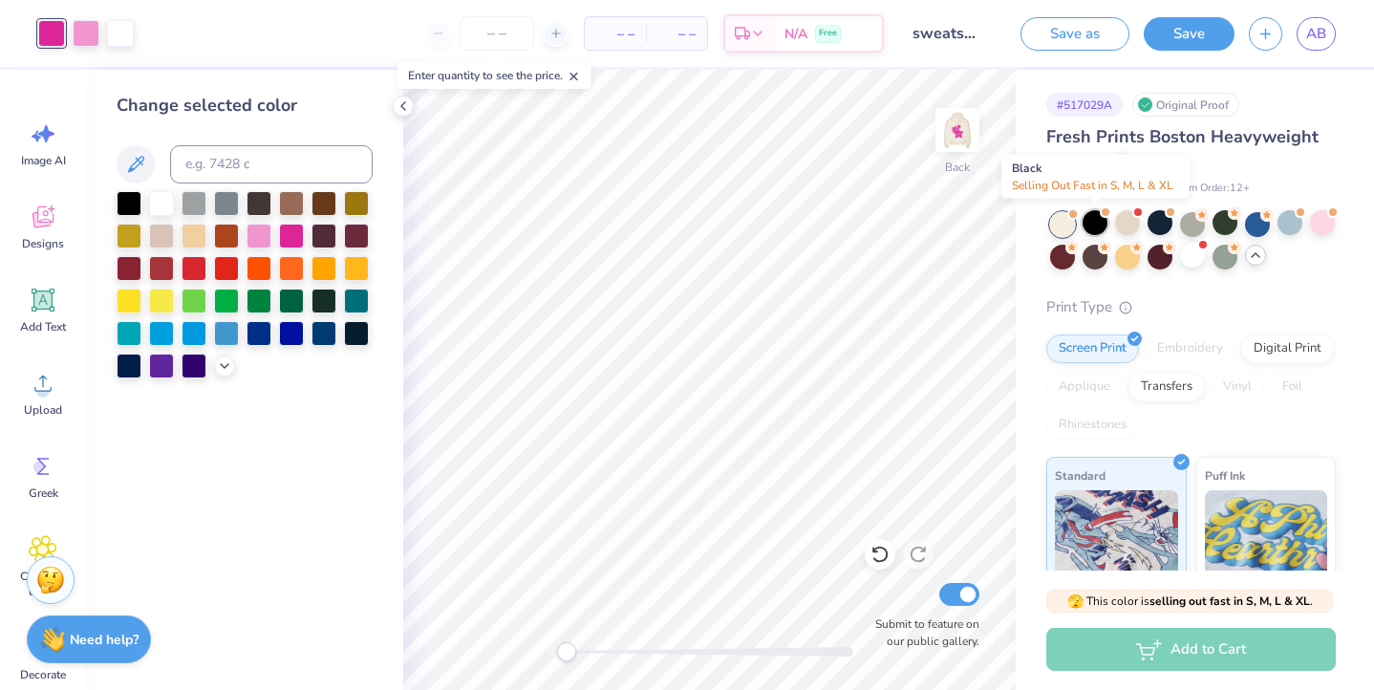
click at [1096, 224] on div at bounding box center [1095, 222] width 25 height 25
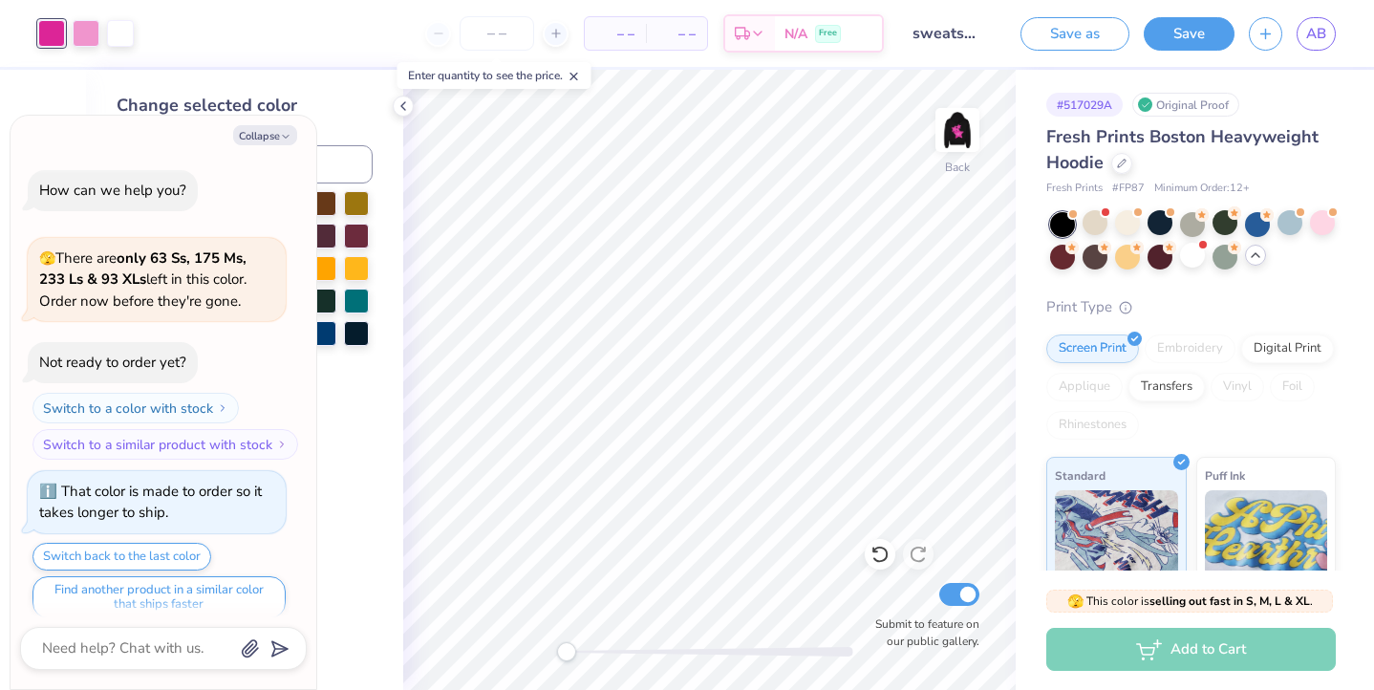
scroll to position [3924, 0]
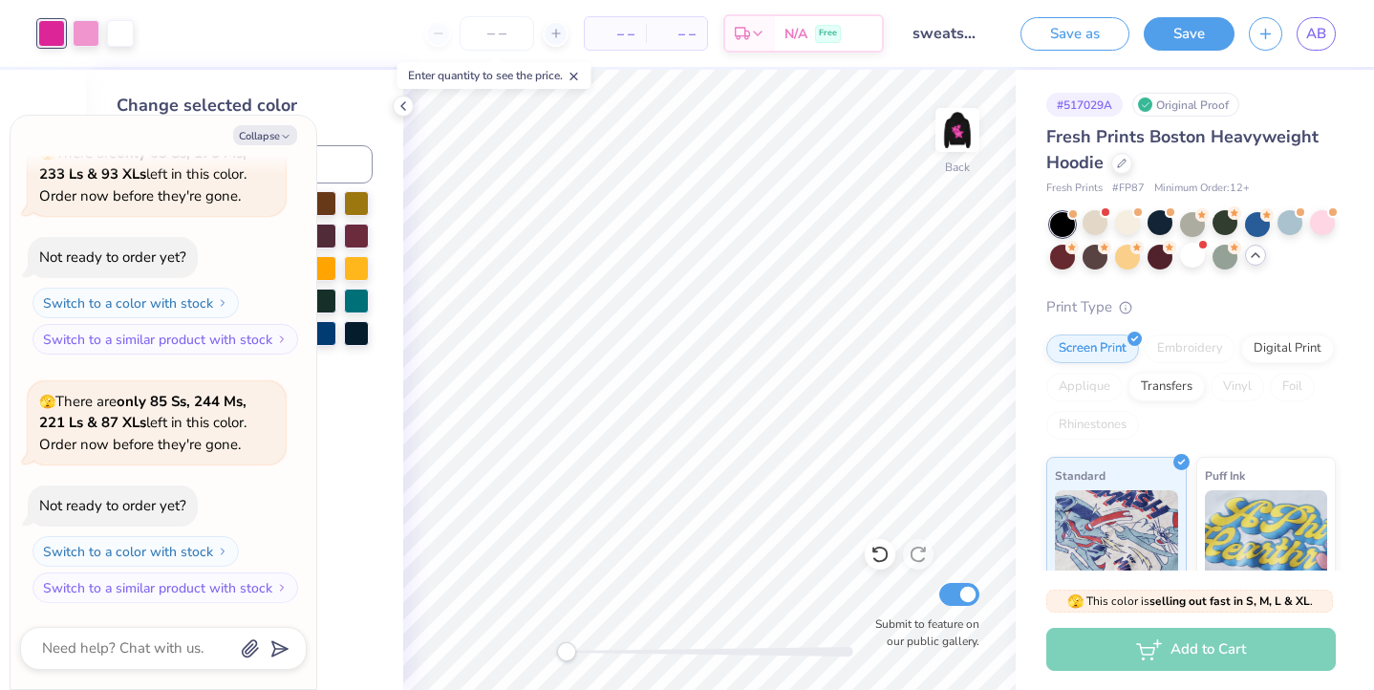
click at [388, 97] on div "Change selected color" at bounding box center [244, 380] width 317 height 620
click at [963, 119] on img at bounding box center [958, 130] width 76 height 76
click at [968, 117] on img at bounding box center [958, 130] width 76 height 76
click at [1185, 39] on button "Save" at bounding box center [1189, 33] width 91 height 33
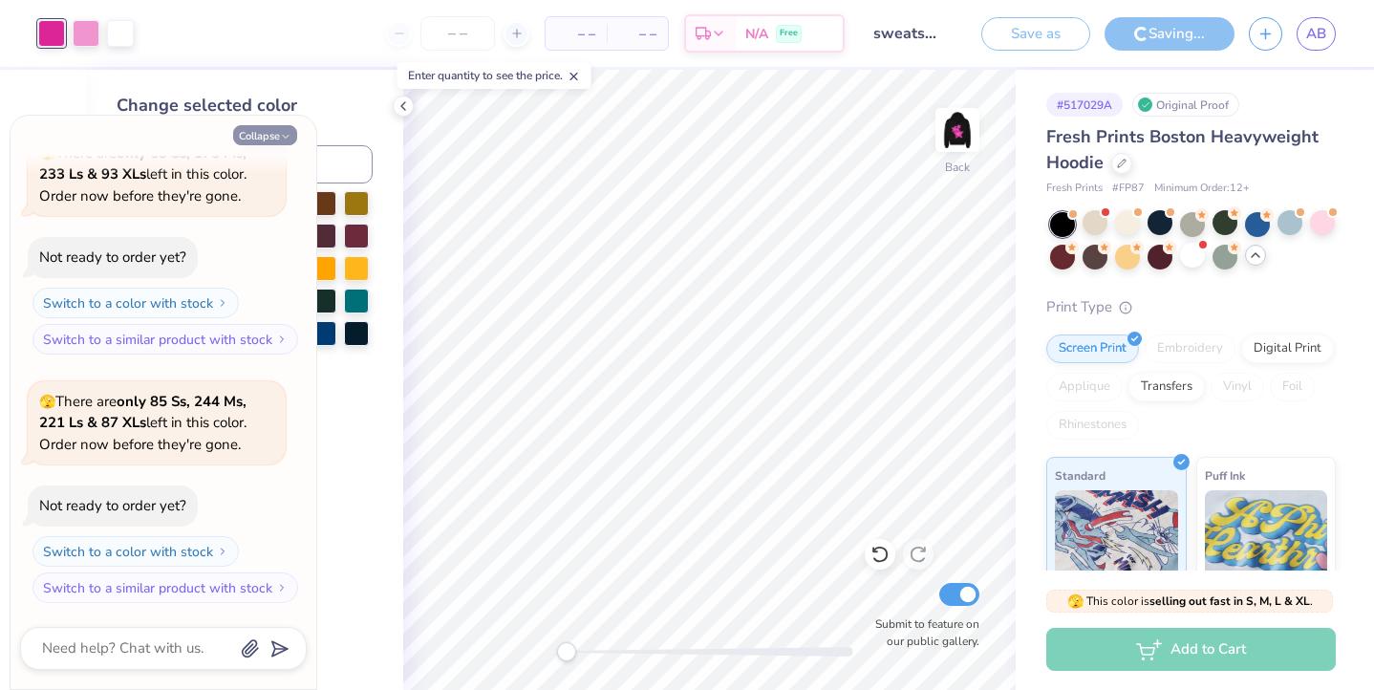
click at [282, 135] on icon "button" at bounding box center [285, 136] width 11 height 11
type textarea "x"
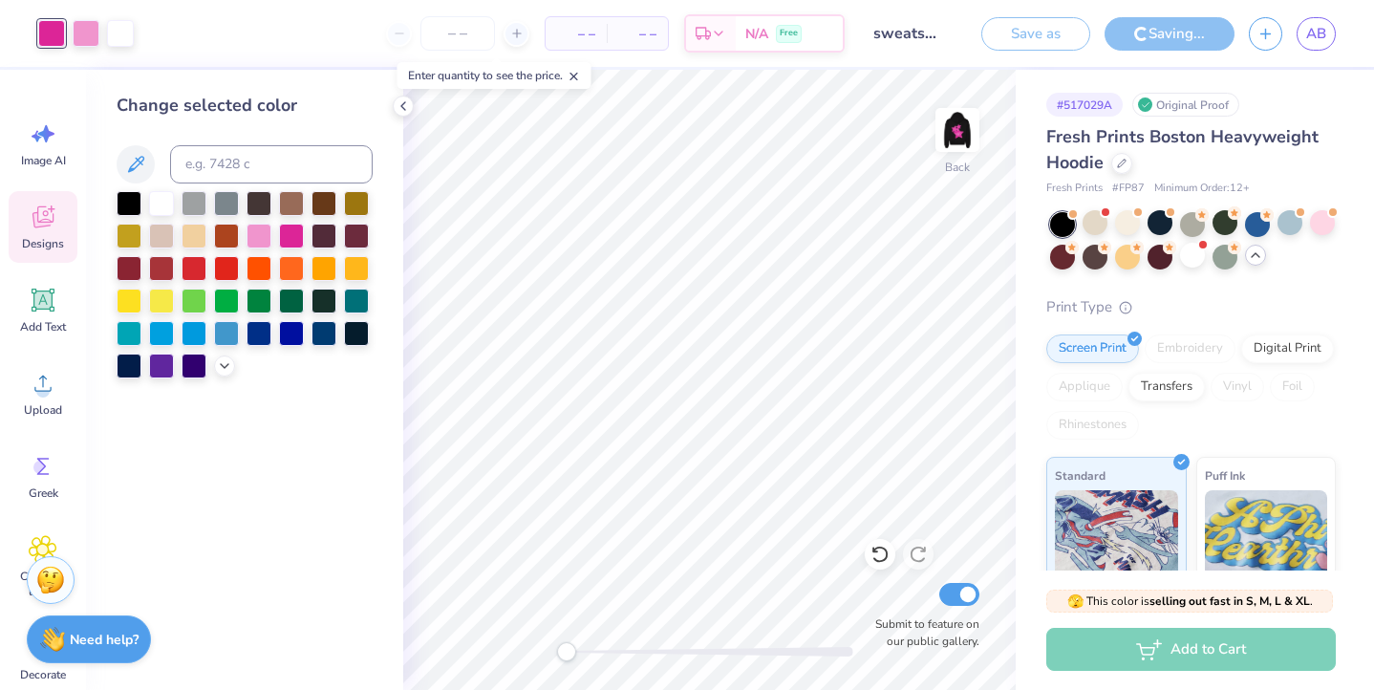
click at [53, 242] on span "Designs" at bounding box center [43, 243] width 42 height 15
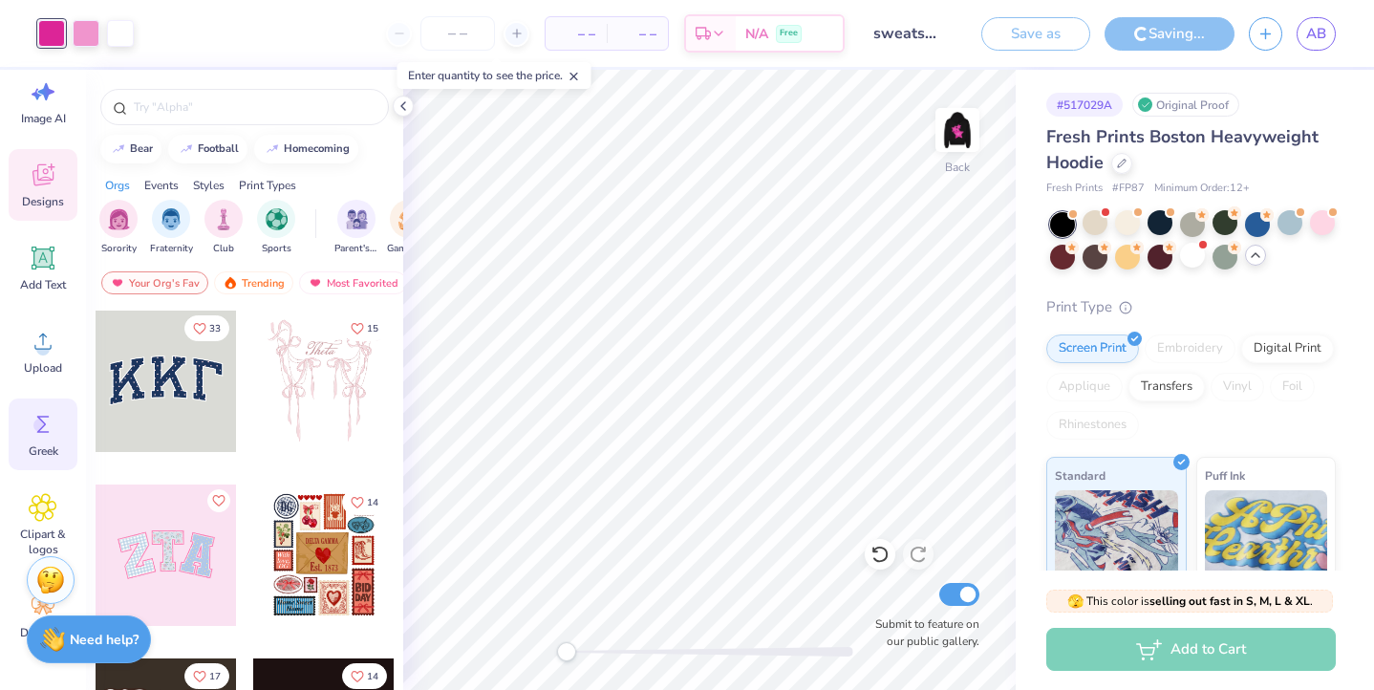
scroll to position [0, 0]
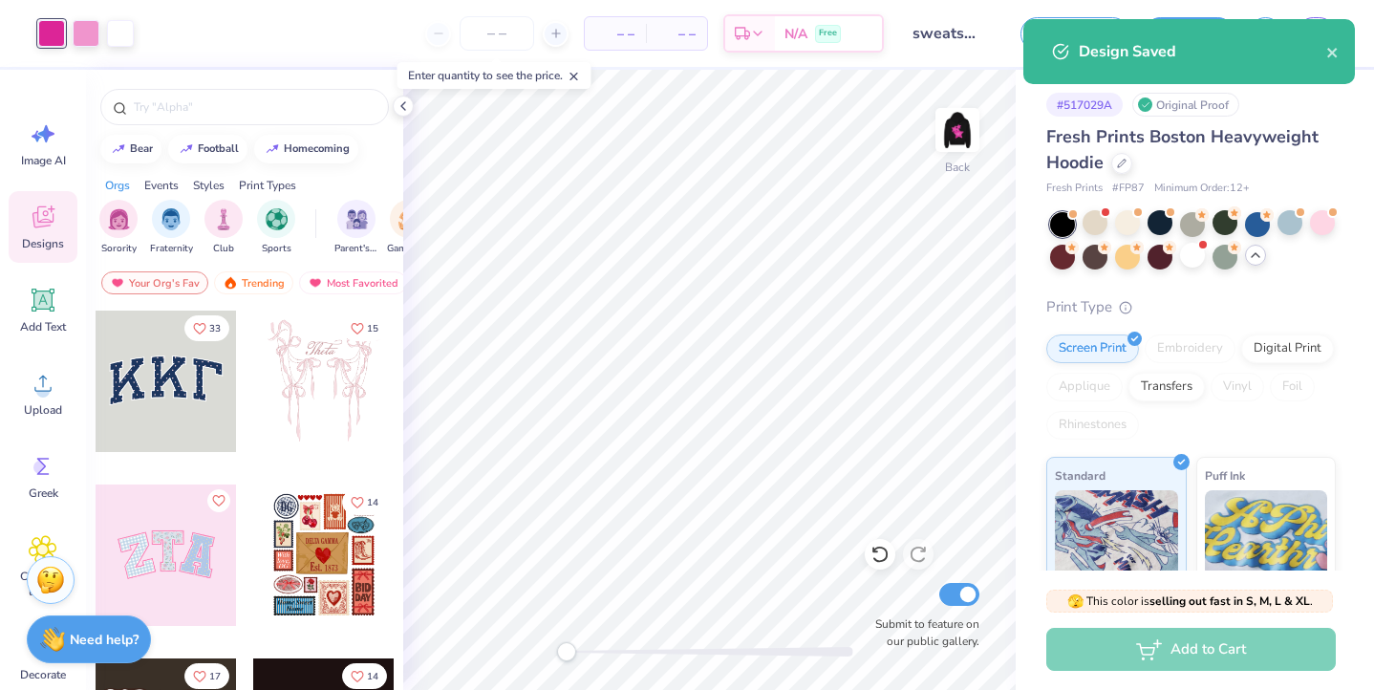
click at [1340, 47] on div "Design Saved" at bounding box center [1190, 51] width 332 height 65
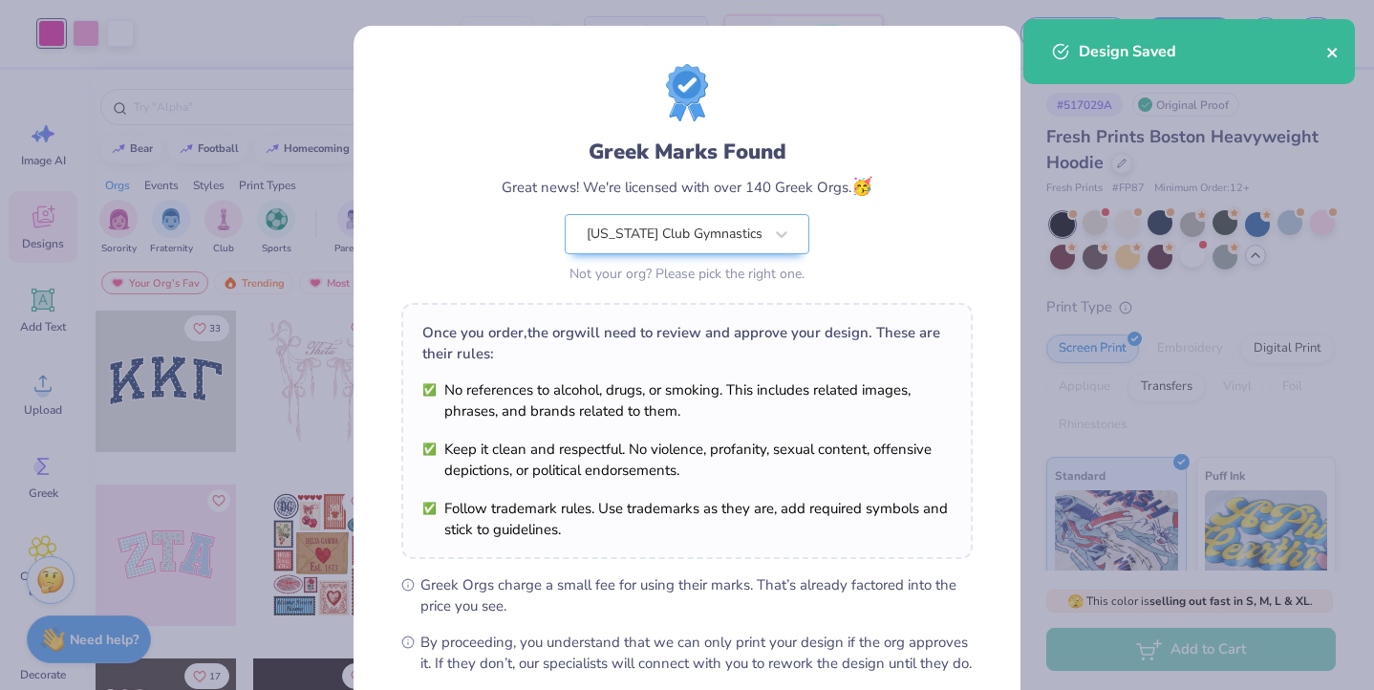
click at [1333, 52] on icon "close" at bounding box center [1333, 53] width 10 height 10
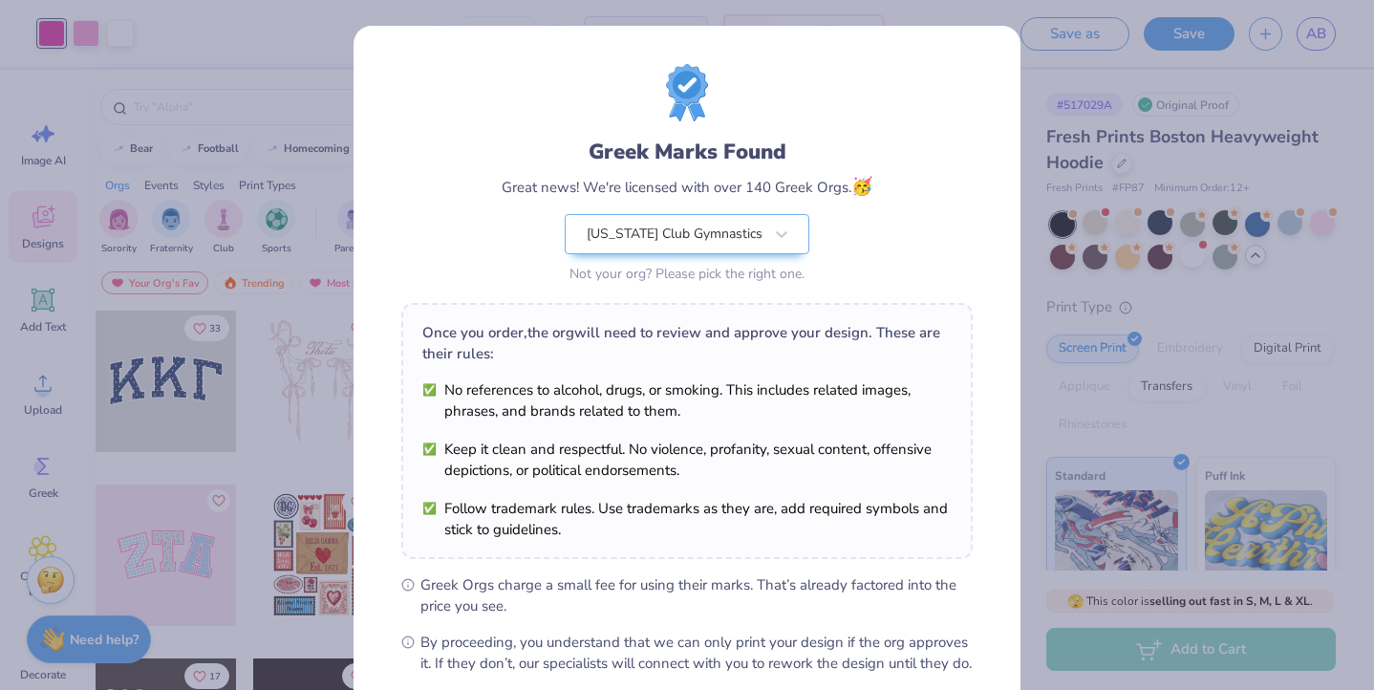
scroll to position [205, 0]
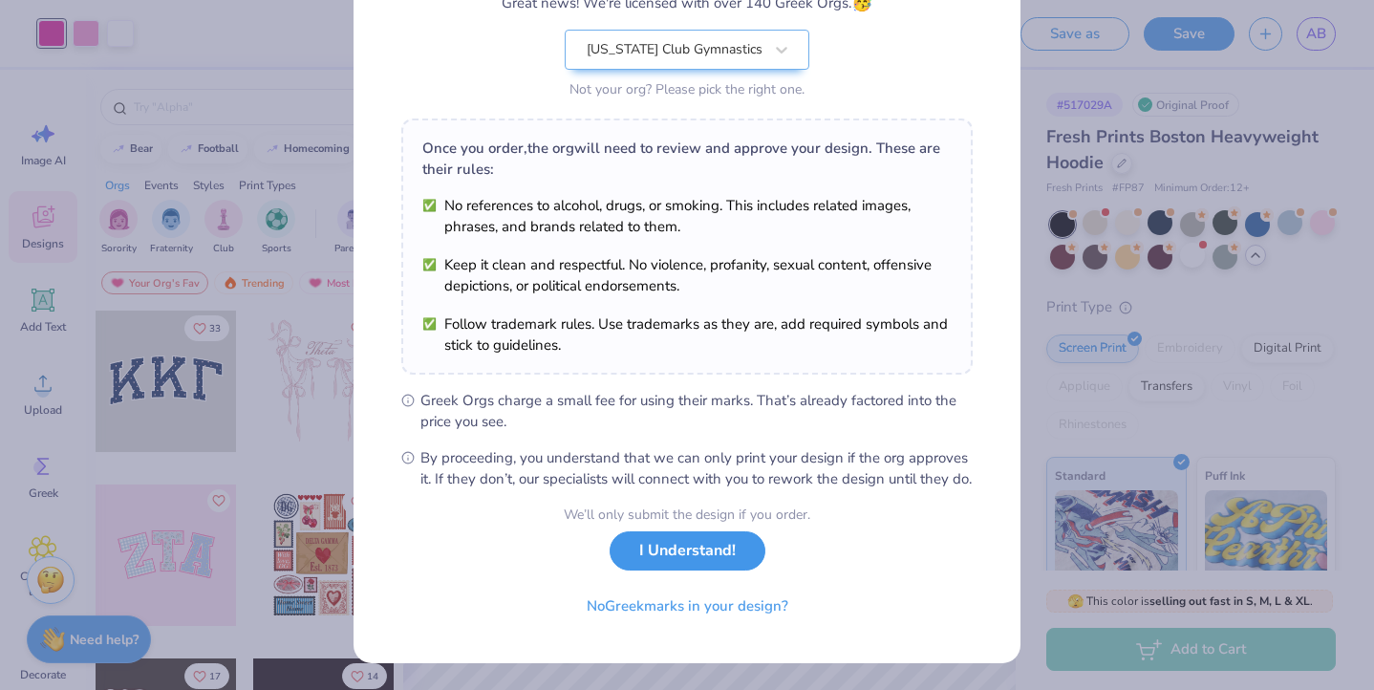
click at [691, 552] on button "I Understand!" at bounding box center [688, 550] width 156 height 39
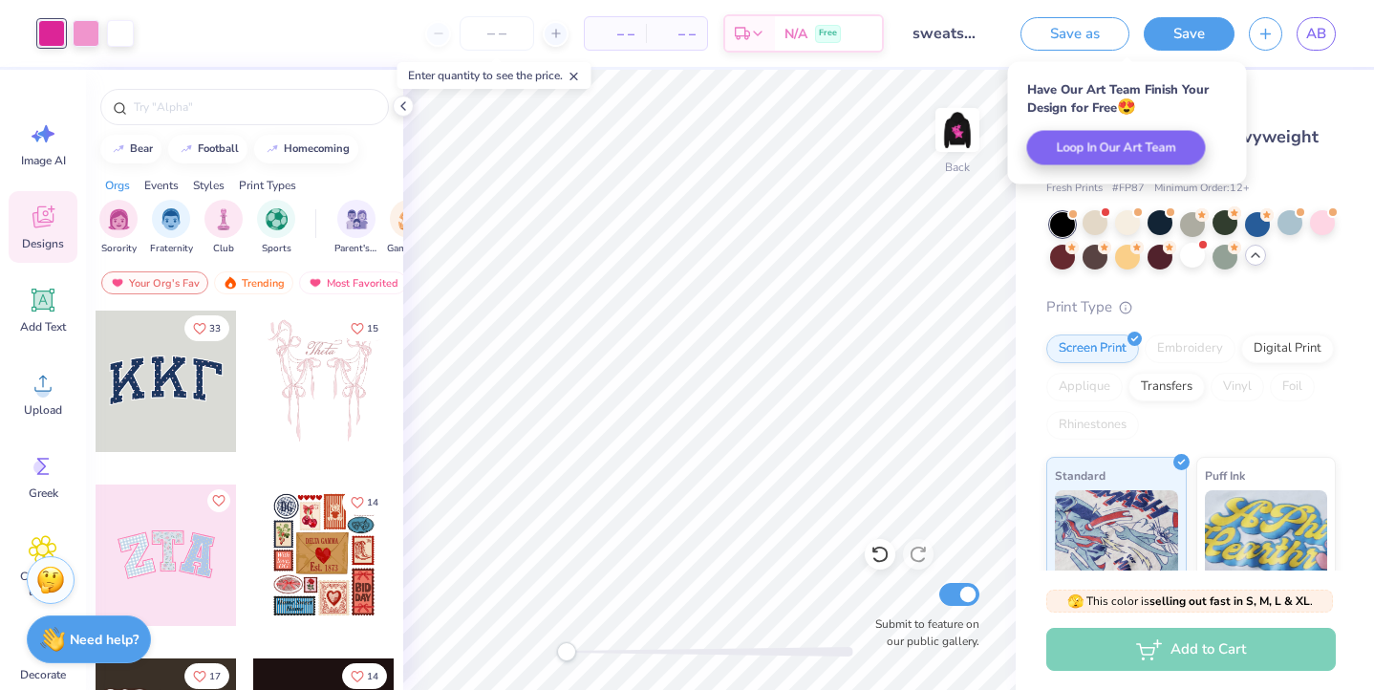
click at [1294, 118] on div "# 517029A Original Proof Fresh Prints Boston Heavyweight Hoodie Fresh Prints # …" at bounding box center [1195, 479] width 358 height 819
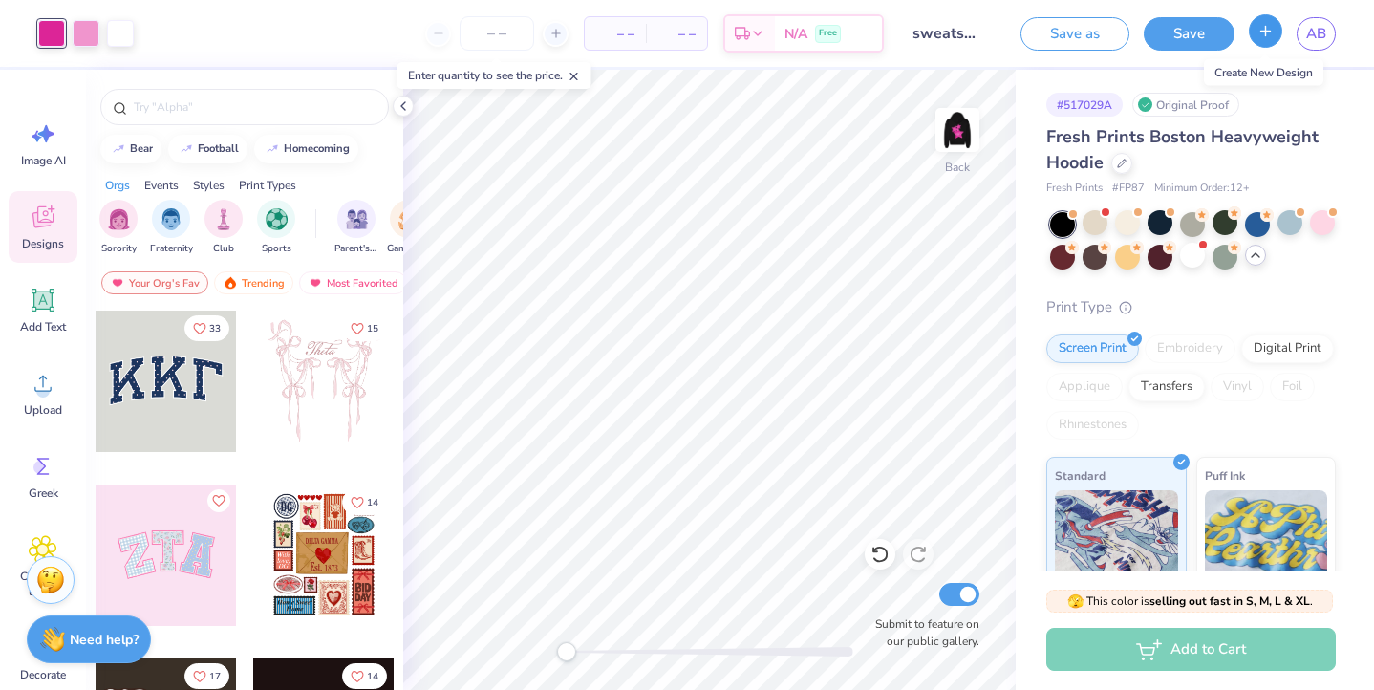
click at [1259, 32] on icon "button" at bounding box center [1266, 31] width 16 height 16
